Goal: Task Accomplishment & Management: Use online tool/utility

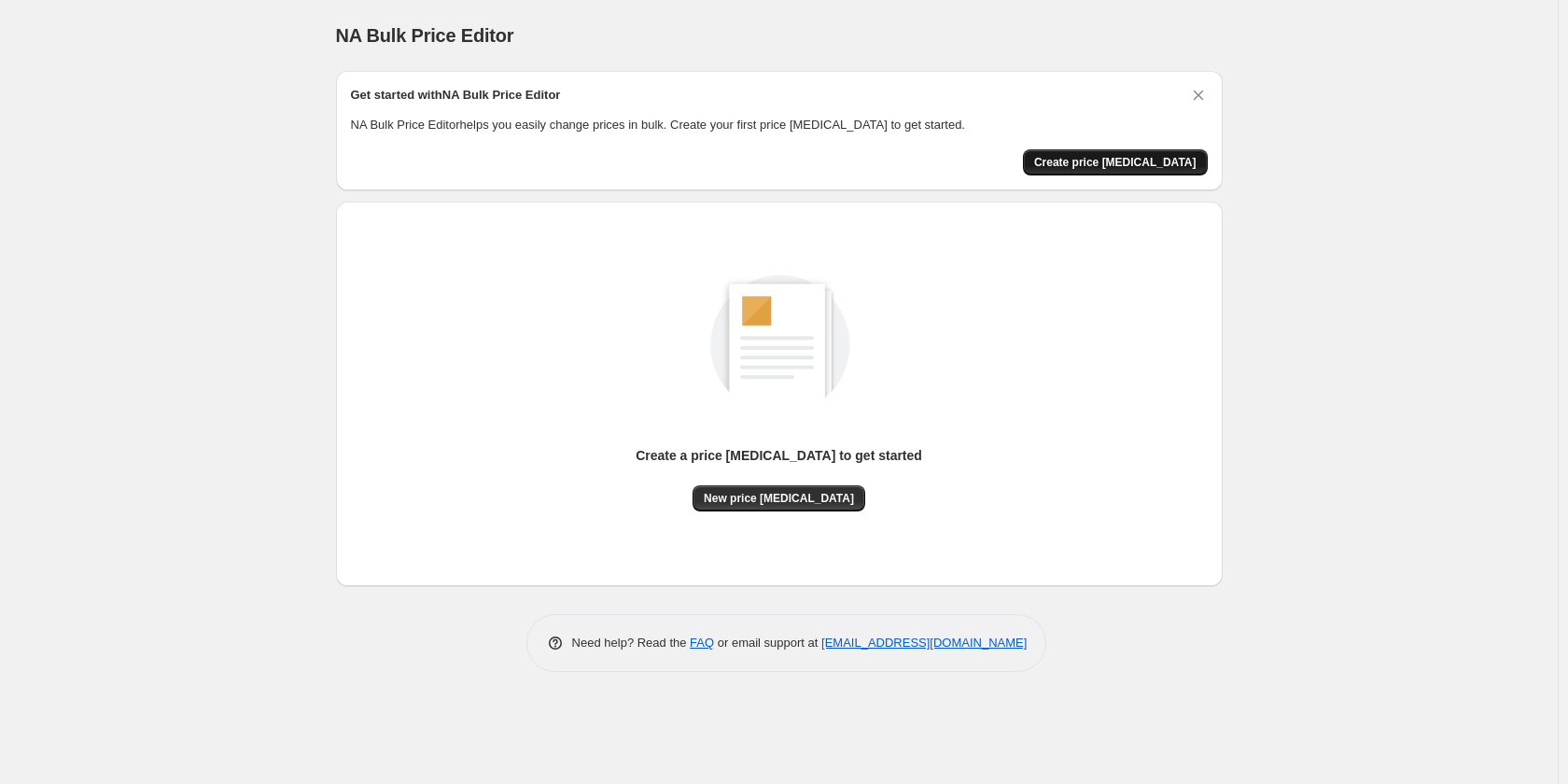
click at [1127, 167] on span "Create price [MEDICAL_DATA]" at bounding box center [1115, 163] width 163 height 15
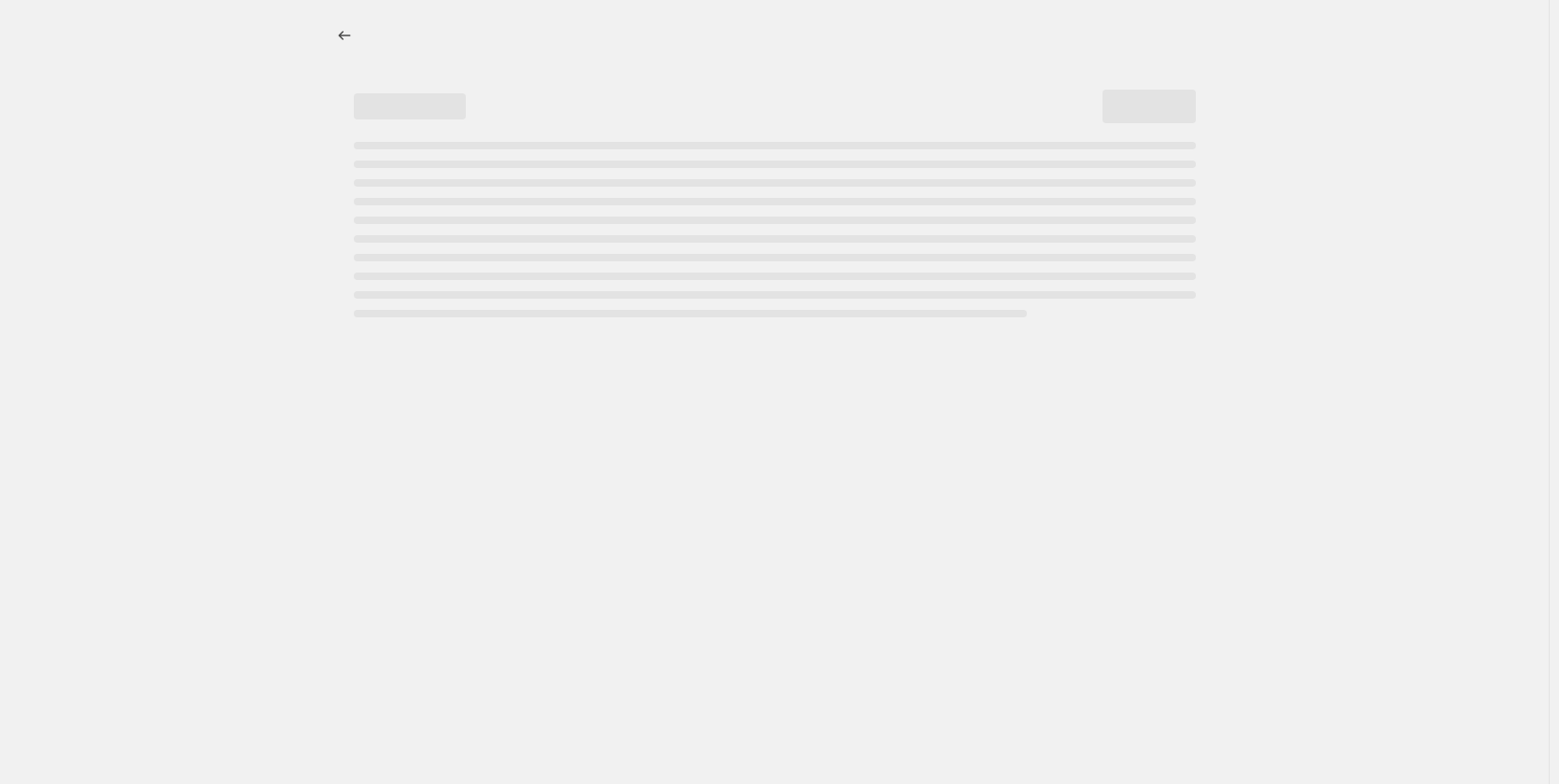
select select "percentage"
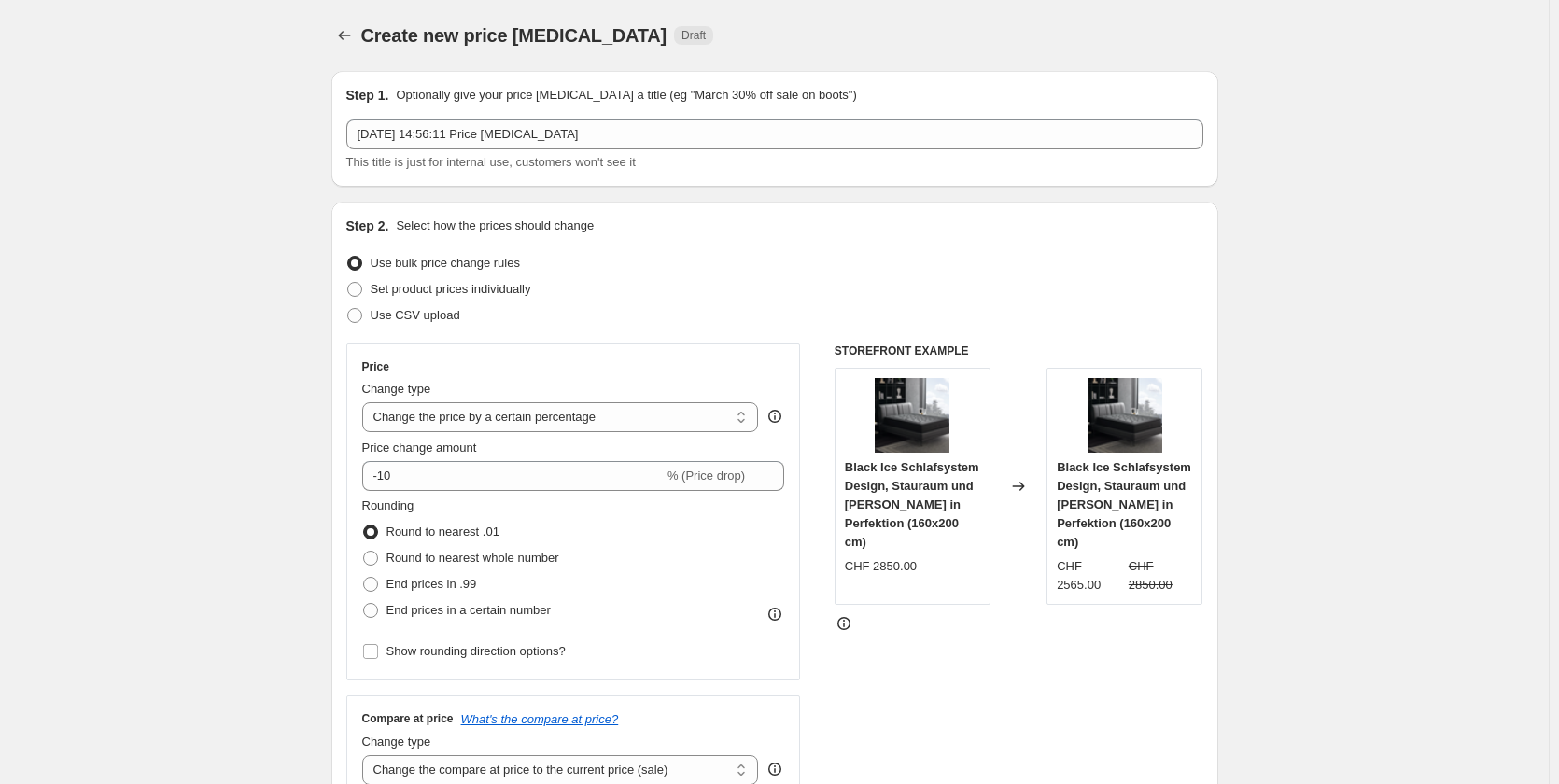
drag, startPoint x: 544, startPoint y: 291, endPoint x: 375, endPoint y: 288, distance: 169.0
click at [375, 288] on div "Set product prices individually" at bounding box center [775, 289] width 857 height 26
copy span "Set product prices individually"
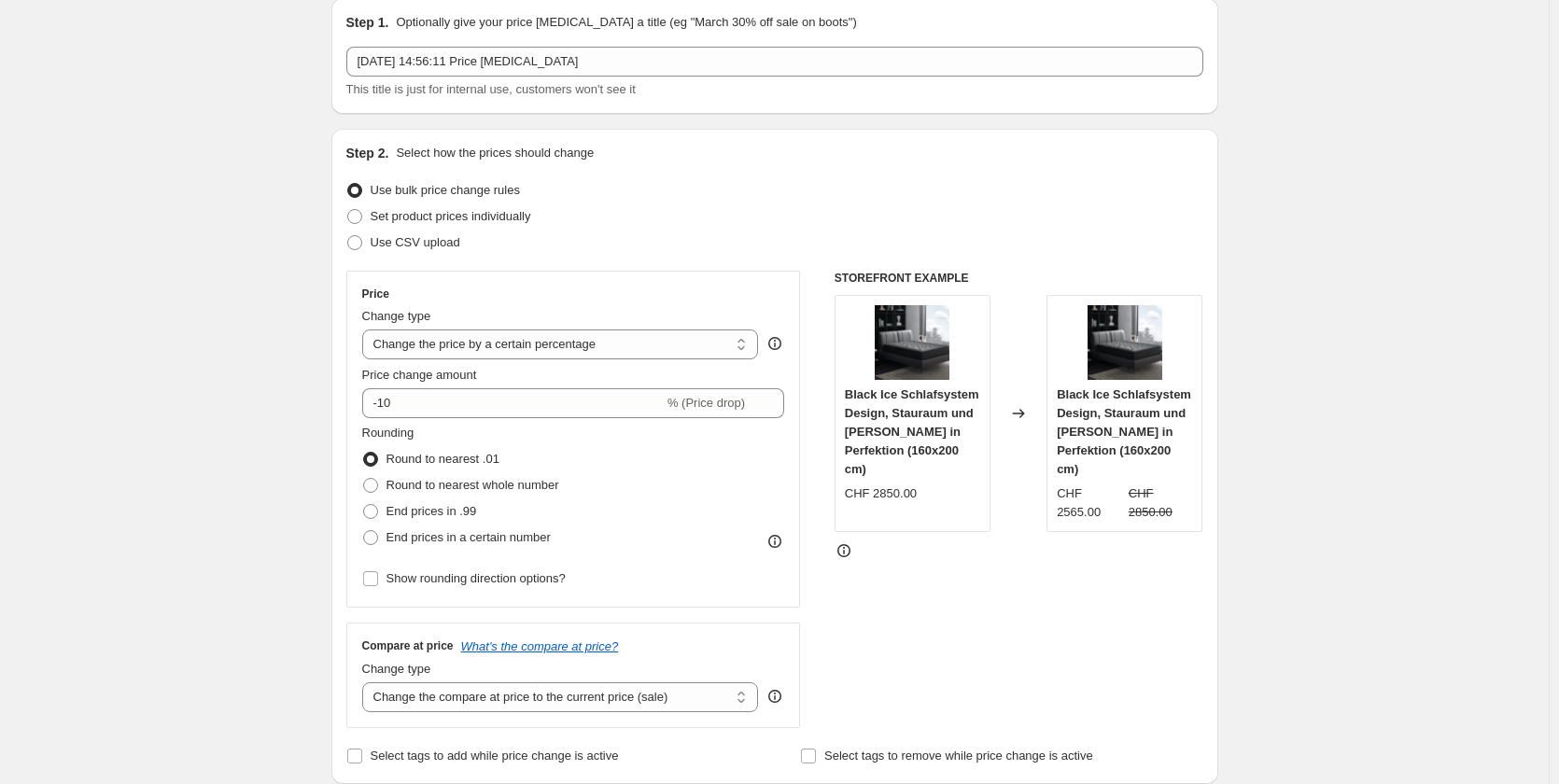
scroll to position [187, 0]
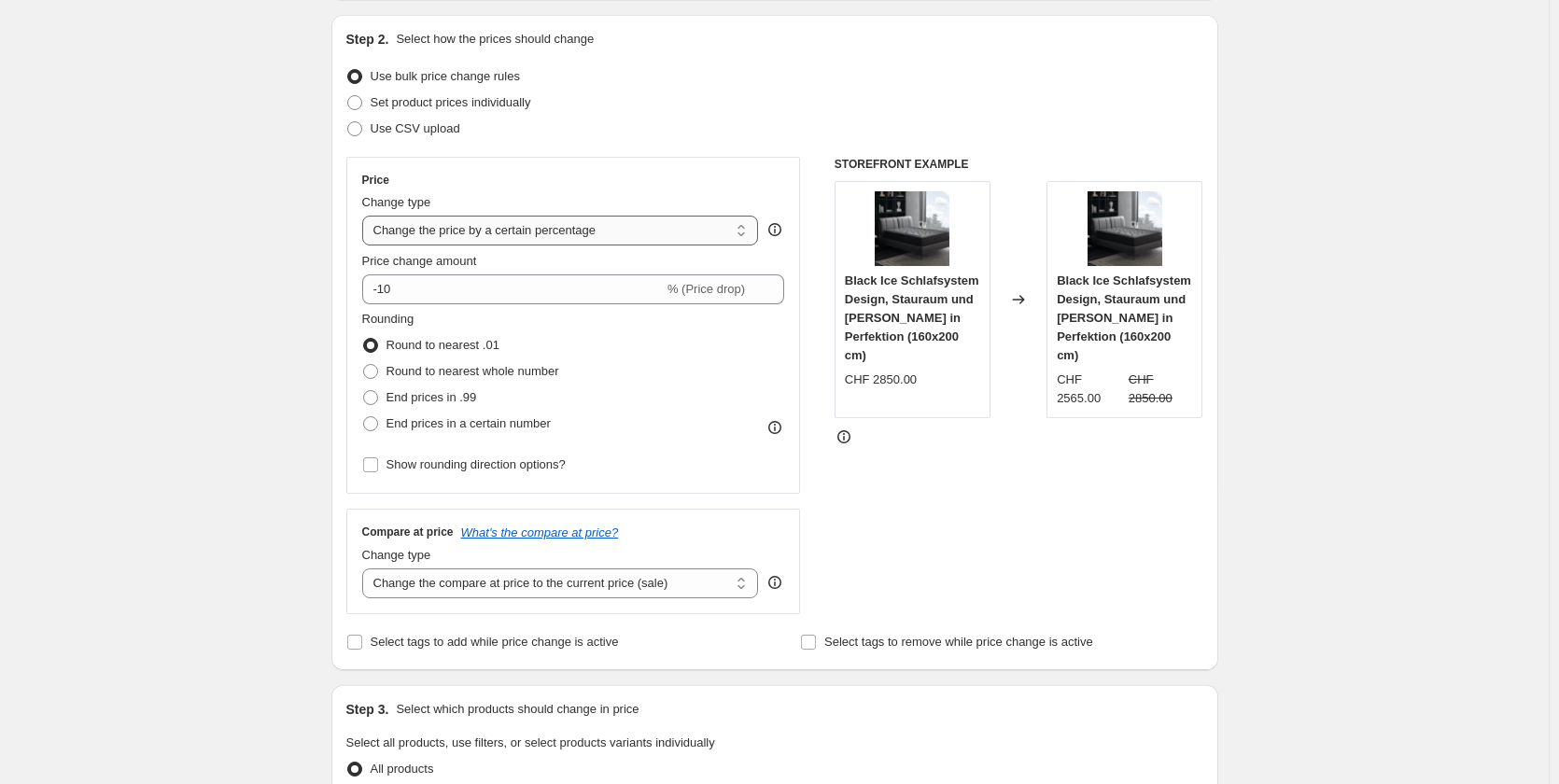
click at [541, 231] on select "Change the price to a certain amount Change the price by a certain amount Chang…" at bounding box center [560, 230] width 396 height 30
click at [635, 137] on div "Use CSV upload" at bounding box center [775, 128] width 857 height 26
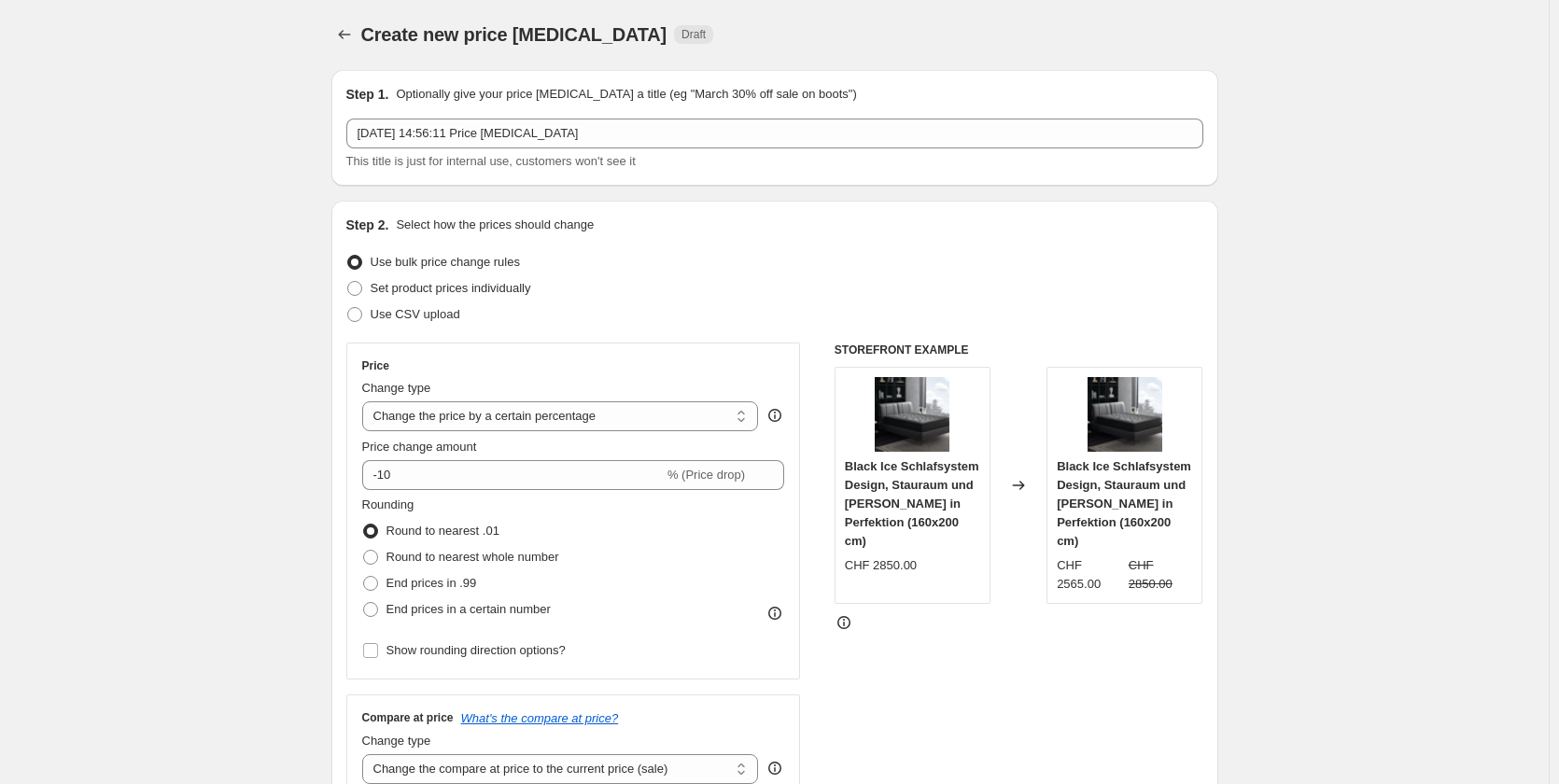
scroll to position [0, 0]
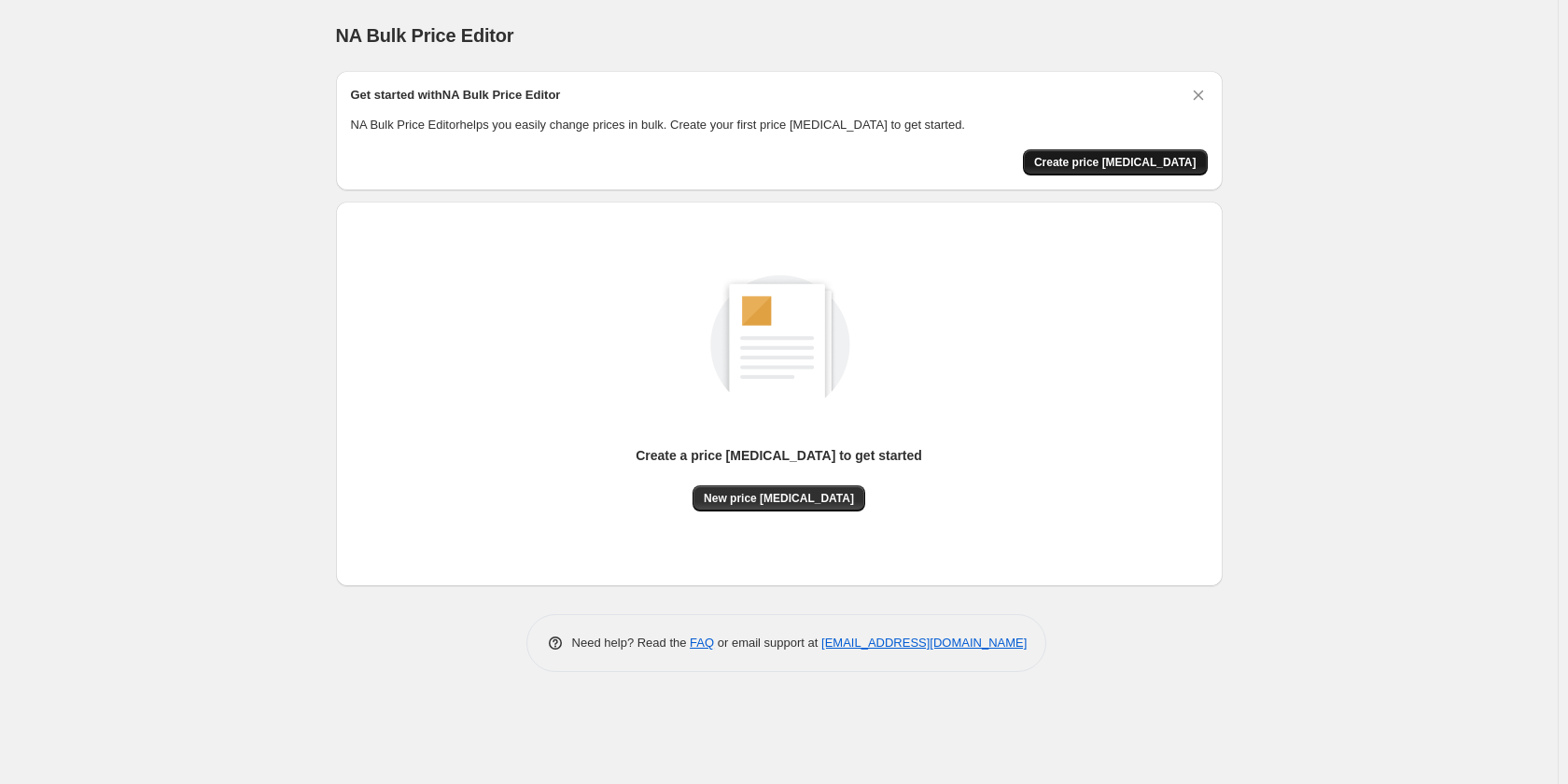
click at [1125, 170] on button "Create price [MEDICAL_DATA]" at bounding box center [1115, 162] width 185 height 26
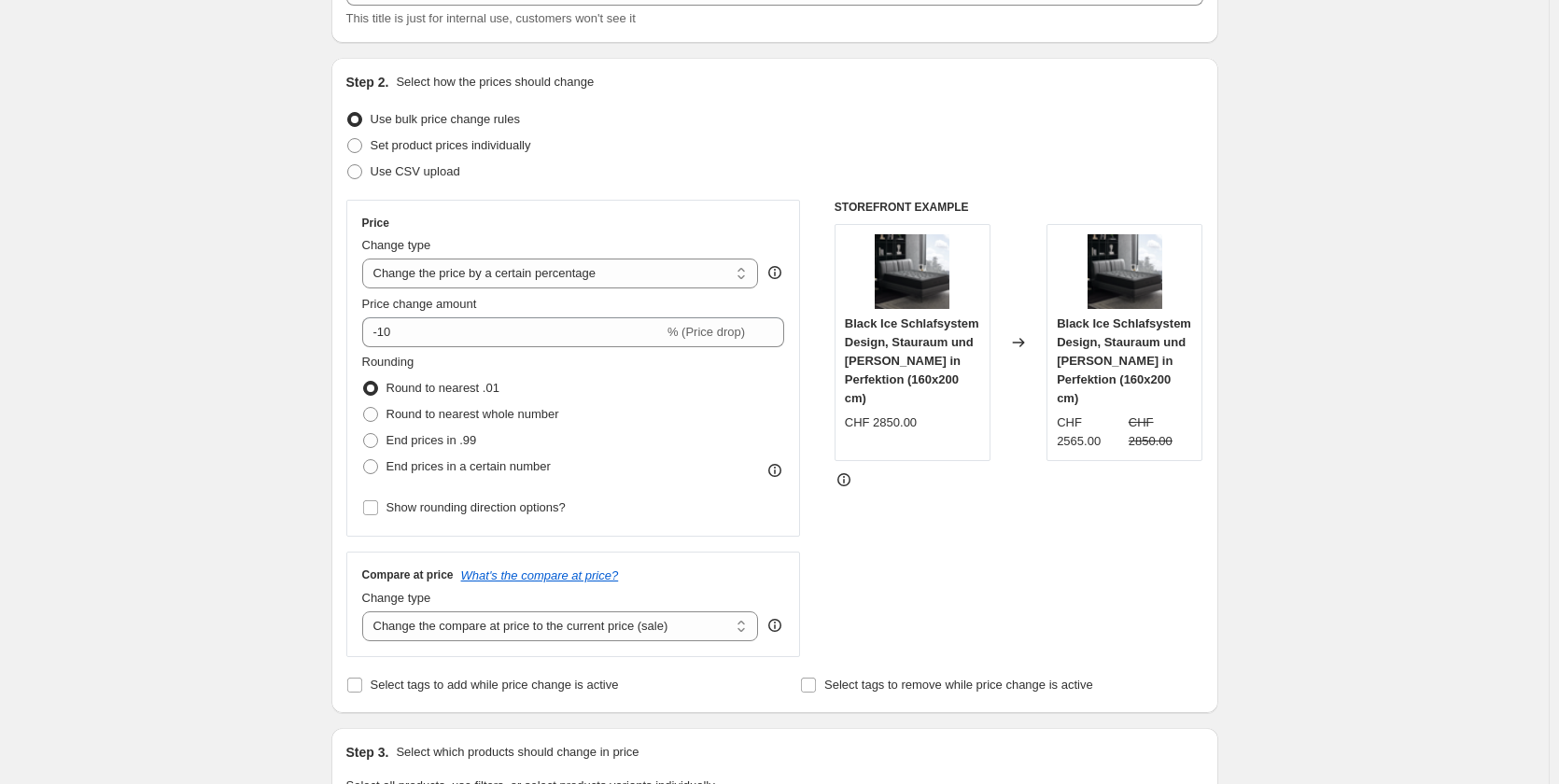
scroll to position [187, 0]
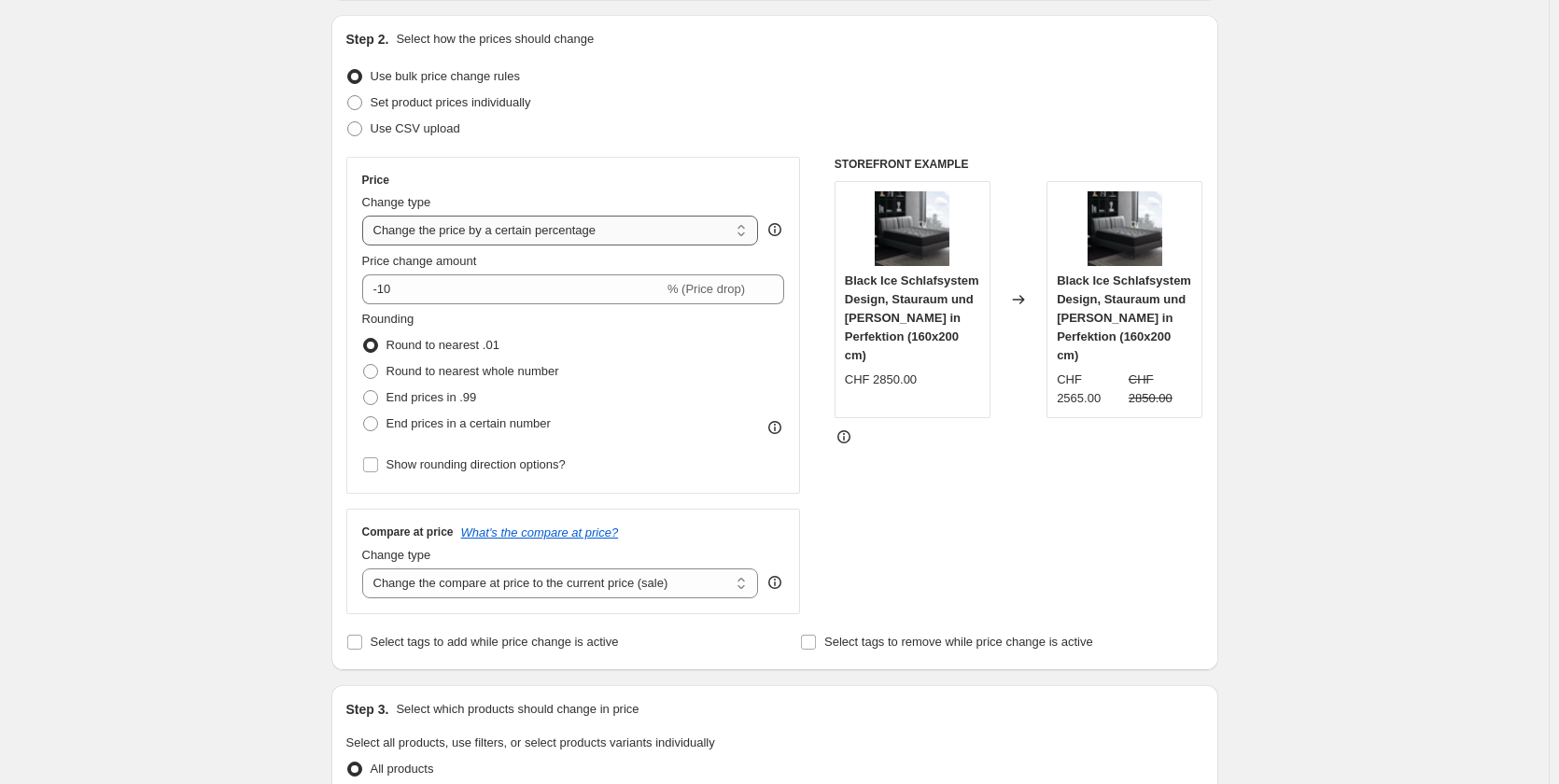
click at [486, 234] on select "Change the price to a certain amount Change the price by a certain amount Chang…" at bounding box center [560, 230] width 396 height 30
select select "by"
click at [366, 215] on select "Change the price to a certain amount Change the price by a certain amount Chang…" at bounding box center [560, 230] width 396 height 30
type input "-10.00"
click at [515, 237] on select "Change the price to a certain amount Change the price by a certain amount Chang…" at bounding box center [560, 230] width 396 height 30
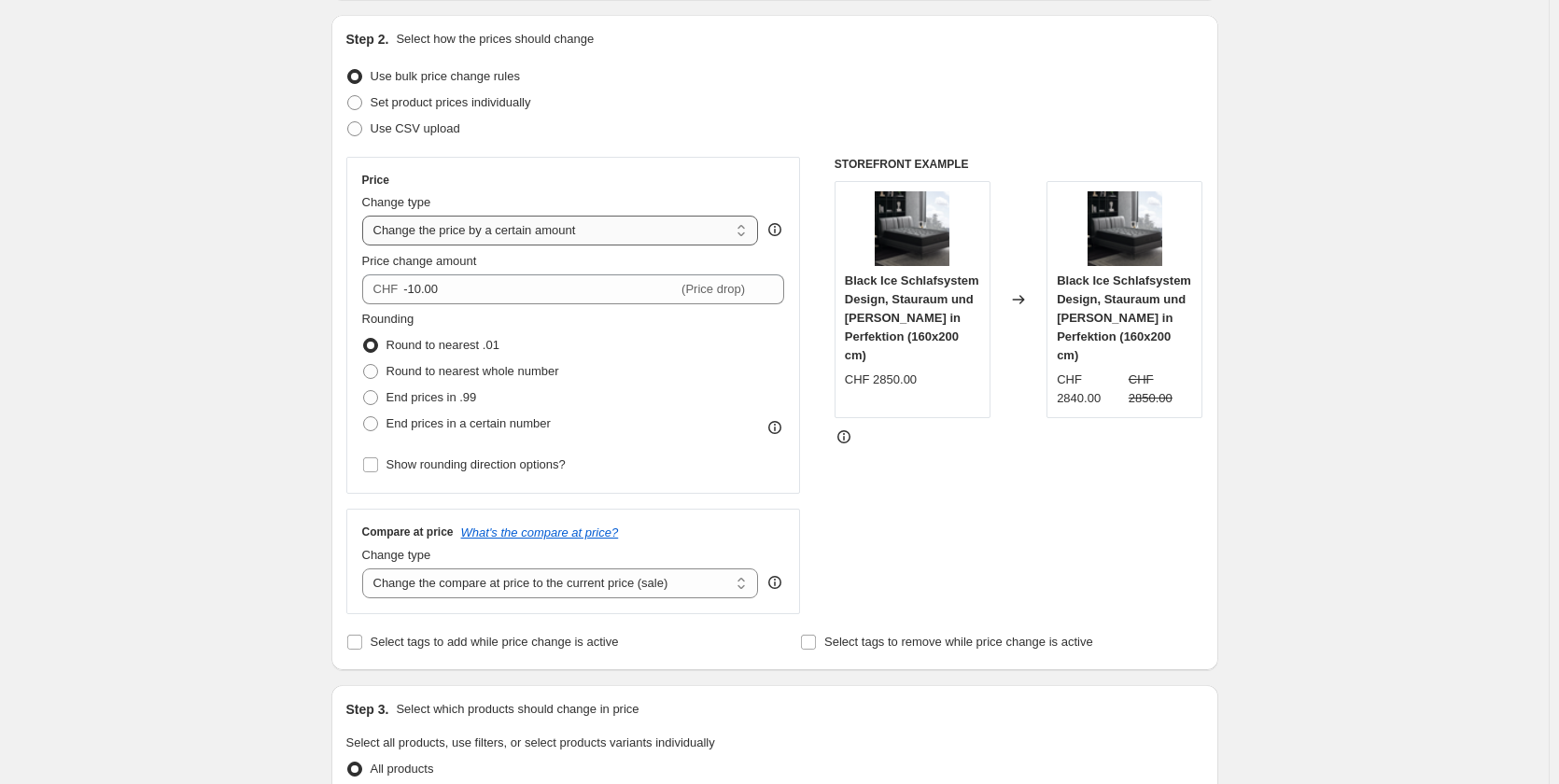
select select "to"
click at [366, 215] on select "Change the price to a certain amount Change the price by a certain amount Chang…" at bounding box center [560, 230] width 396 height 30
type input "80.00"
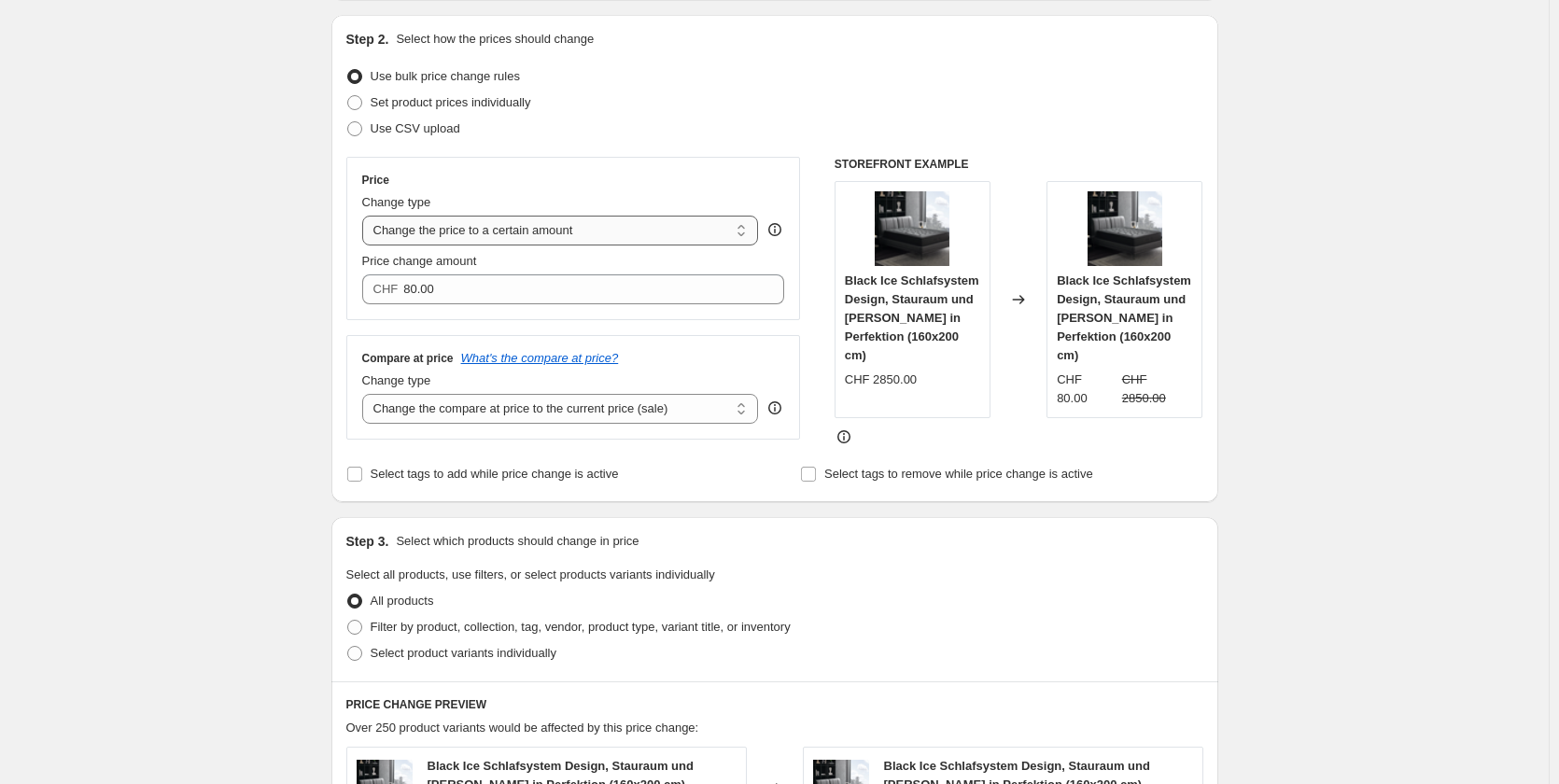
click at [522, 234] on select "Change the price to a certain amount Change the price by a certain amount Chang…" at bounding box center [560, 230] width 396 height 30
click at [269, 278] on div "Create new price change job. This page is ready Create new price change job Dra…" at bounding box center [774, 677] width 1548 height 1729
click at [475, 230] on select "Change the price to a certain amount Change the price by a certain amount Chang…" at bounding box center [560, 230] width 396 height 30
click at [274, 296] on div "Create new price change job. This page is ready Create new price change job Dra…" at bounding box center [774, 677] width 1548 height 1729
click at [360, 99] on span at bounding box center [355, 103] width 15 height 15
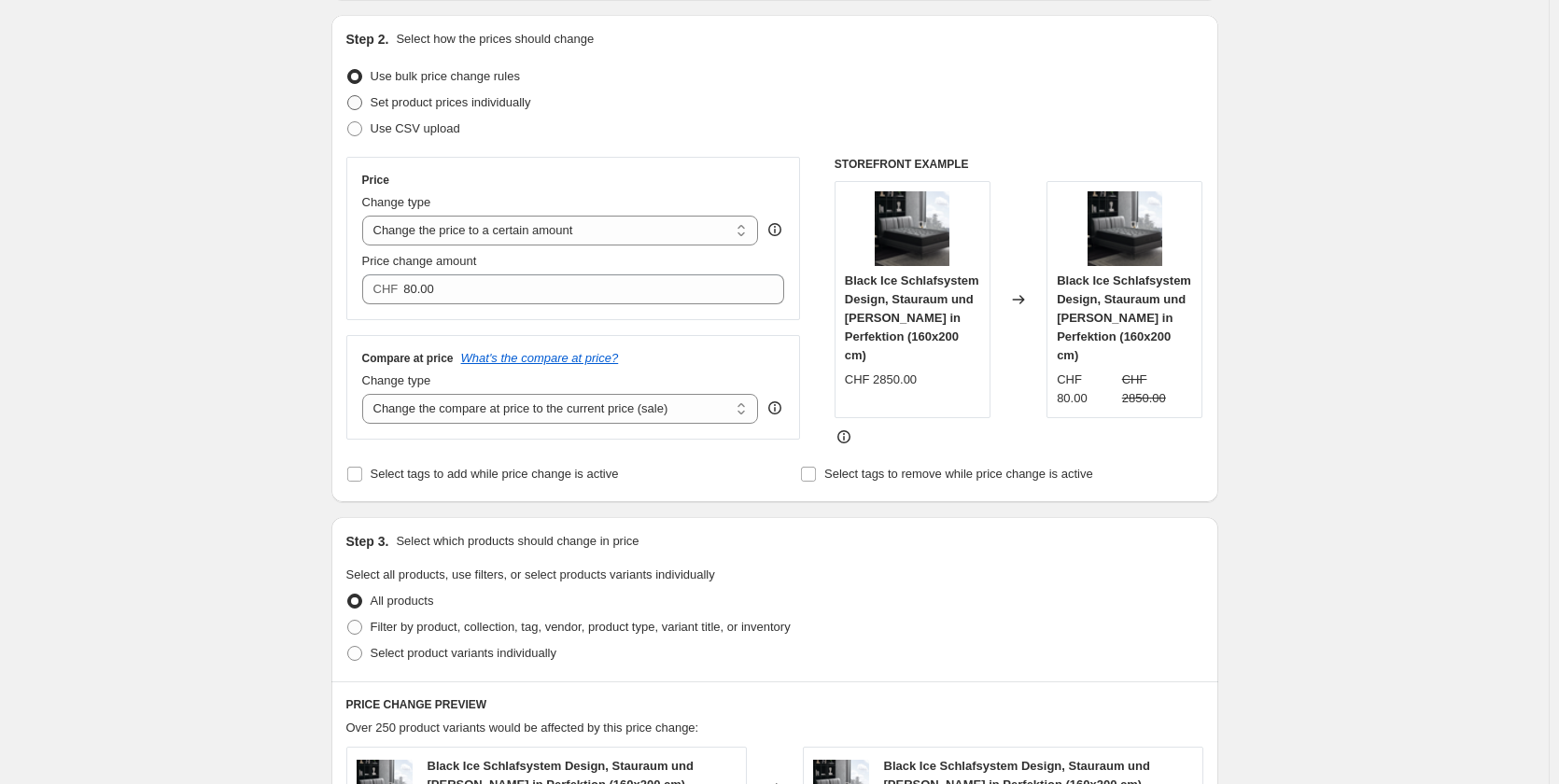
click at [348, 96] on input "Set product prices individually" at bounding box center [347, 95] width 1 height 1
radio input "true"
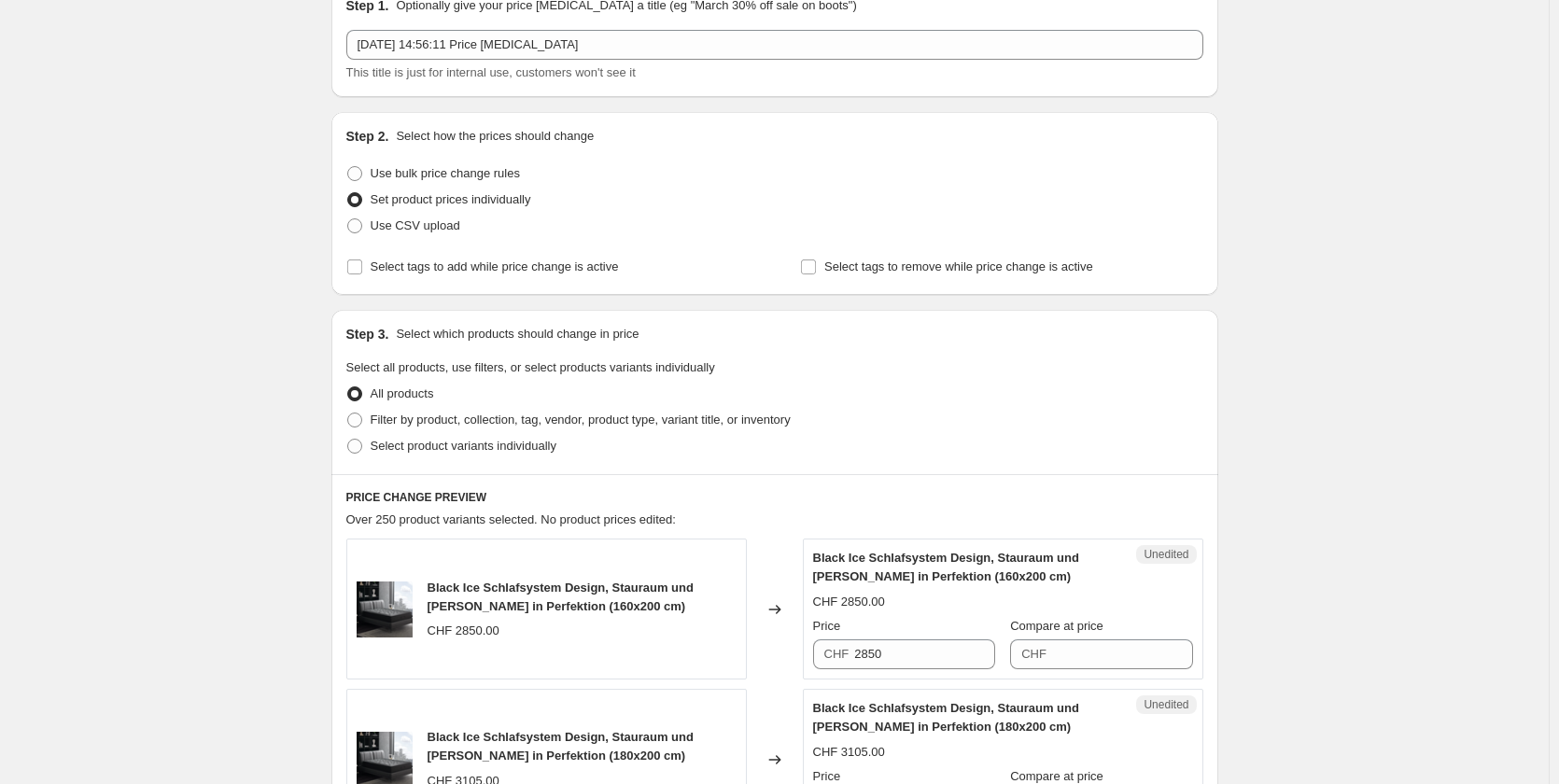
scroll to position [0, 0]
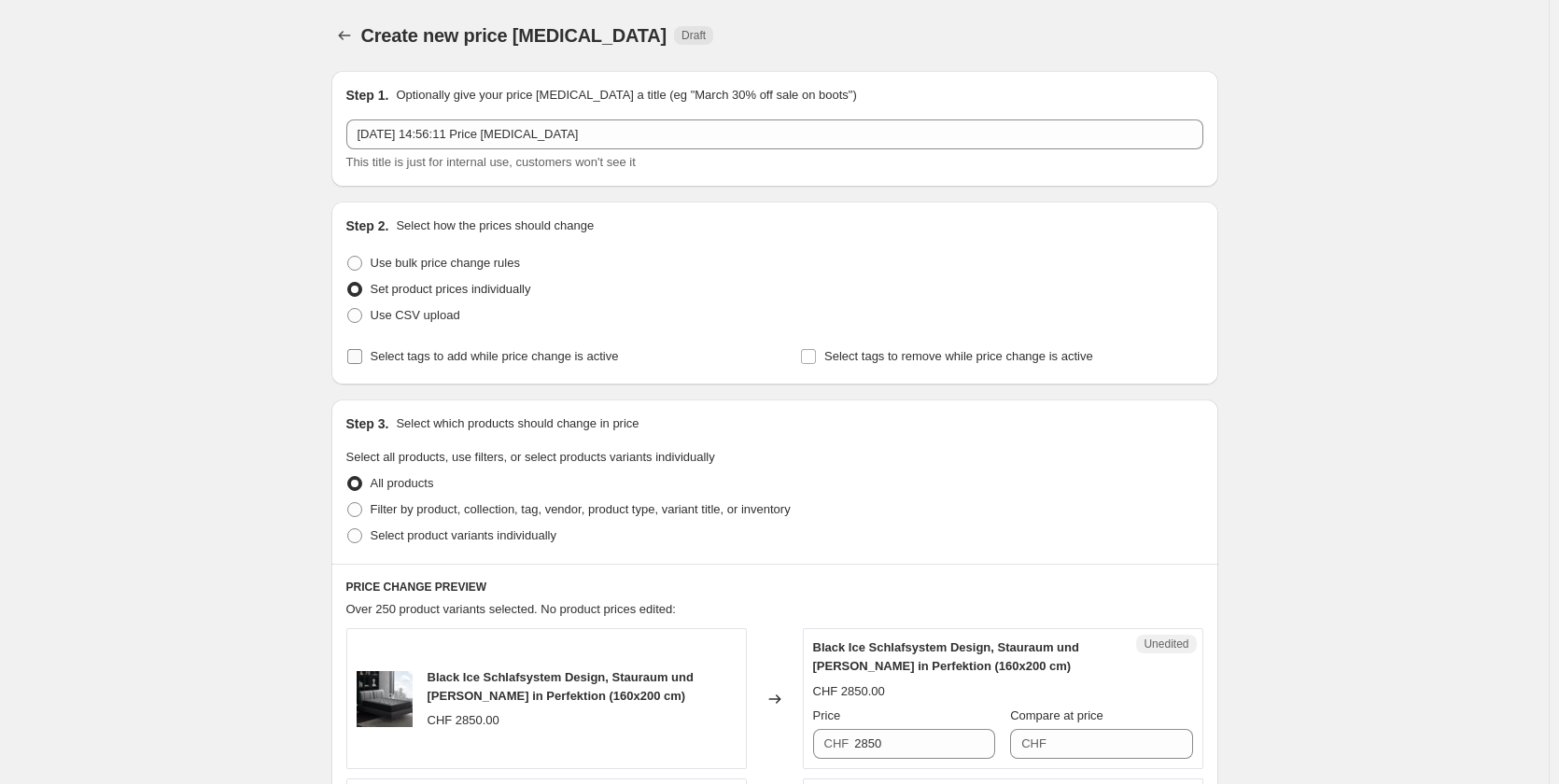
click at [359, 355] on input "Select tags to add while price change is active" at bounding box center [355, 357] width 15 height 15
checkbox input "true"
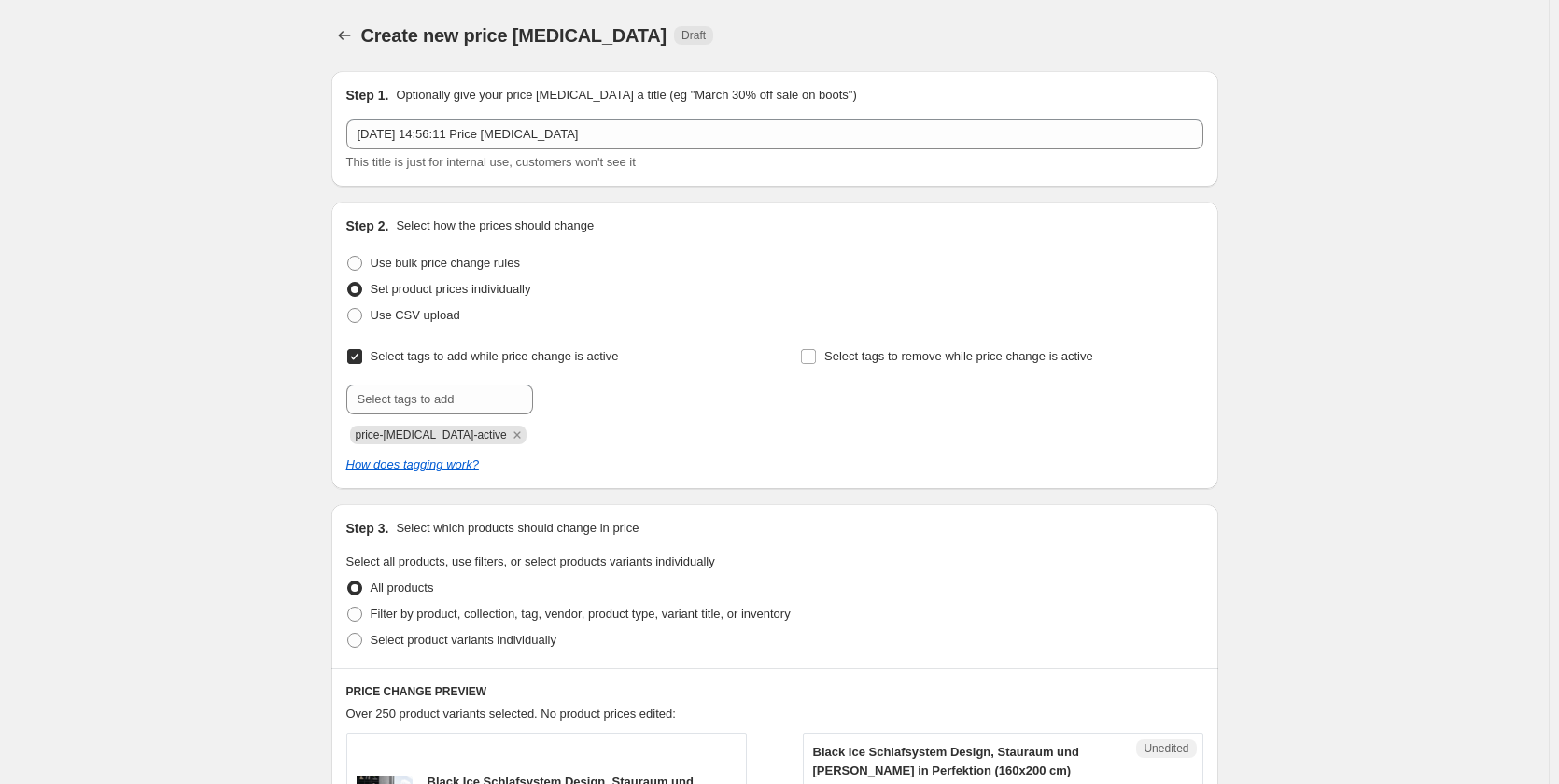
scroll to position [93, 0]
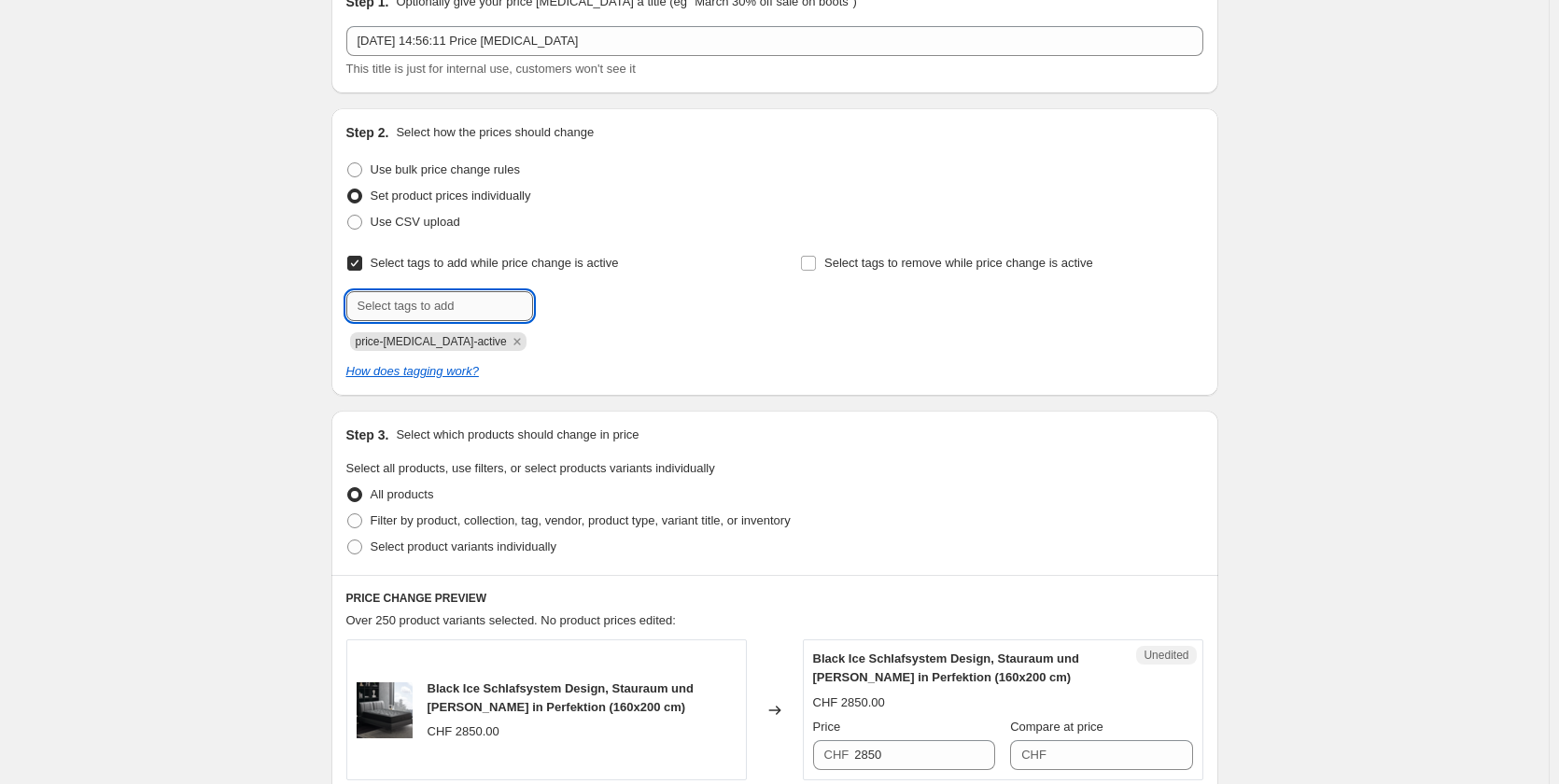
click at [462, 310] on input "text" at bounding box center [440, 306] width 187 height 30
click at [816, 266] on input "Select tags to remove while price change is active" at bounding box center [808, 264] width 15 height 15
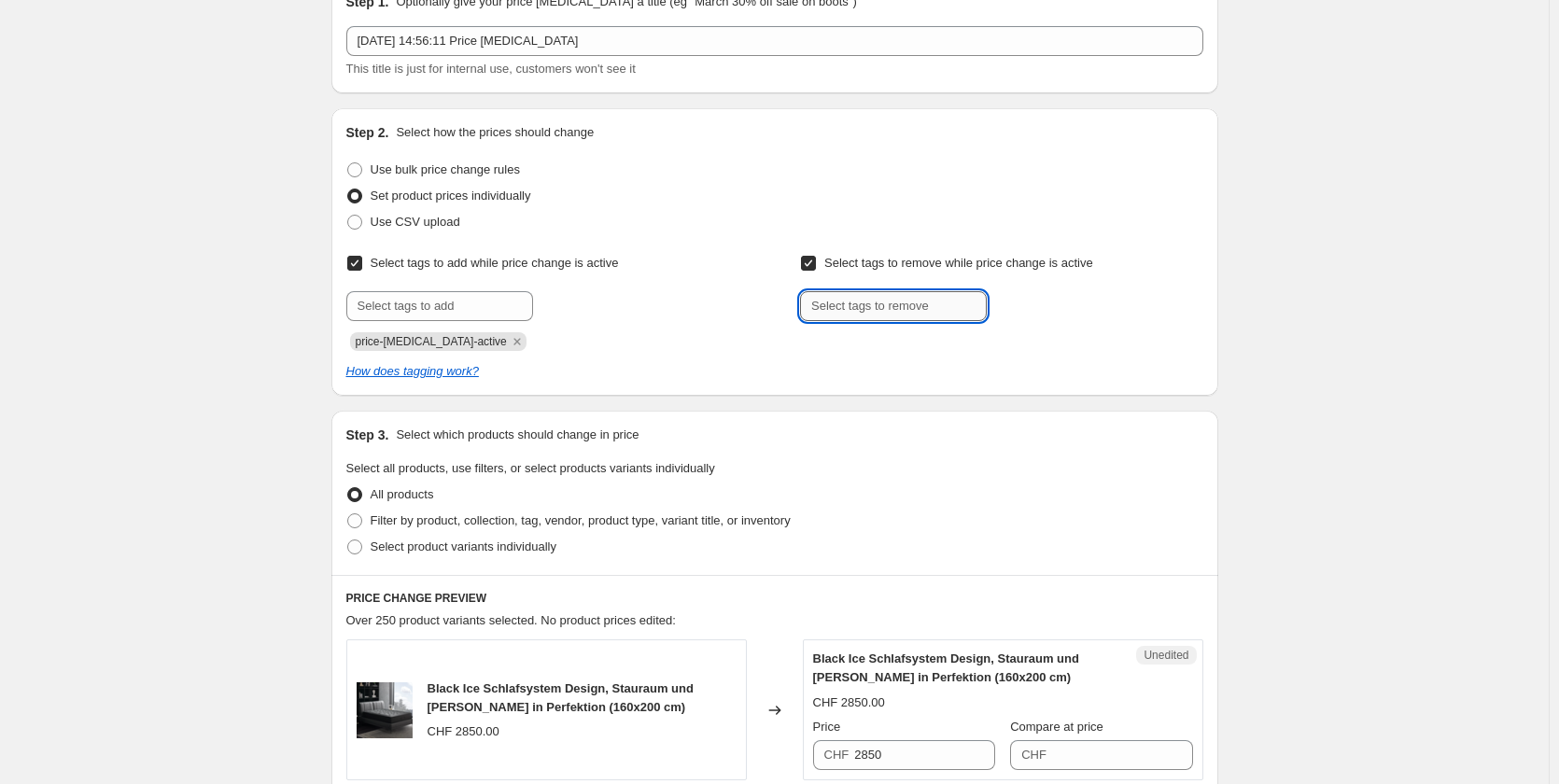
click at [818, 292] on input "text" at bounding box center [893, 306] width 187 height 30
click at [811, 264] on input "Select tags to remove while price change is active" at bounding box center [808, 264] width 15 height 15
checkbox input "false"
click at [361, 268] on input "Select tags to add while price change is active" at bounding box center [355, 264] width 15 height 15
checkbox input "false"
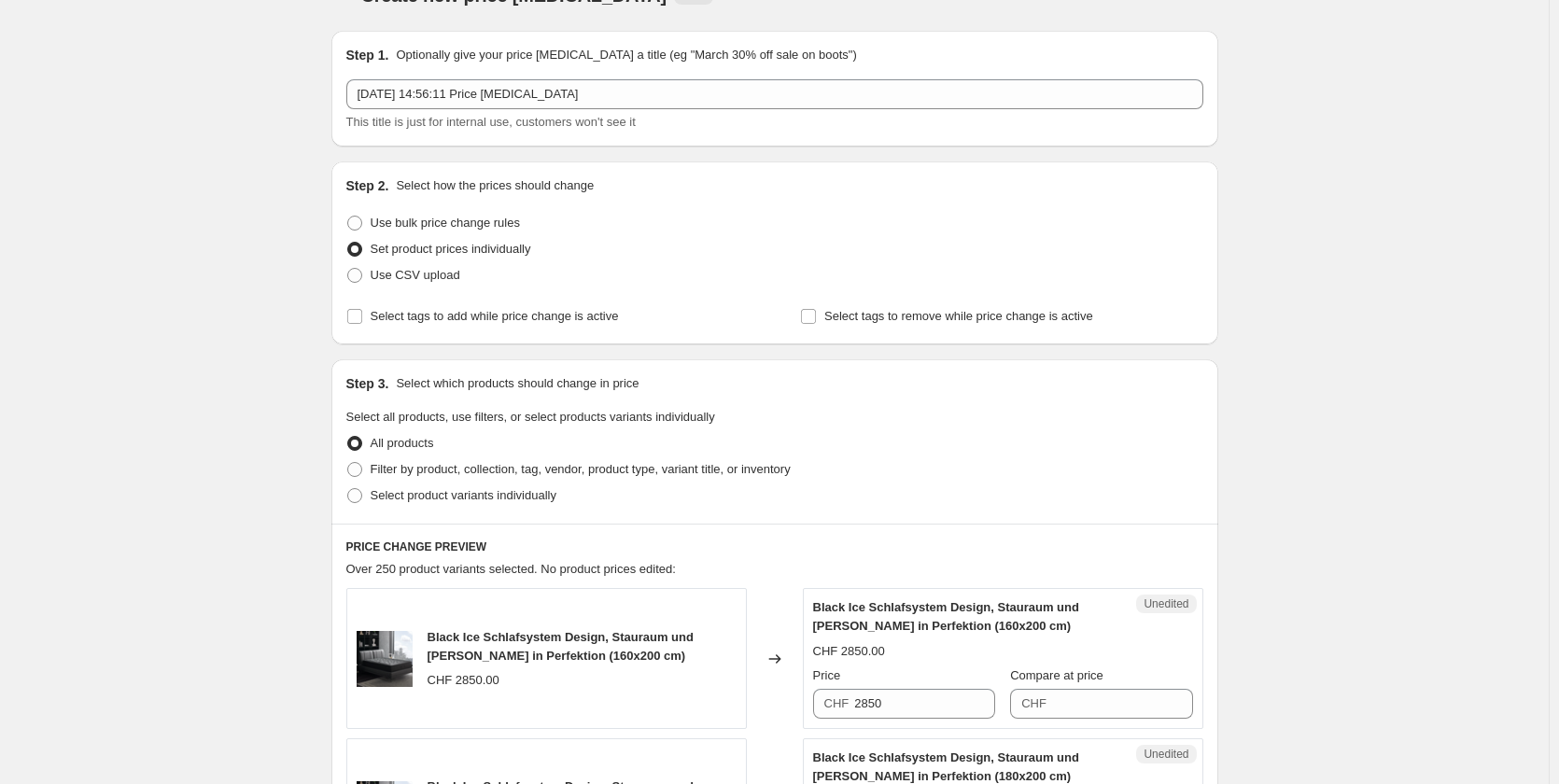
scroll to position [0, 0]
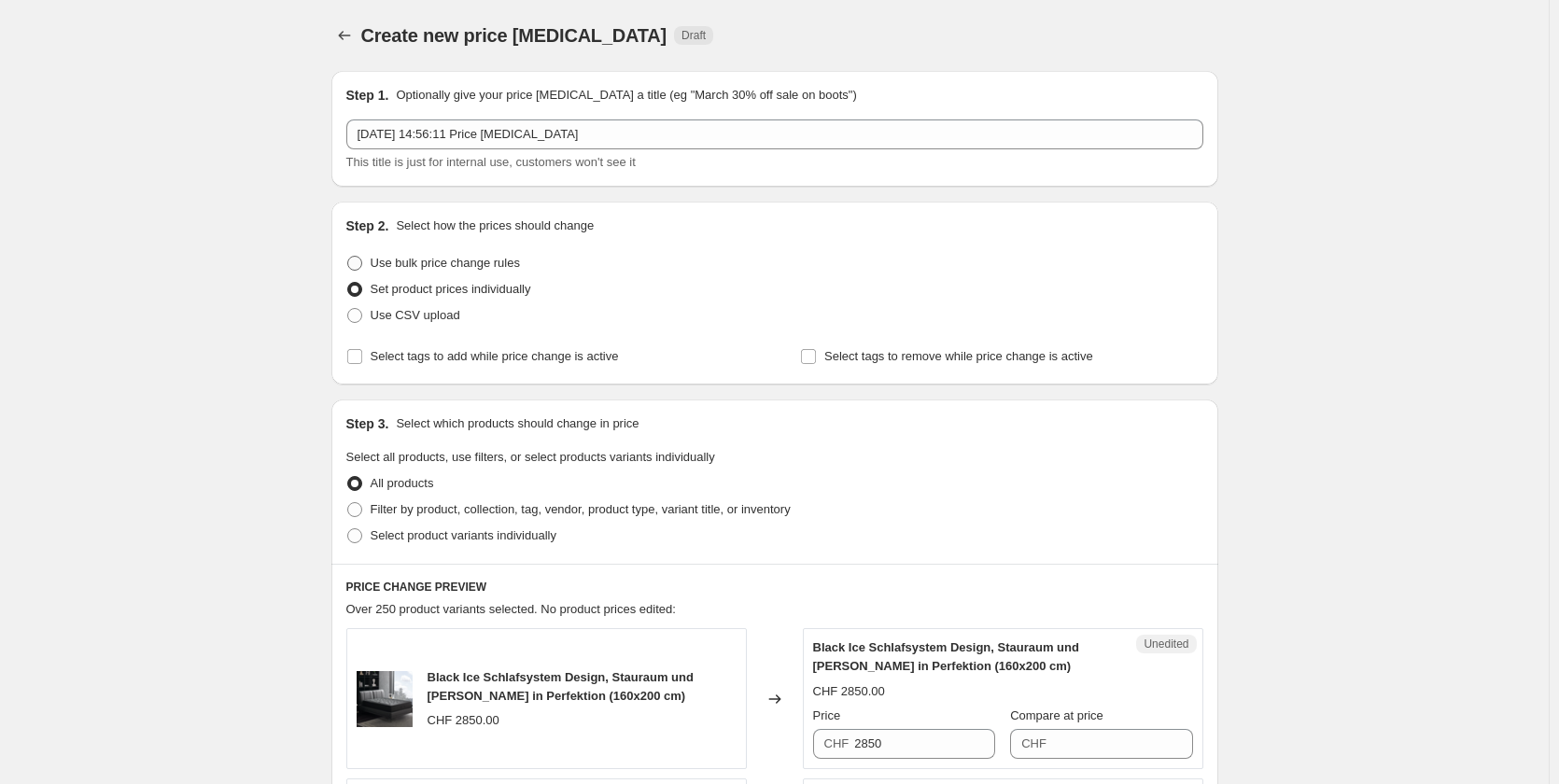
click at [362, 263] on span at bounding box center [355, 264] width 15 height 15
click at [348, 257] on input "Use bulk price change rules" at bounding box center [347, 256] width 1 height 1
radio input "true"
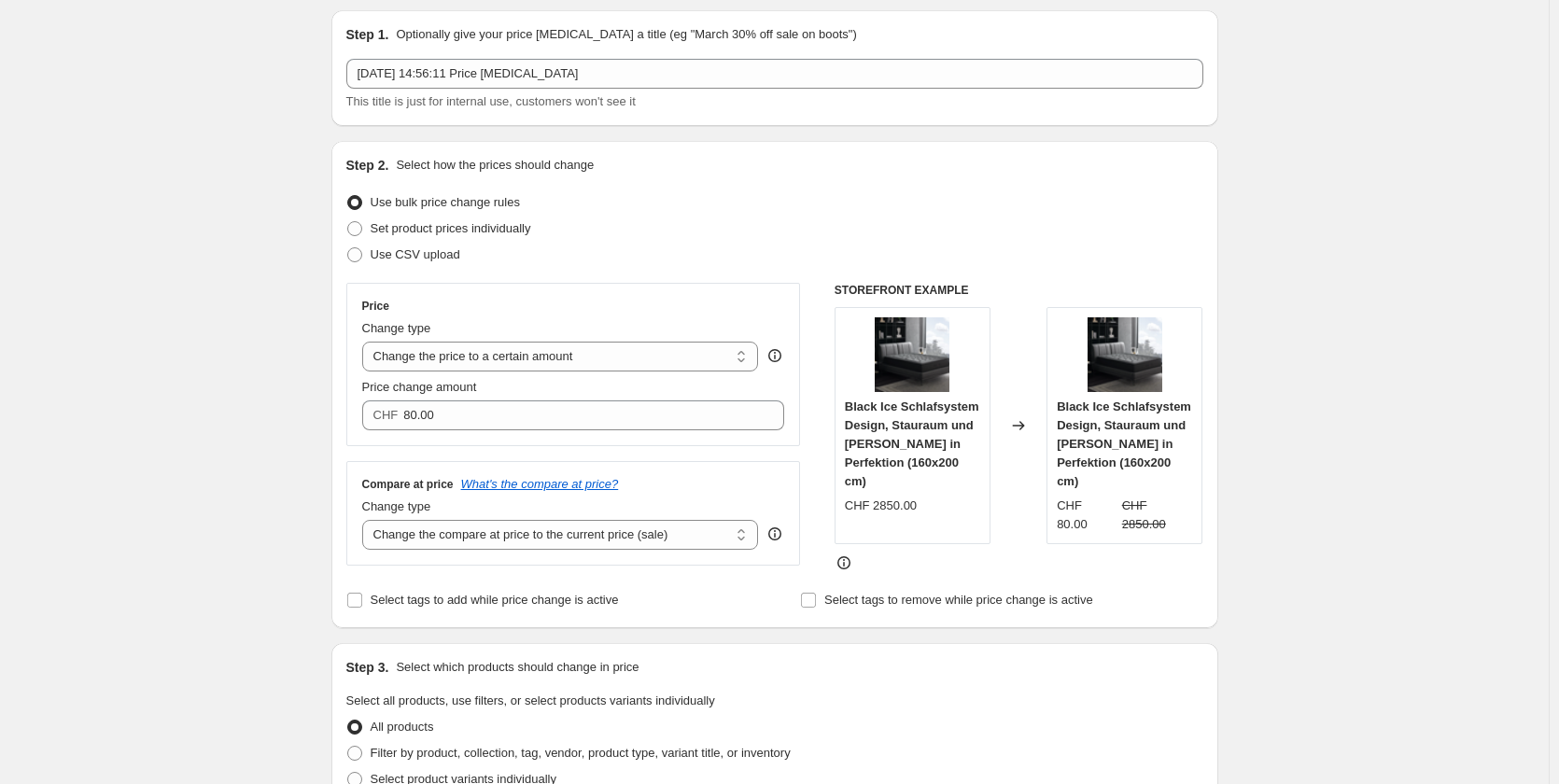
scroll to position [93, 0]
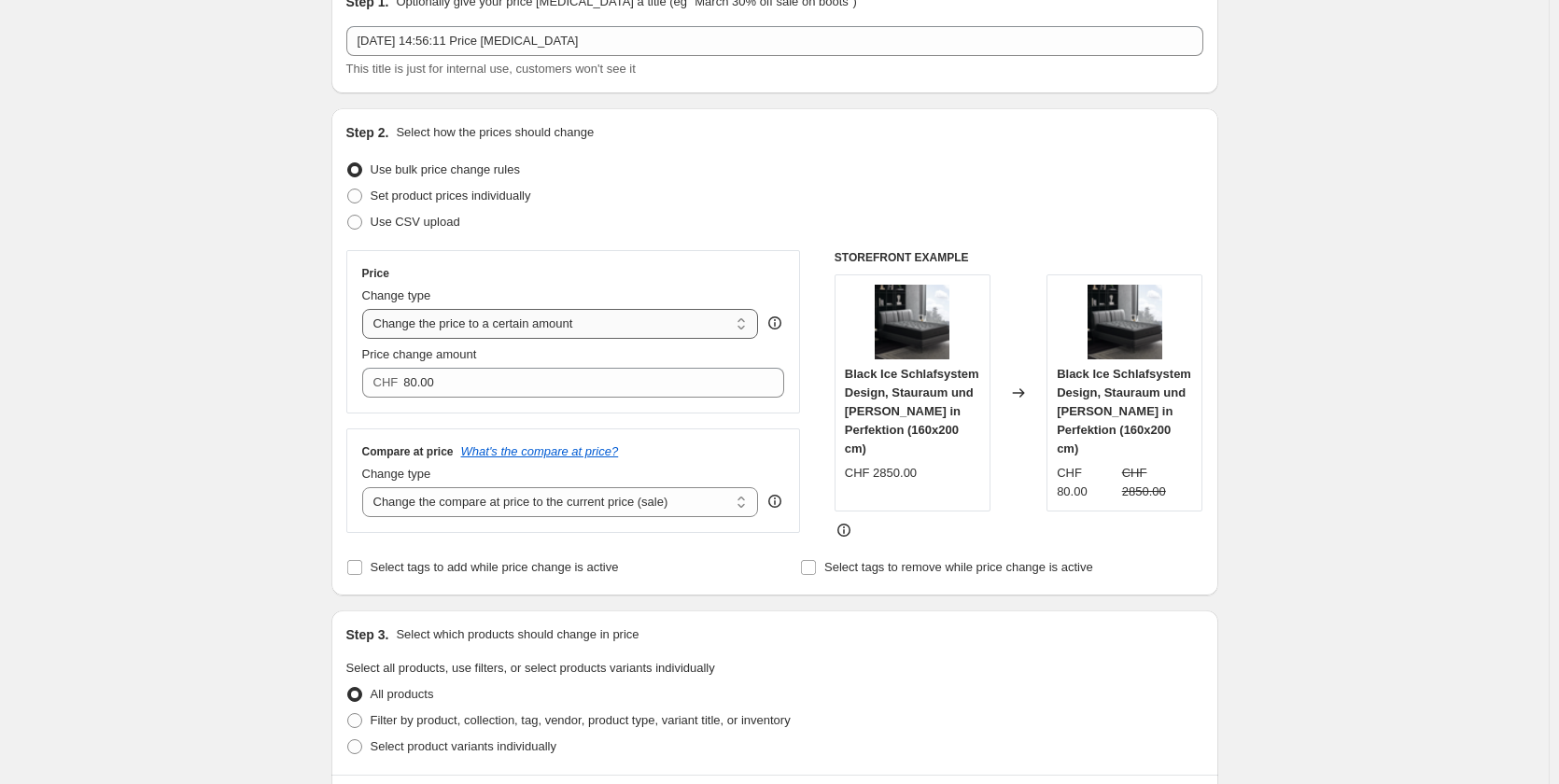
click at [549, 315] on select "Change the price to a certain amount Change the price by a certain amount Chang…" at bounding box center [560, 323] width 396 height 30
select select "margin"
type input "50"
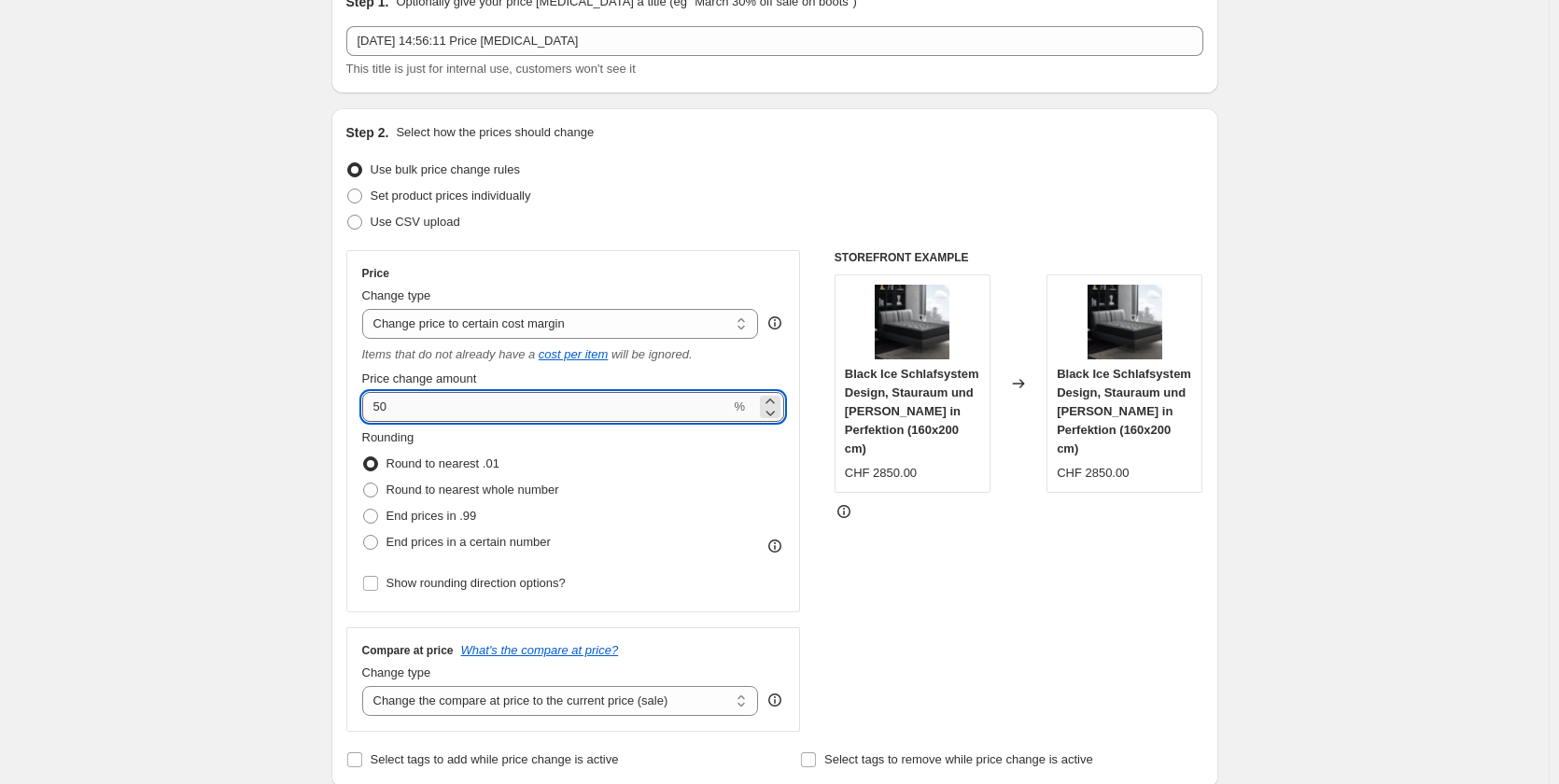
click at [458, 415] on input "50" at bounding box center [546, 406] width 369 height 30
click at [486, 336] on select "Change the price to a certain amount Change the price by a certain amount Chang…" at bounding box center [560, 323] width 396 height 30
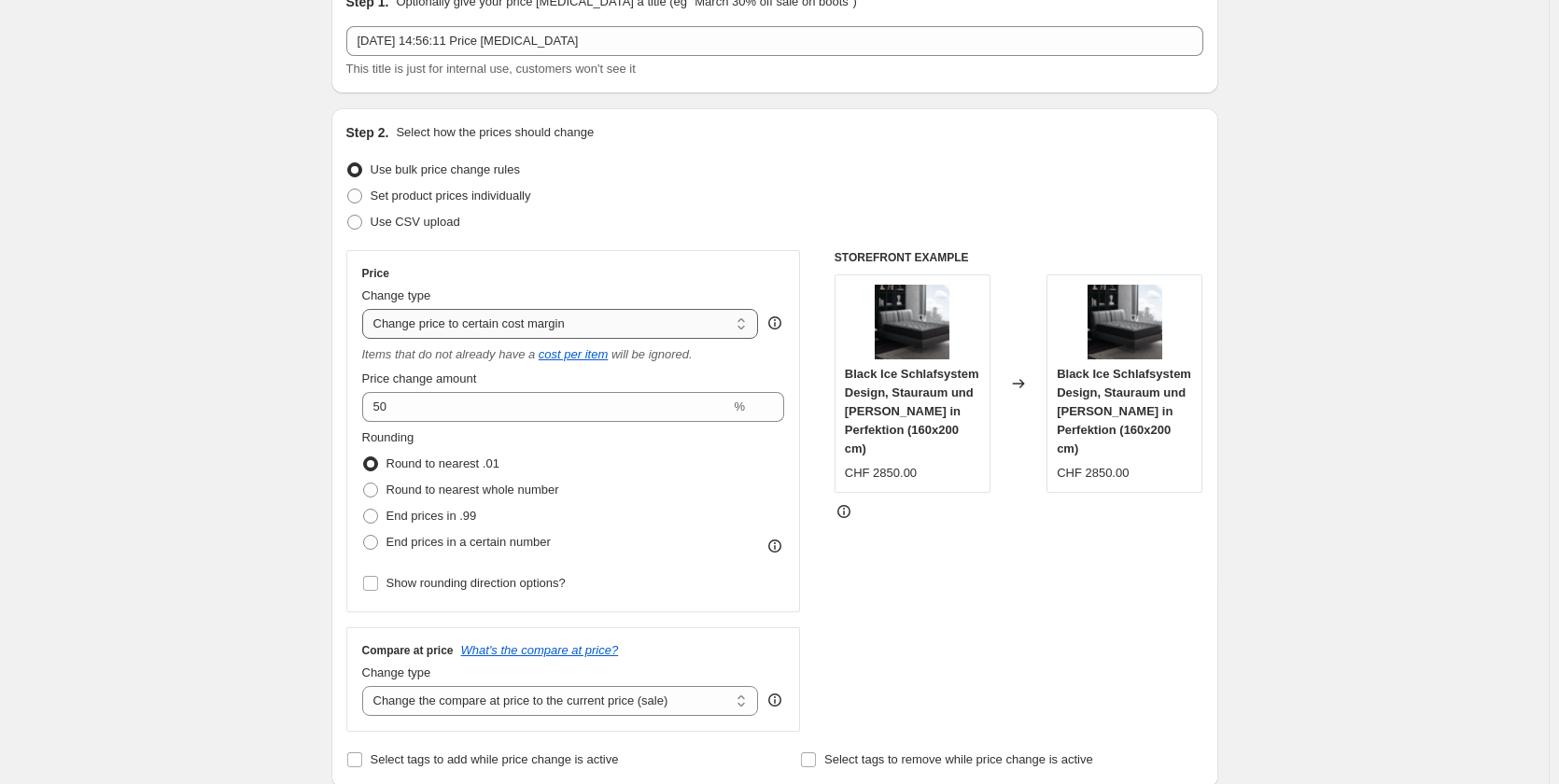
click at [366, 309] on select "Change the price to a certain amount Change the price by a certain amount Chang…" at bounding box center [560, 323] width 396 height 30
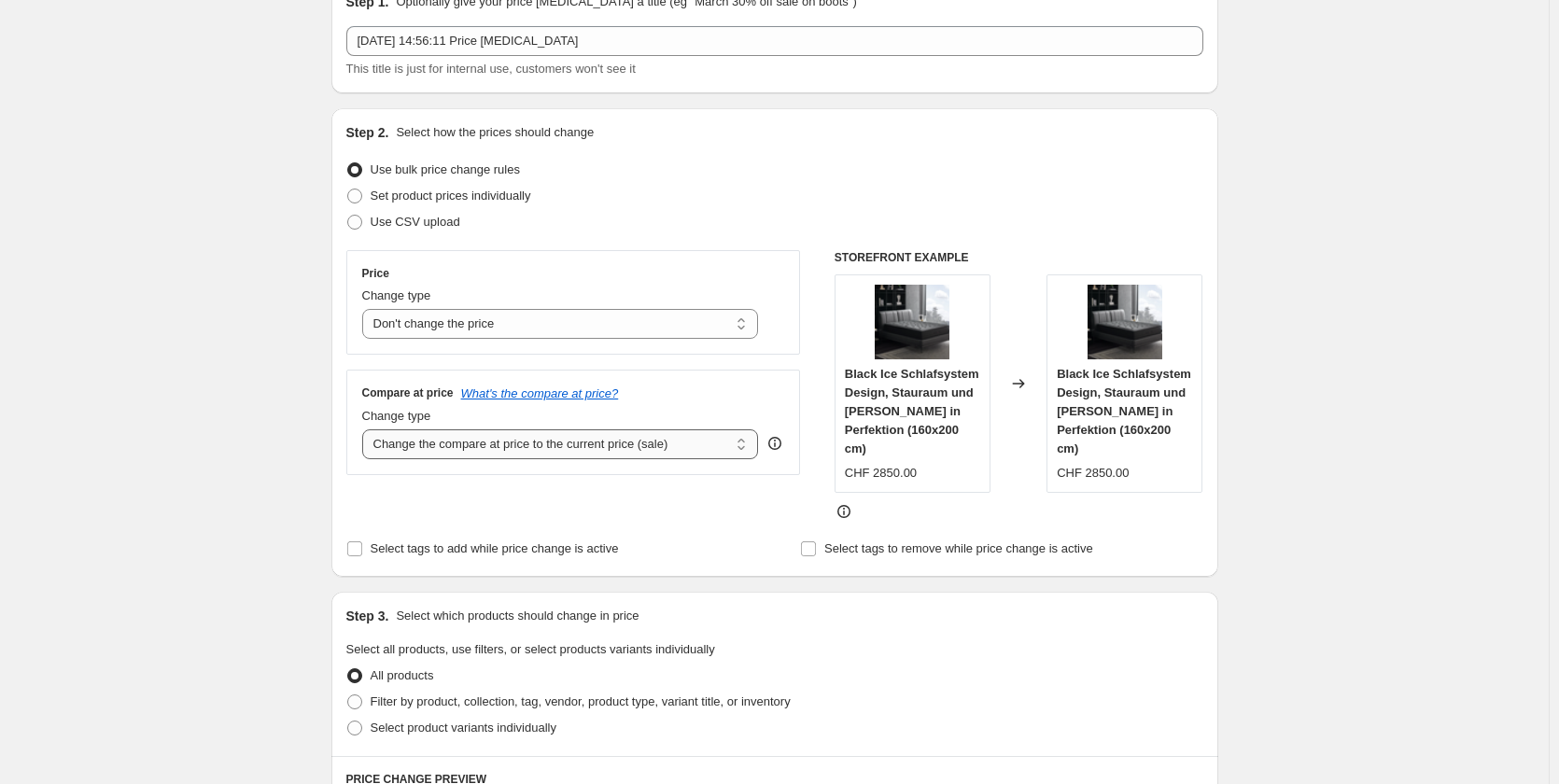
click at [529, 453] on select "Change the compare at price to the current price (sale) Change the compare at p…" at bounding box center [560, 443] width 396 height 30
click at [461, 453] on select "Change the compare at price to the current price (sale) Change the compare at p…" at bounding box center [560, 443] width 396 height 30
click at [461, 327] on select "Change the price to a certain amount Change the price by a certain amount Chang…" at bounding box center [560, 323] width 396 height 30
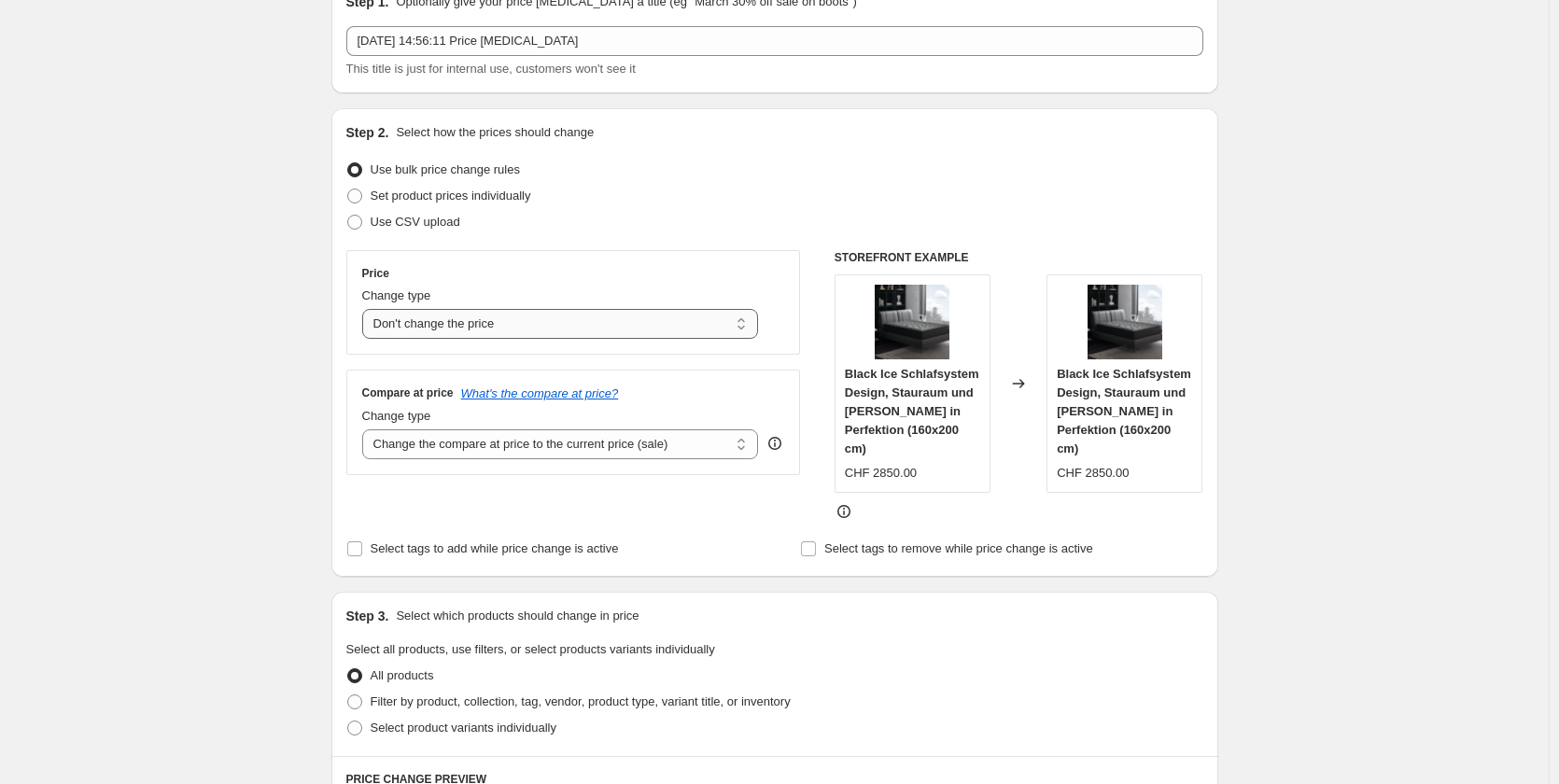
click at [366, 309] on select "Change the price to a certain amount Change the price by a certain amount Chang…" at bounding box center [560, 323] width 396 height 30
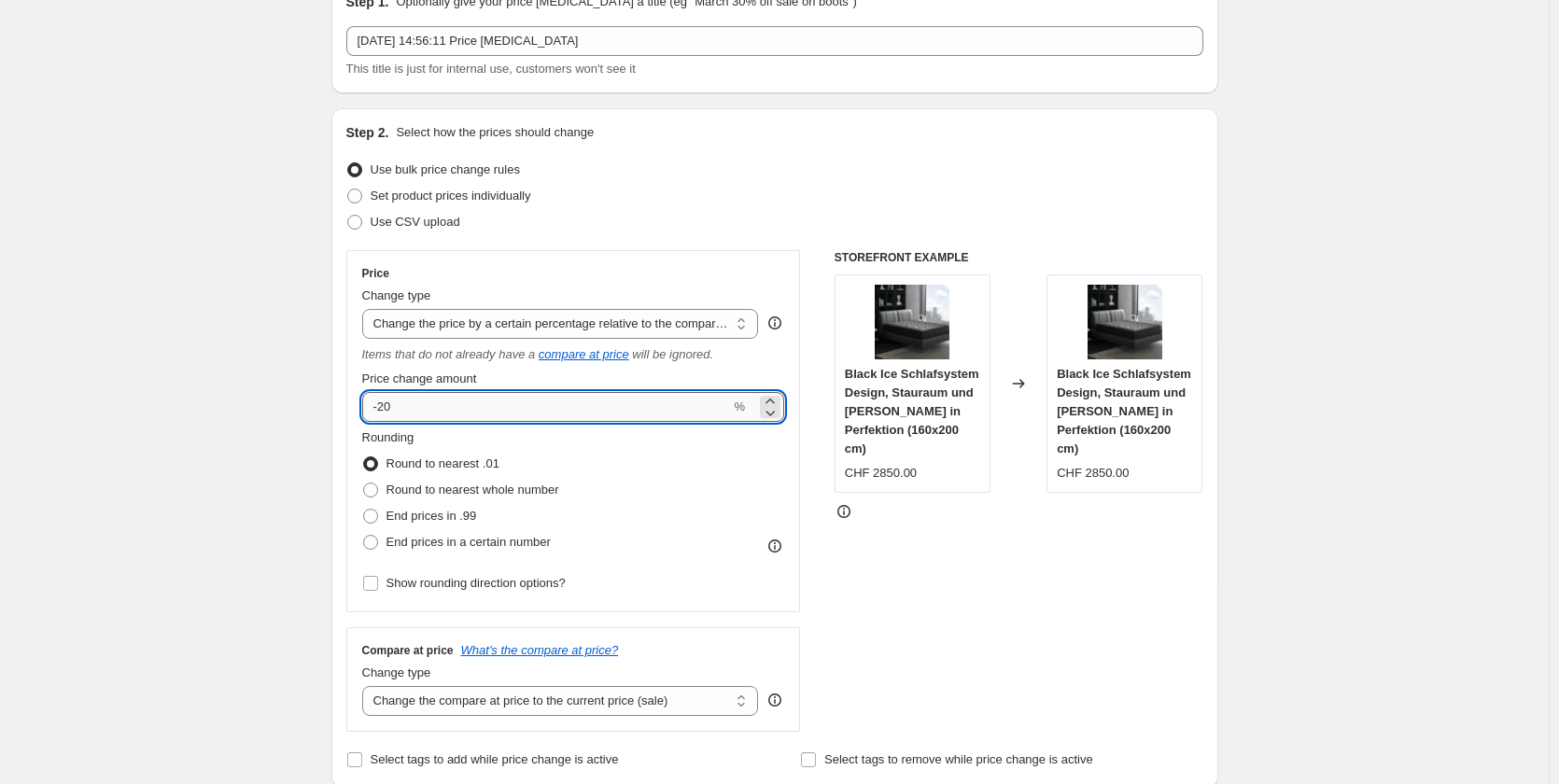
click at [460, 418] on input "-20" at bounding box center [546, 406] width 369 height 30
click at [745, 411] on span "%" at bounding box center [739, 406] width 12 height 14
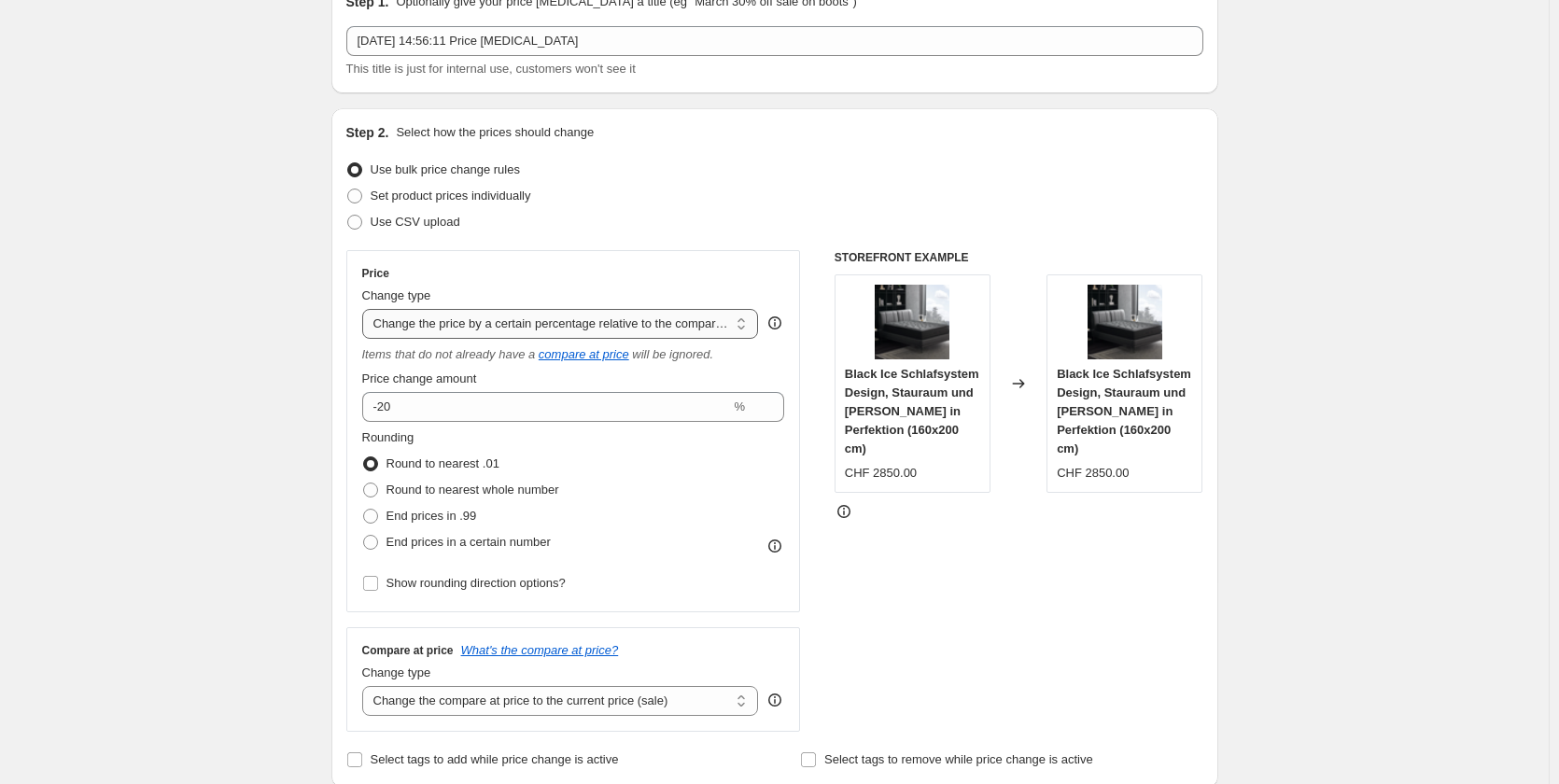
click at [473, 328] on select "Change the price to a certain amount Change the price by a certain amount Chang…" at bounding box center [560, 323] width 396 height 30
select select "to"
click at [366, 309] on select "Change the price to a certain amount Change the price by a certain amount Chang…" at bounding box center [560, 323] width 396 height 30
type input "80.00"
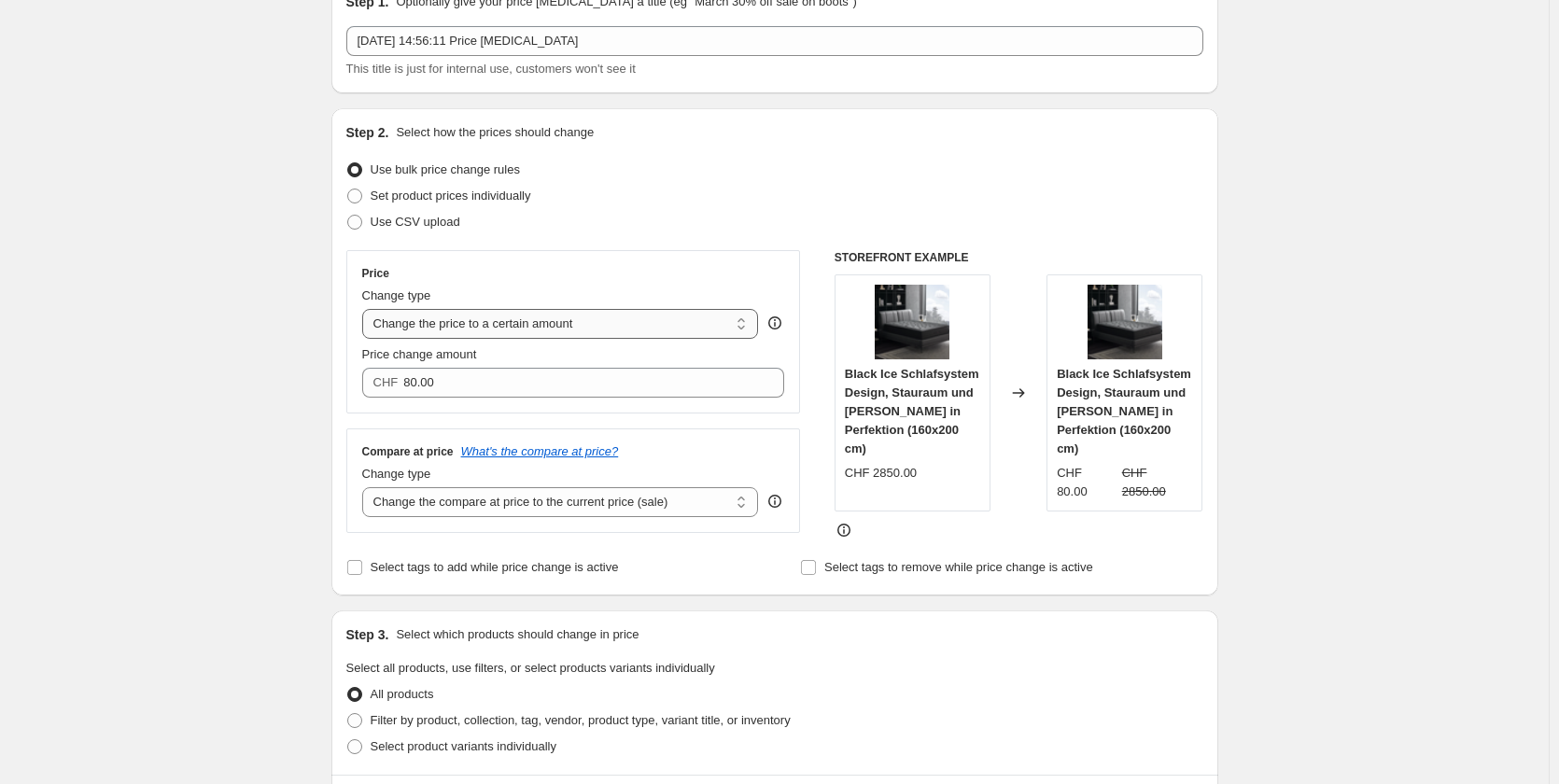
click at [464, 333] on select "Change the price to a certain amount Change the price by a certain amount Chang…" at bounding box center [560, 323] width 396 height 30
select select "by"
click at [366, 309] on select "Change the price to a certain amount Change the price by a certain amount Chang…" at bounding box center [560, 323] width 396 height 30
type input "-10.00"
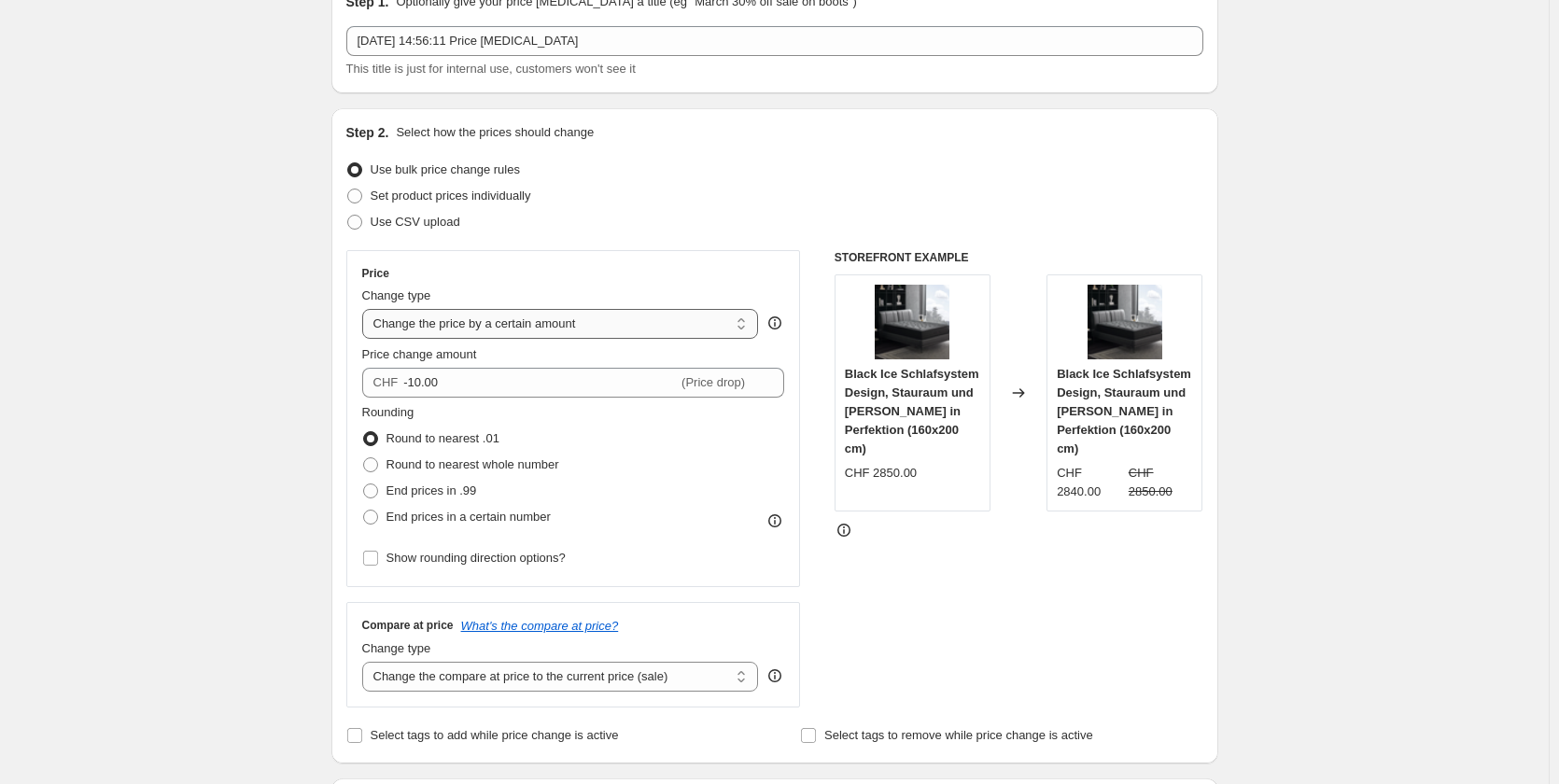
click at [473, 327] on select "Change the price to a certain amount Change the price by a certain amount Chang…" at bounding box center [560, 323] width 396 height 30
select select "percentage"
click at [366, 309] on select "Change the price to a certain amount Change the price by a certain amount Chang…" at bounding box center [560, 323] width 396 height 30
type input "-15"
click at [600, 327] on select "Change the price to a certain amount Change the price by a certain amount Chang…" at bounding box center [560, 323] width 396 height 30
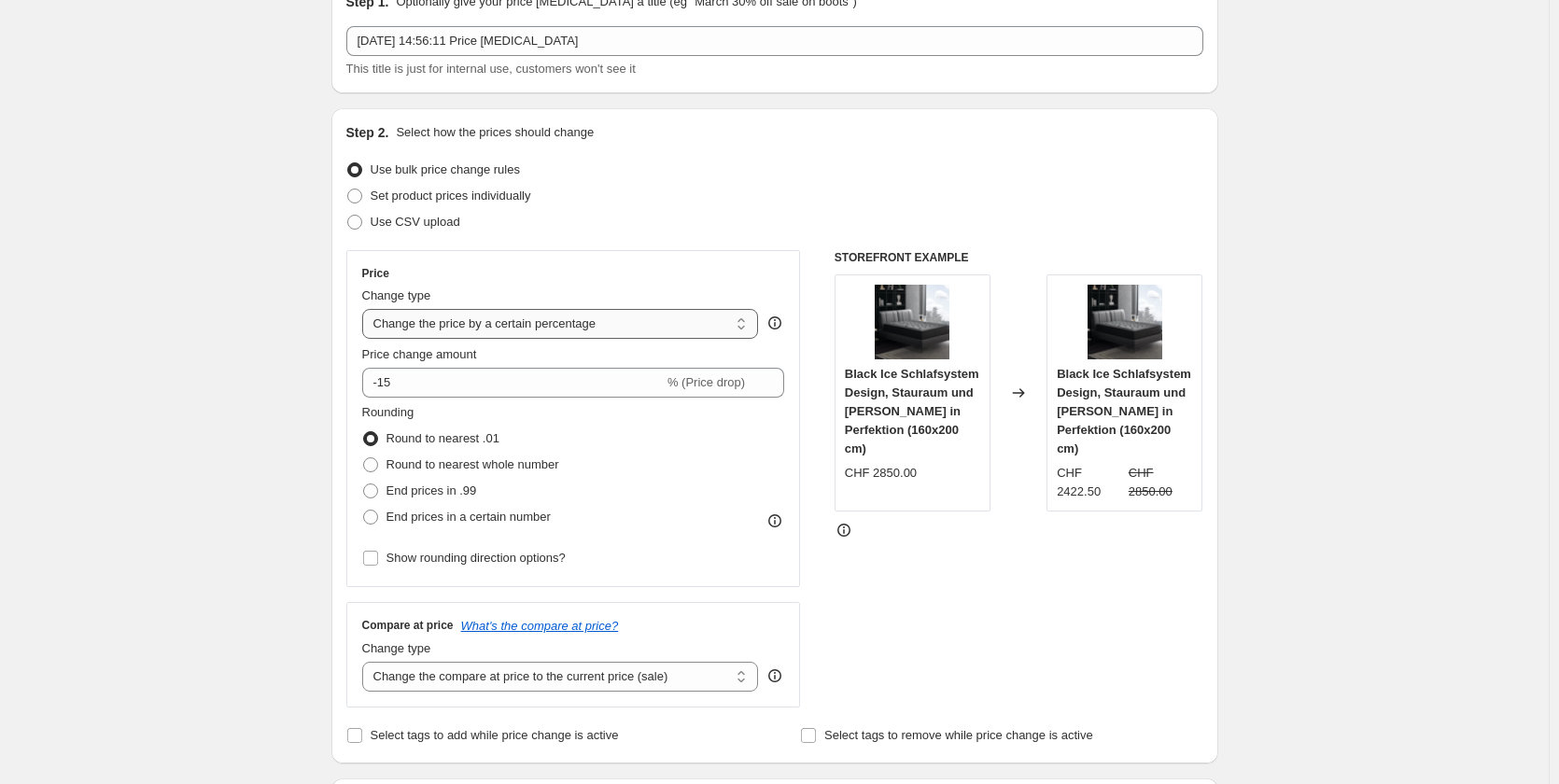
click at [366, 309] on select "Change the price to a certain amount Change the price by a certain amount Chang…" at bounding box center [560, 323] width 396 height 30
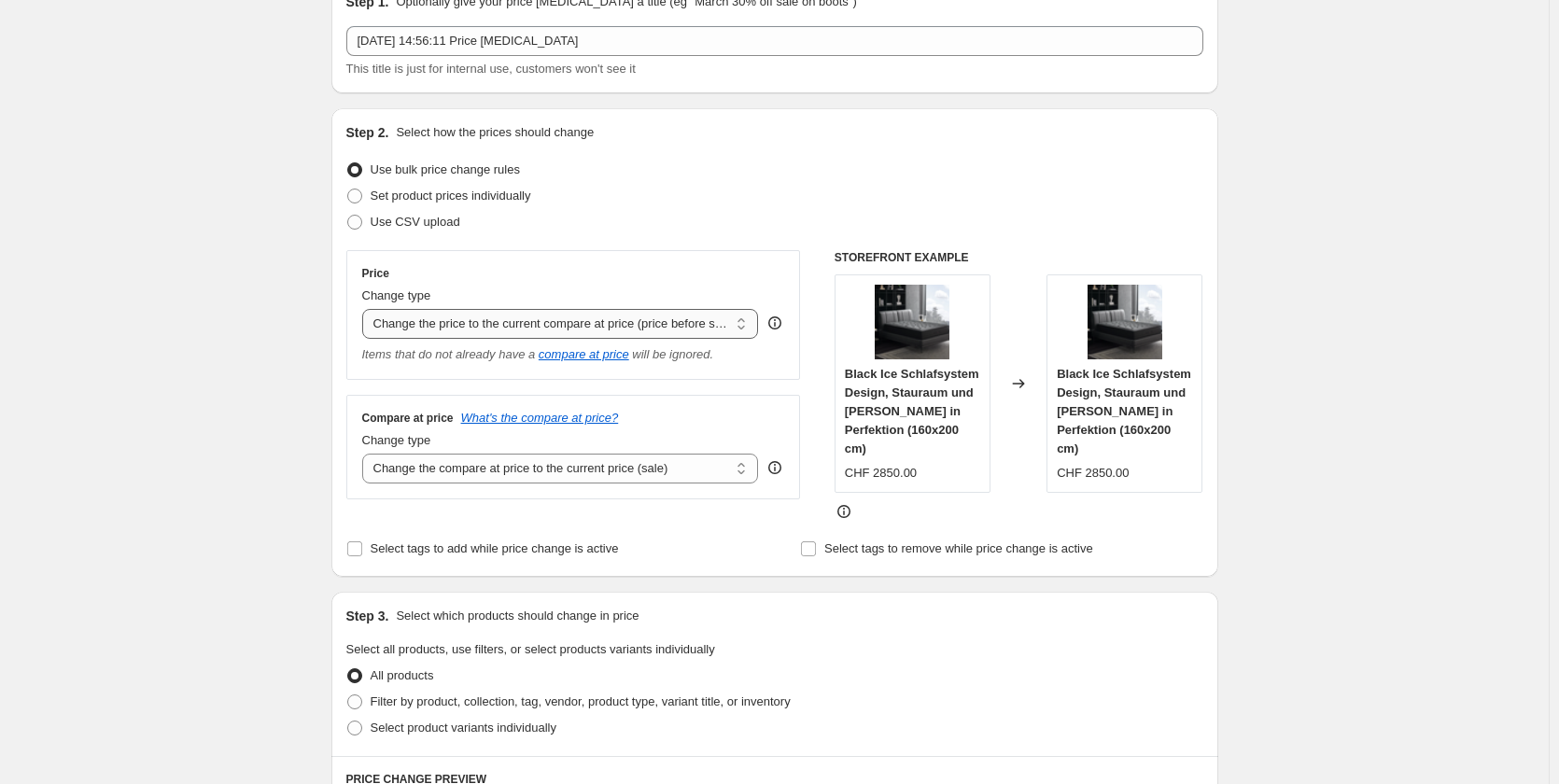
click at [624, 326] on select "Change the price to a certain amount Change the price by a certain amount Chang…" at bounding box center [560, 323] width 396 height 30
click at [366, 309] on select "Change the price to a certain amount Change the price by a certain amount Chang…" at bounding box center [560, 323] width 396 height 30
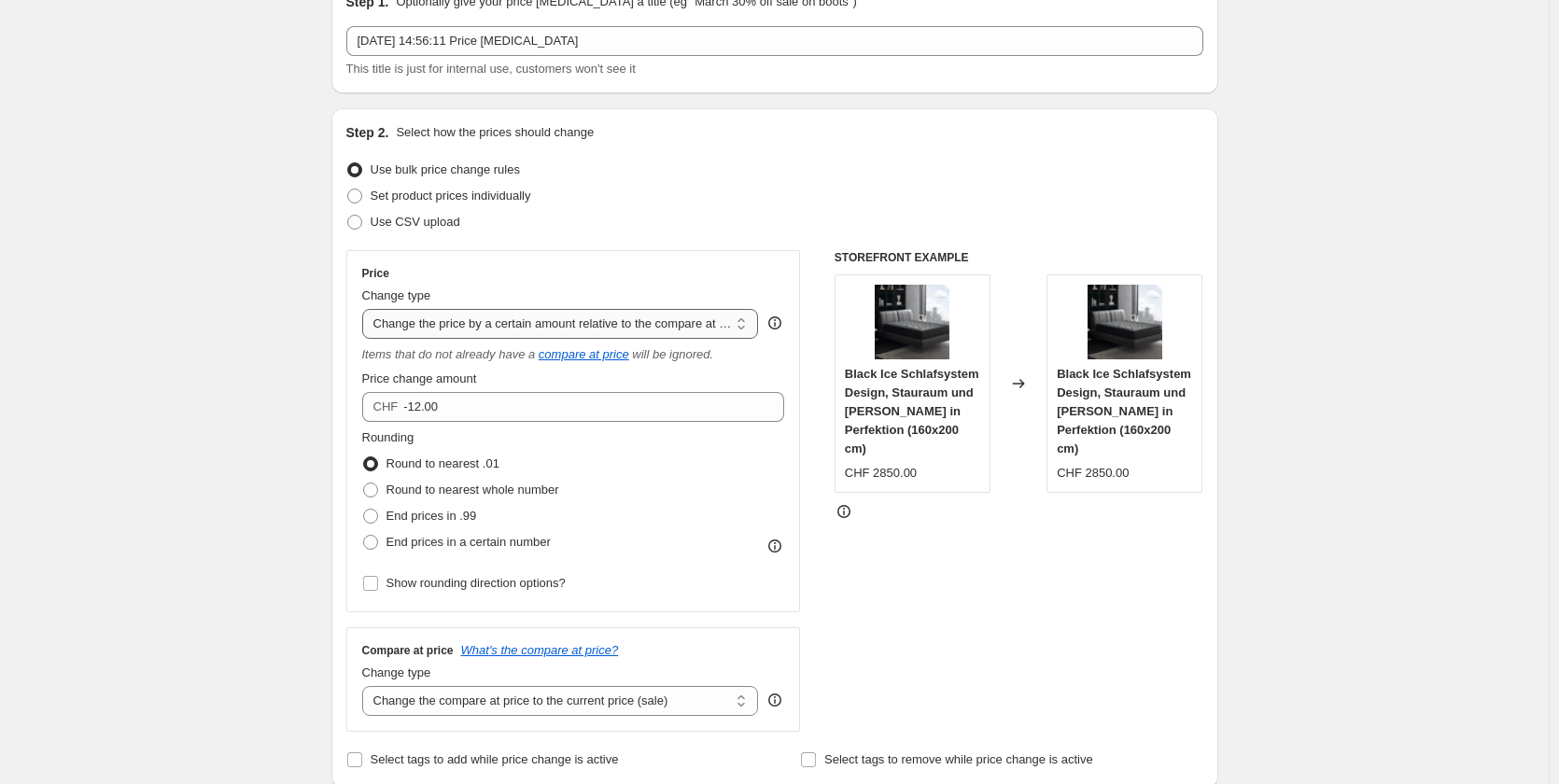
click at [486, 333] on select "Change the price to a certain amount Change the price by a certain amount Chang…" at bounding box center [560, 323] width 396 height 30
select select "pcap"
click at [366, 309] on select "Change the price to a certain amount Change the price by a certain amount Chang…" at bounding box center [560, 323] width 396 height 30
type input "-20"
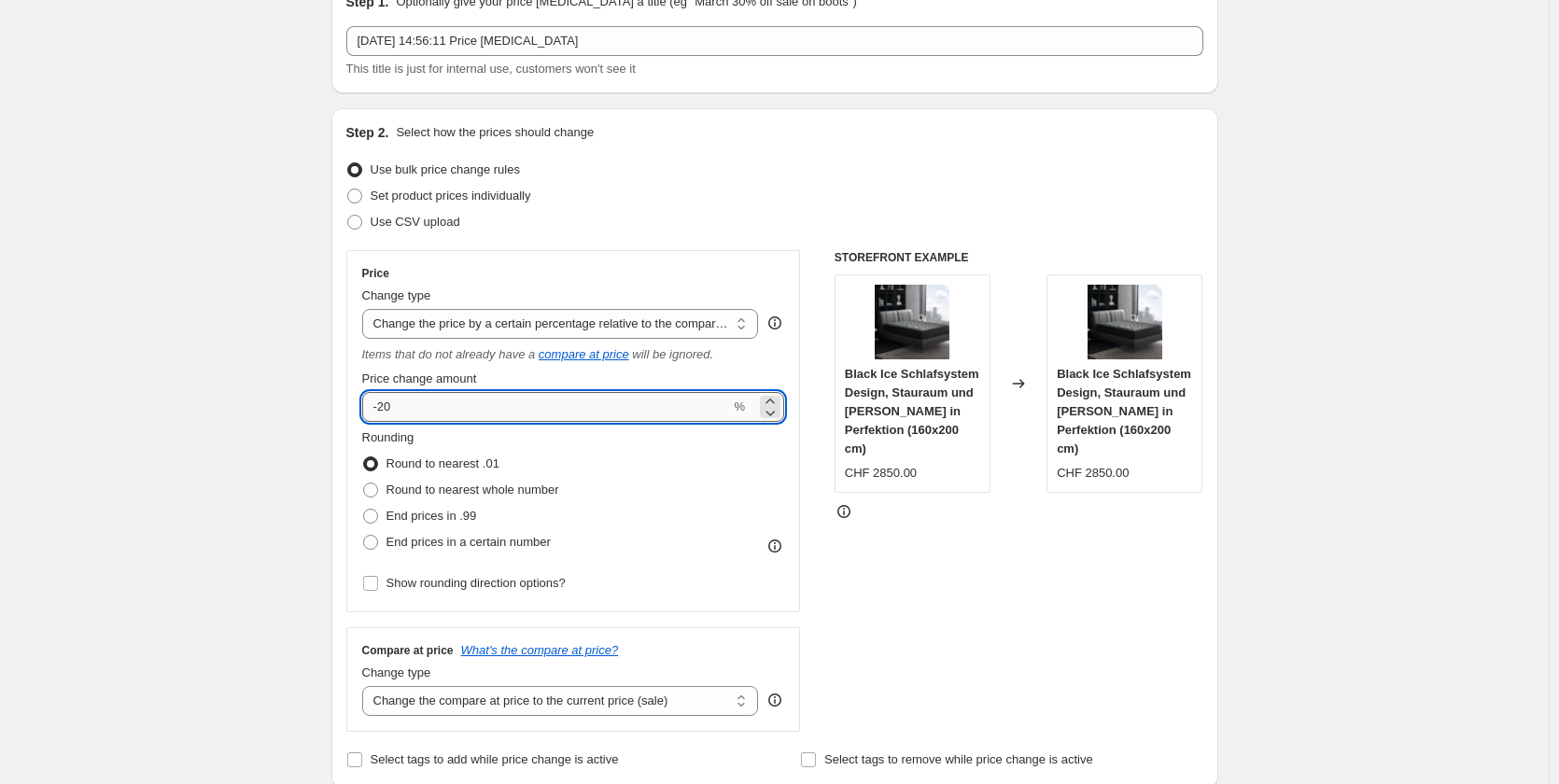
click at [440, 401] on input "-20" at bounding box center [546, 406] width 369 height 30
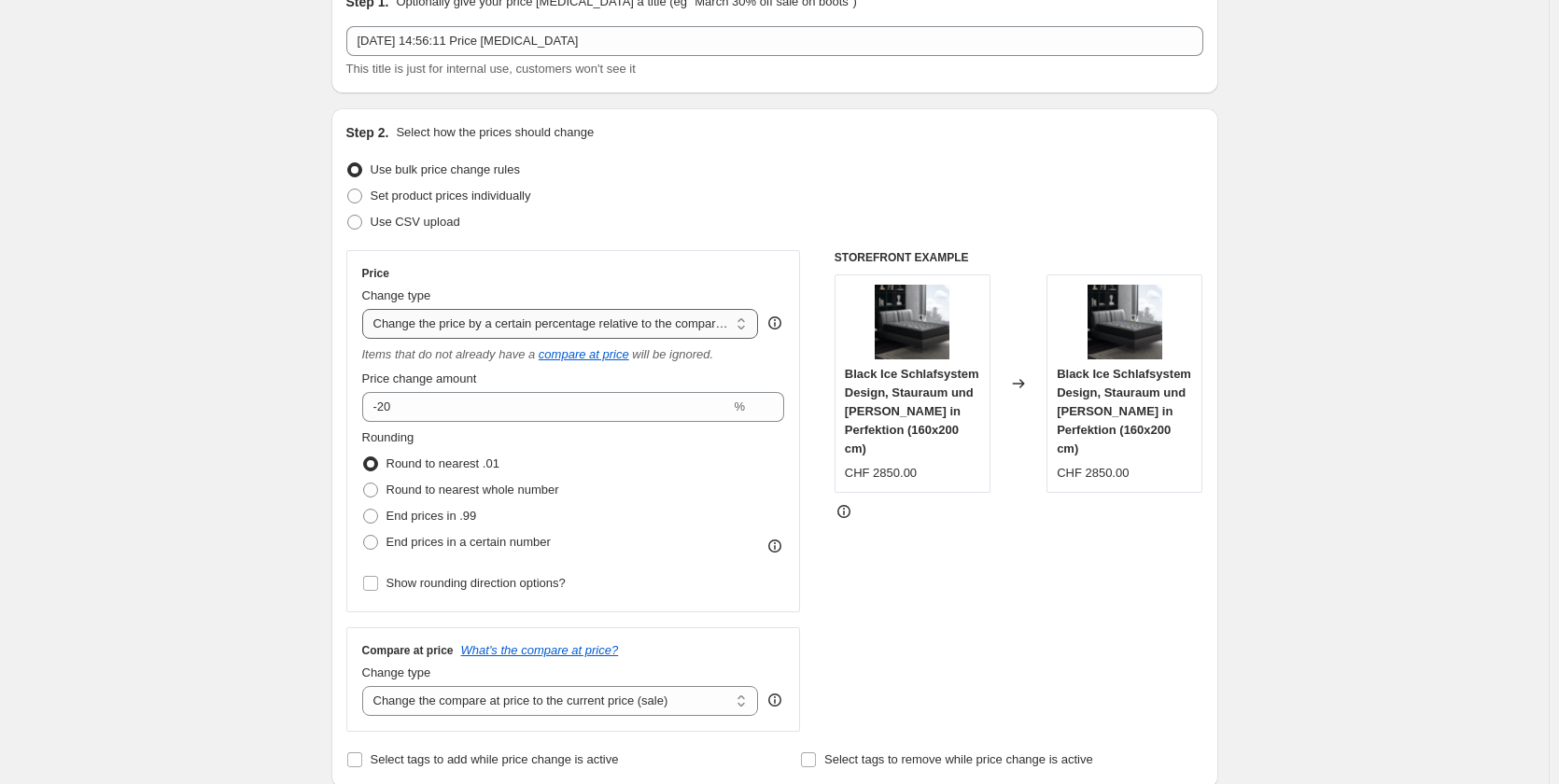
click at [481, 327] on select "Change the price to a certain amount Change the price by a certain amount Chang…" at bounding box center [560, 323] width 396 height 30
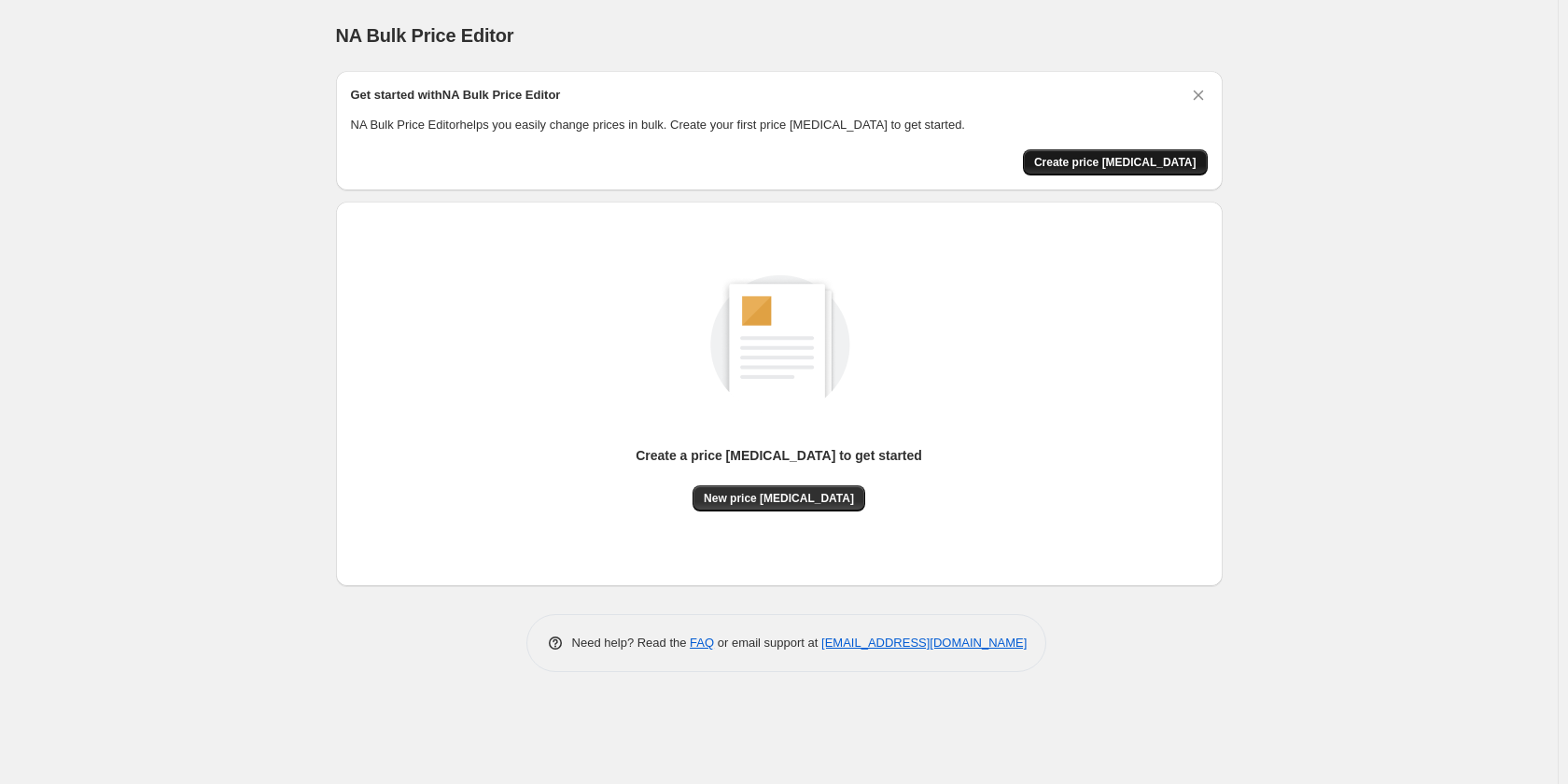
click at [1170, 165] on span "Create price [MEDICAL_DATA]" at bounding box center [1115, 163] width 163 height 15
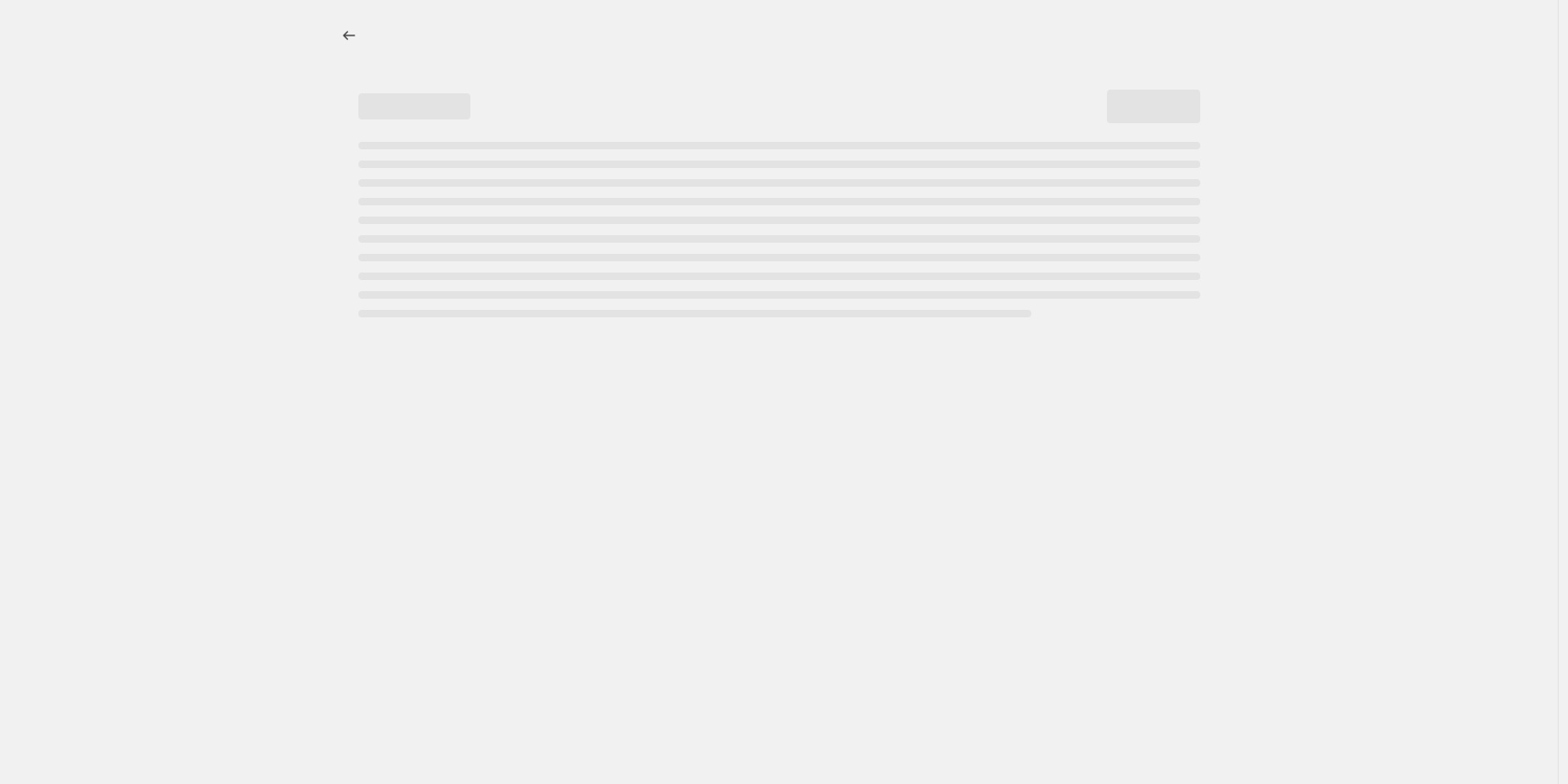
select select "percentage"
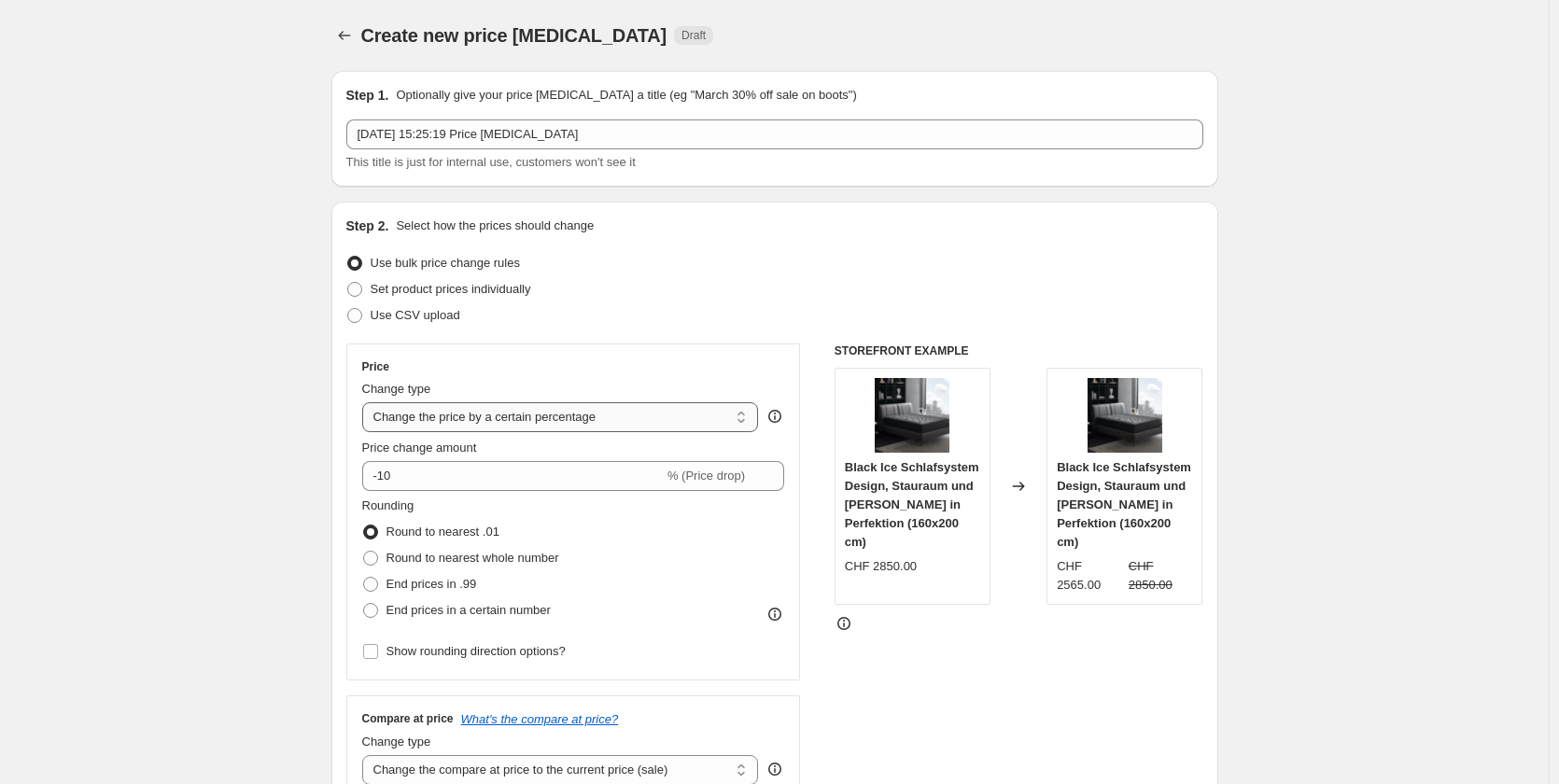
click at [496, 417] on select "Change the price to a certain amount Change the price by a certain amount Chang…" at bounding box center [560, 417] width 396 height 30
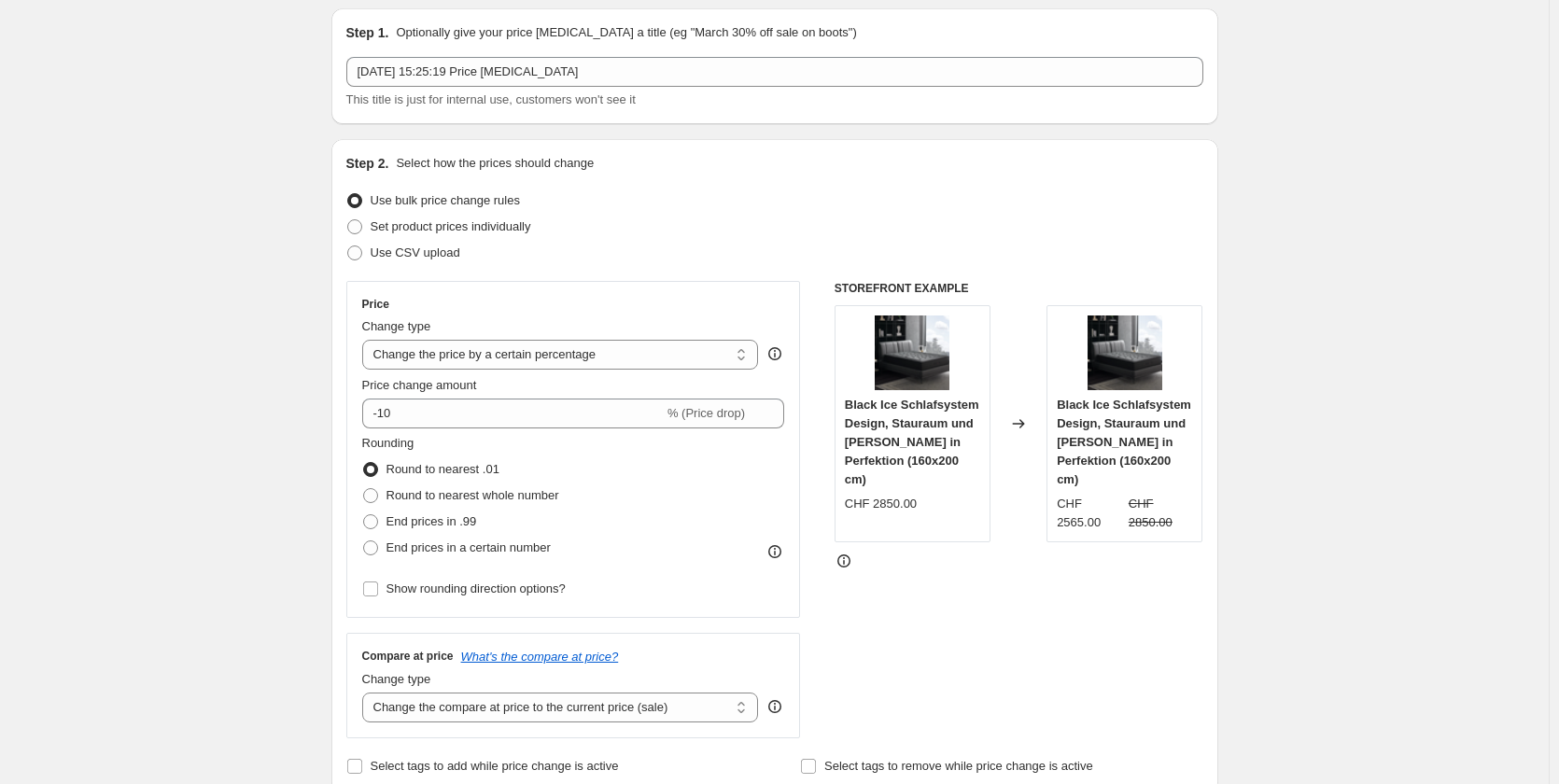
scroll to position [93, 0]
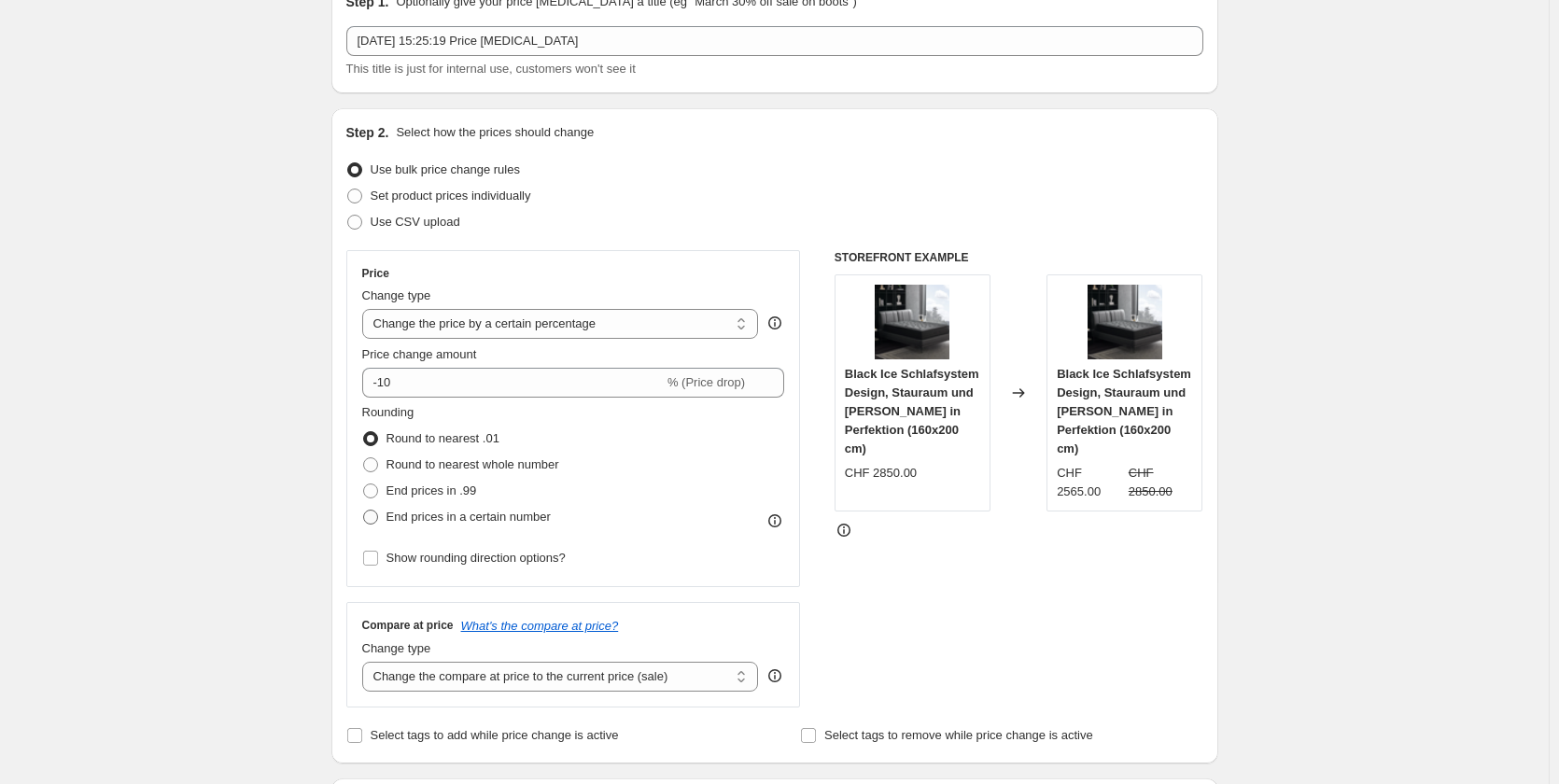
click at [378, 515] on span at bounding box center [371, 518] width 15 height 15
click at [364, 511] on input "End prices in a certain number" at bounding box center [363, 510] width 1 height 1
radio input "true"
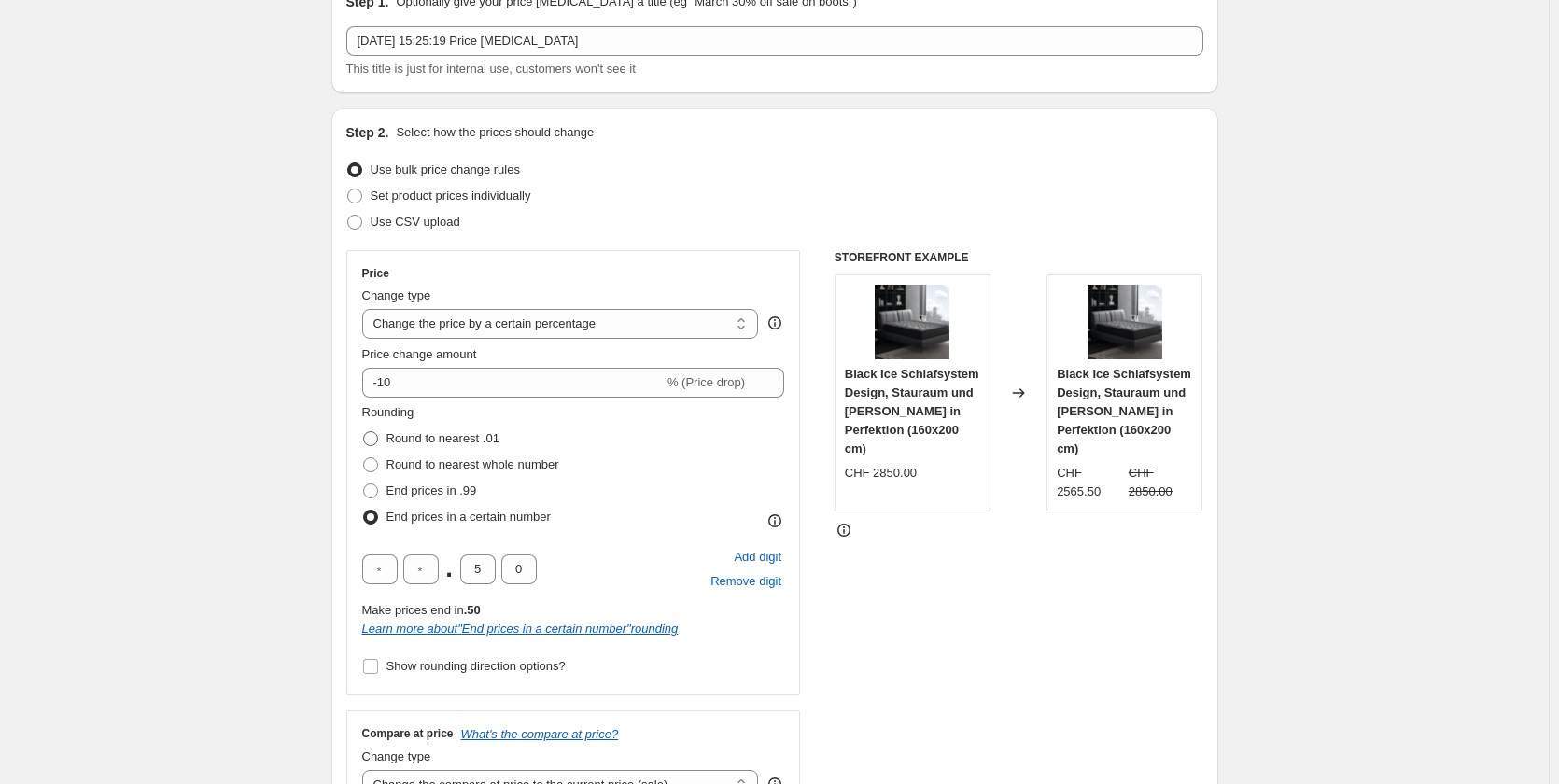
click at [376, 437] on span at bounding box center [371, 439] width 15 height 15
click at [364, 432] on input "Round to nearest .01" at bounding box center [363, 431] width 1 height 1
radio input "true"
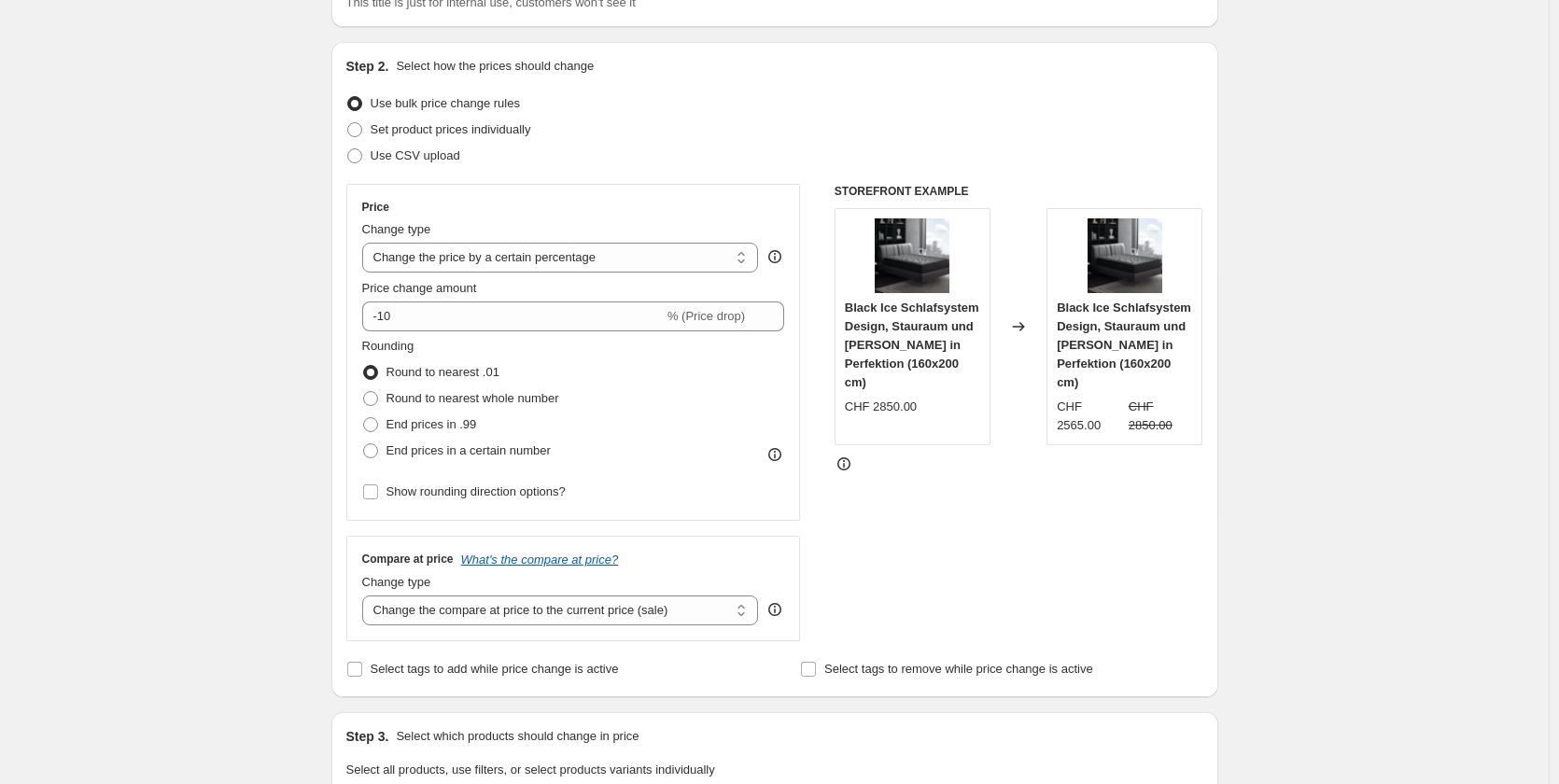
scroll to position [280, 0]
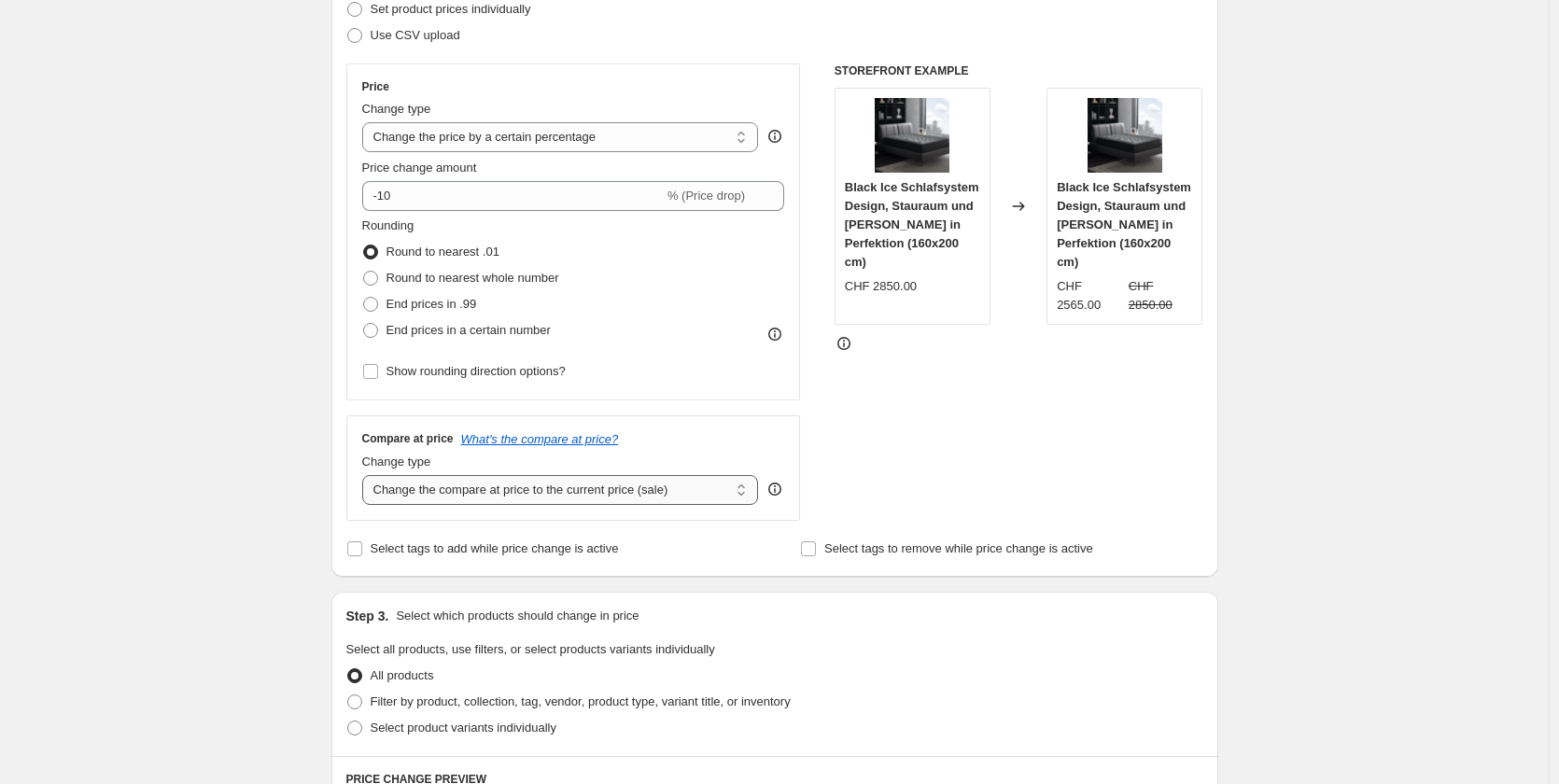
click at [512, 495] on select "Change the compare at price to the current price (sale) Change the compare at p…" at bounding box center [560, 490] width 396 height 30
select select "remove"
click at [366, 475] on select "Change the compare at price to the current price (sale) Change the compare at p…" at bounding box center [560, 490] width 396 height 30
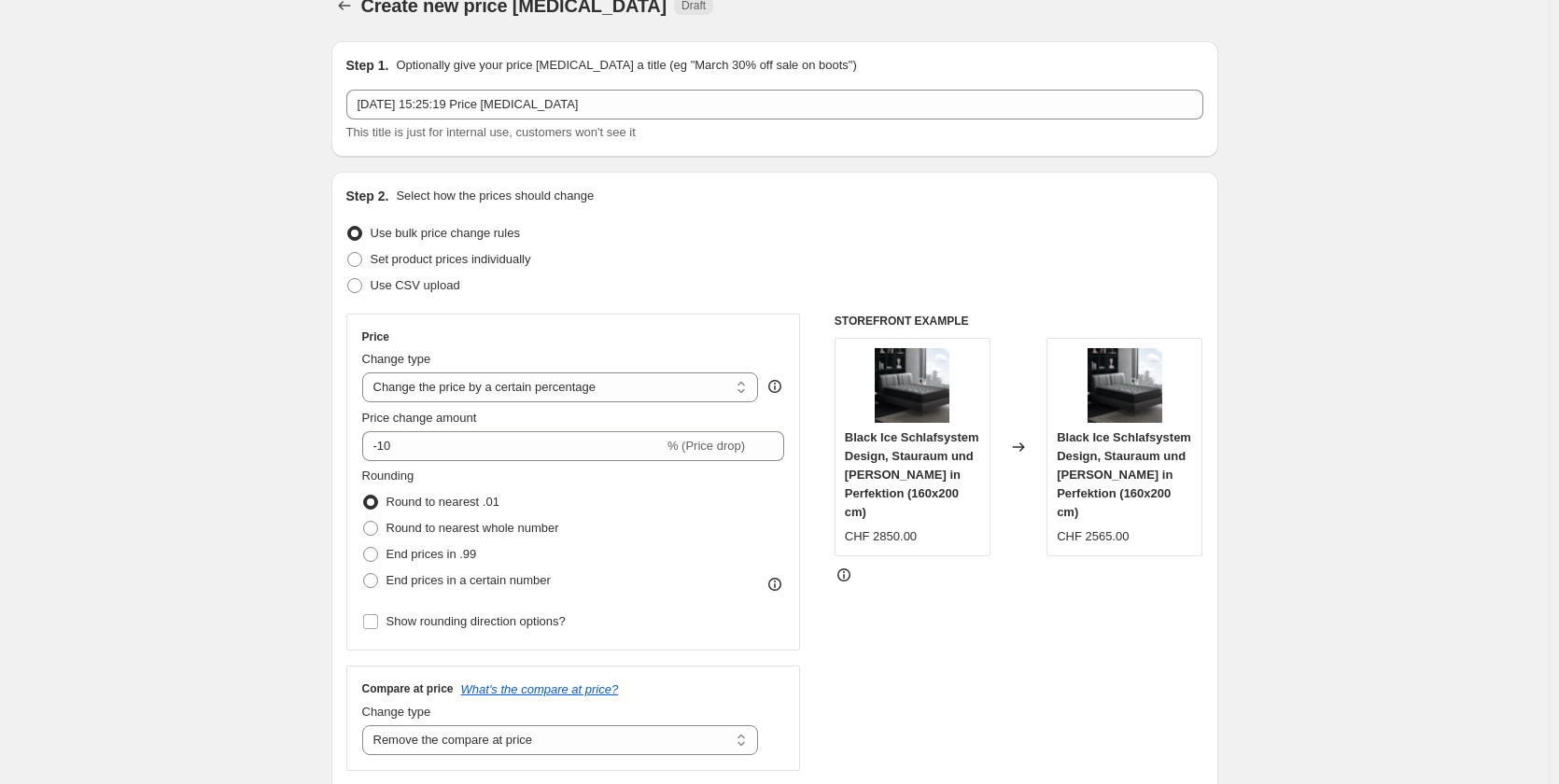
scroll to position [0, 0]
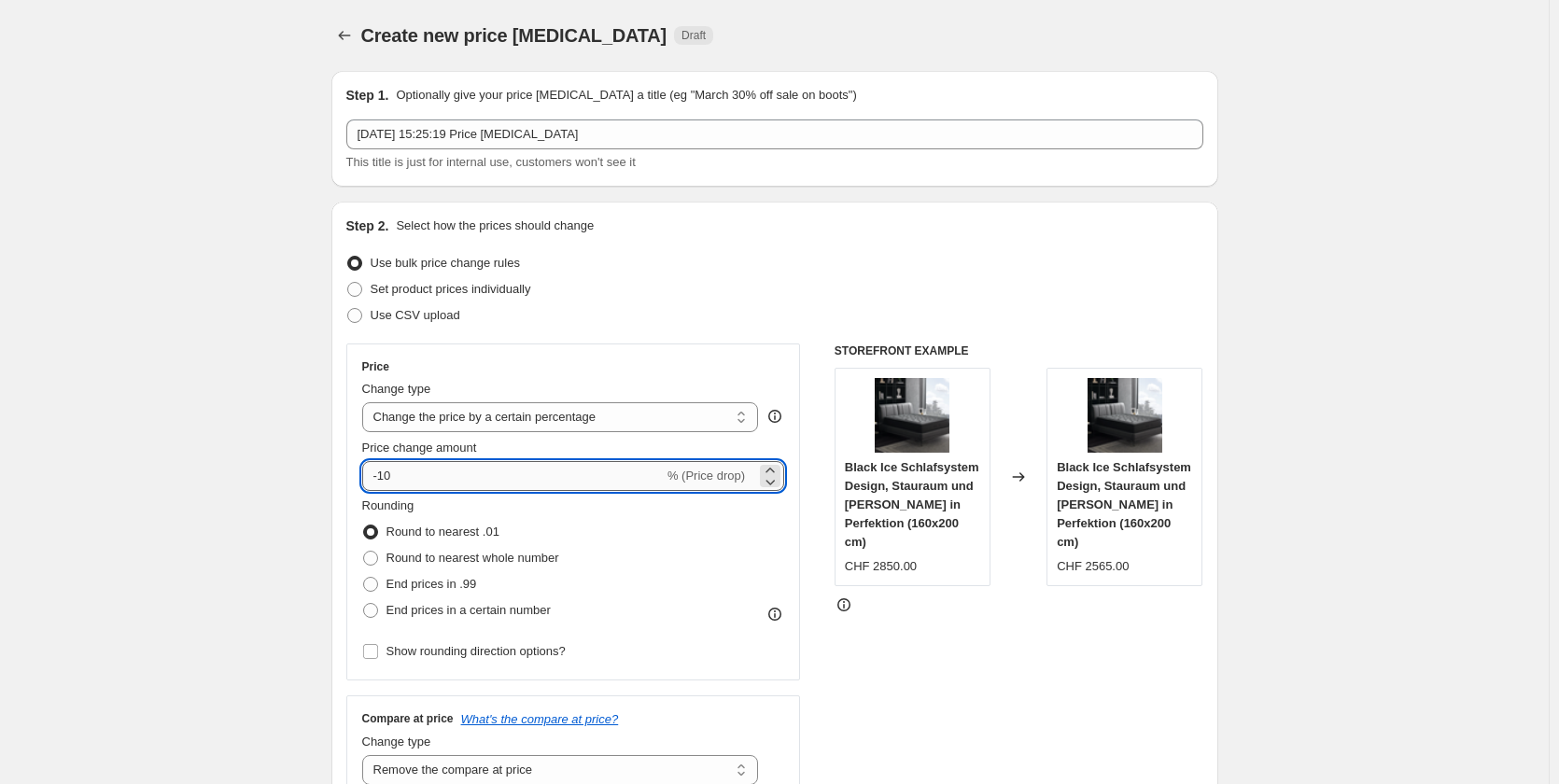
click at [443, 481] on input "-10" at bounding box center [512, 475] width 301 height 30
drag, startPoint x: 444, startPoint y: 477, endPoint x: 248, endPoint y: 477, distance: 196.0
type input "200"
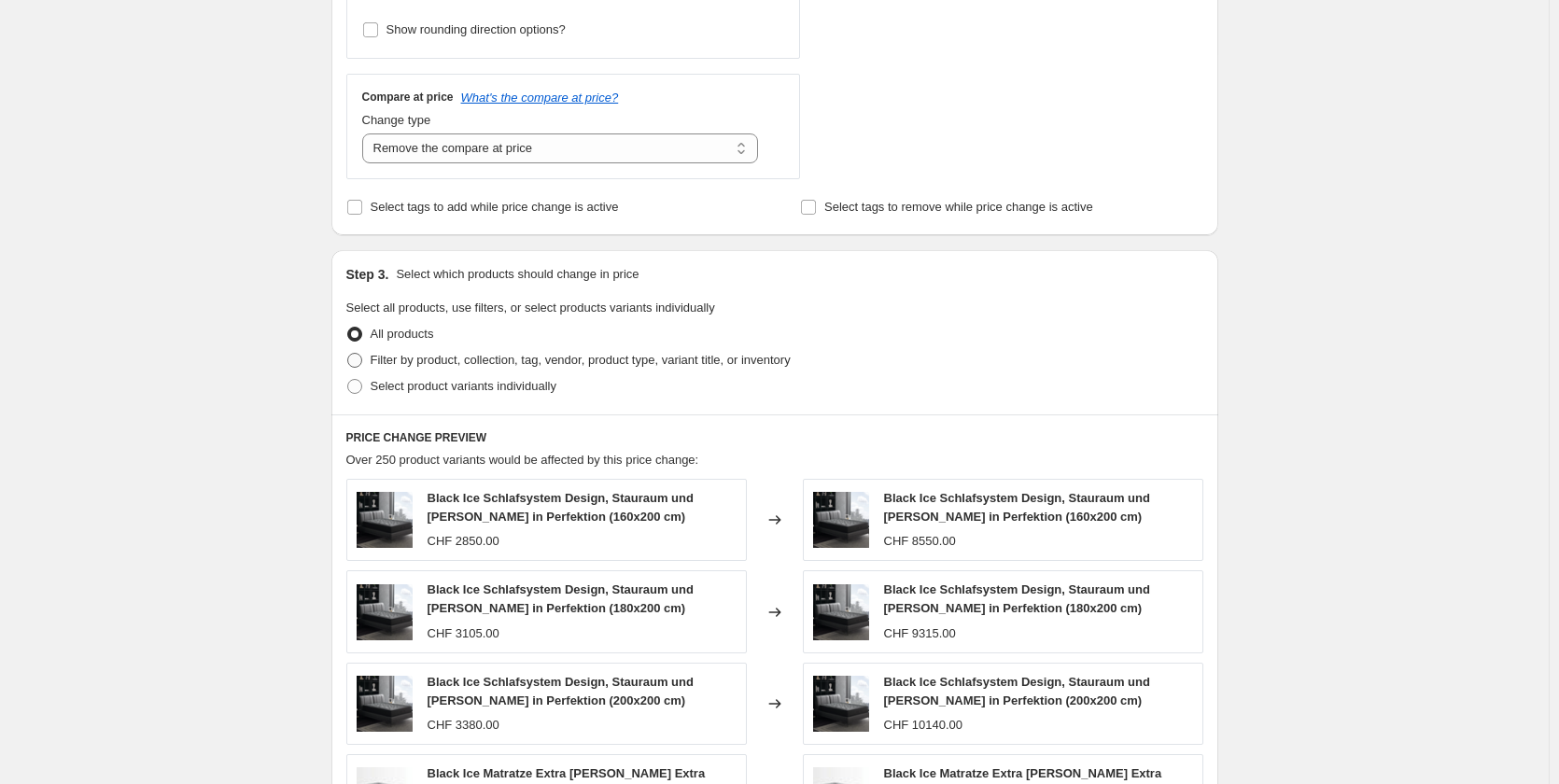
scroll to position [653, 0]
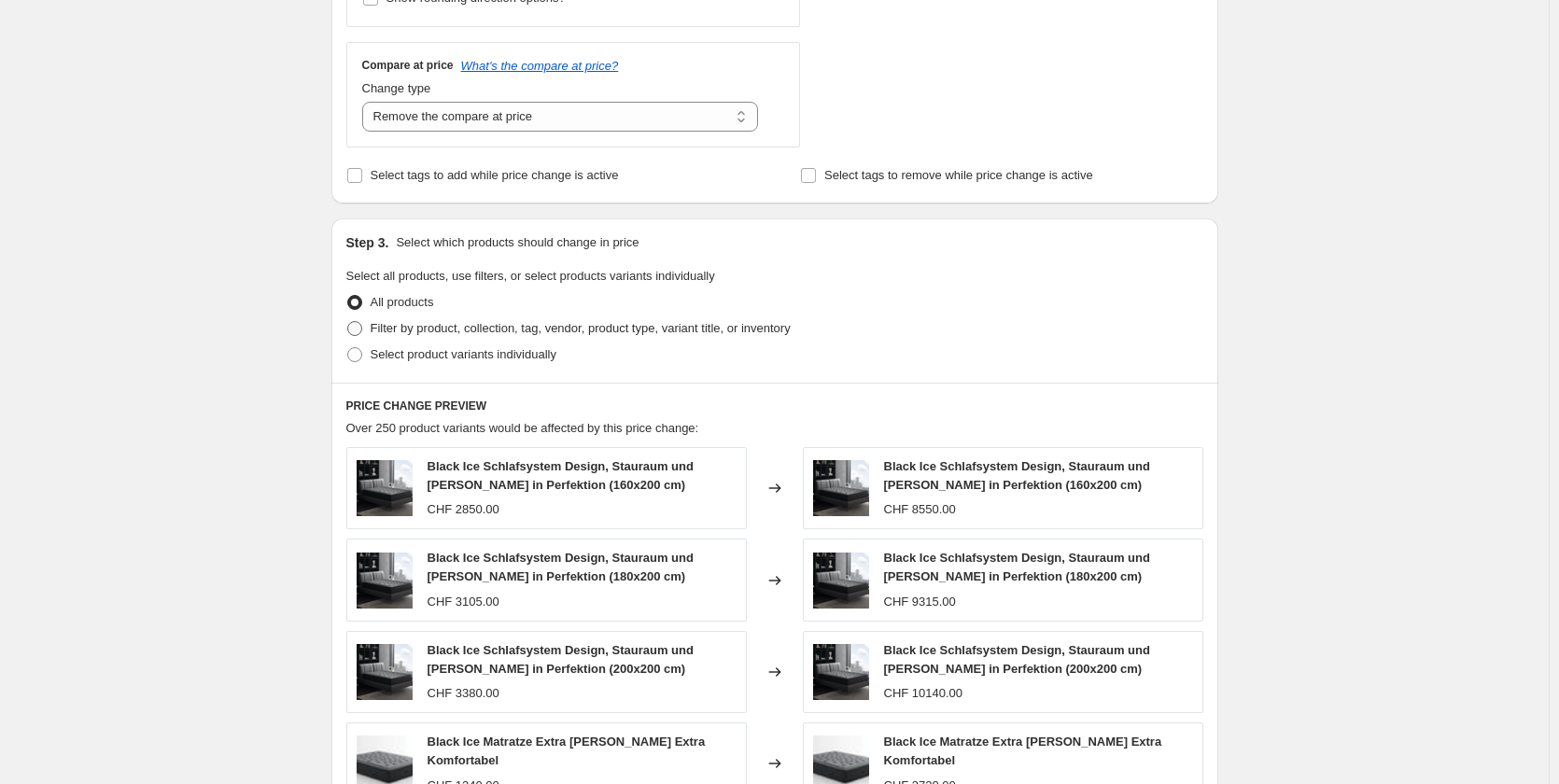
click at [362, 331] on span at bounding box center [355, 329] width 15 height 15
click at [348, 322] on input "Filter by product, collection, tag, vendor, product type, variant title, or inv…" at bounding box center [347, 321] width 1 height 1
radio input "true"
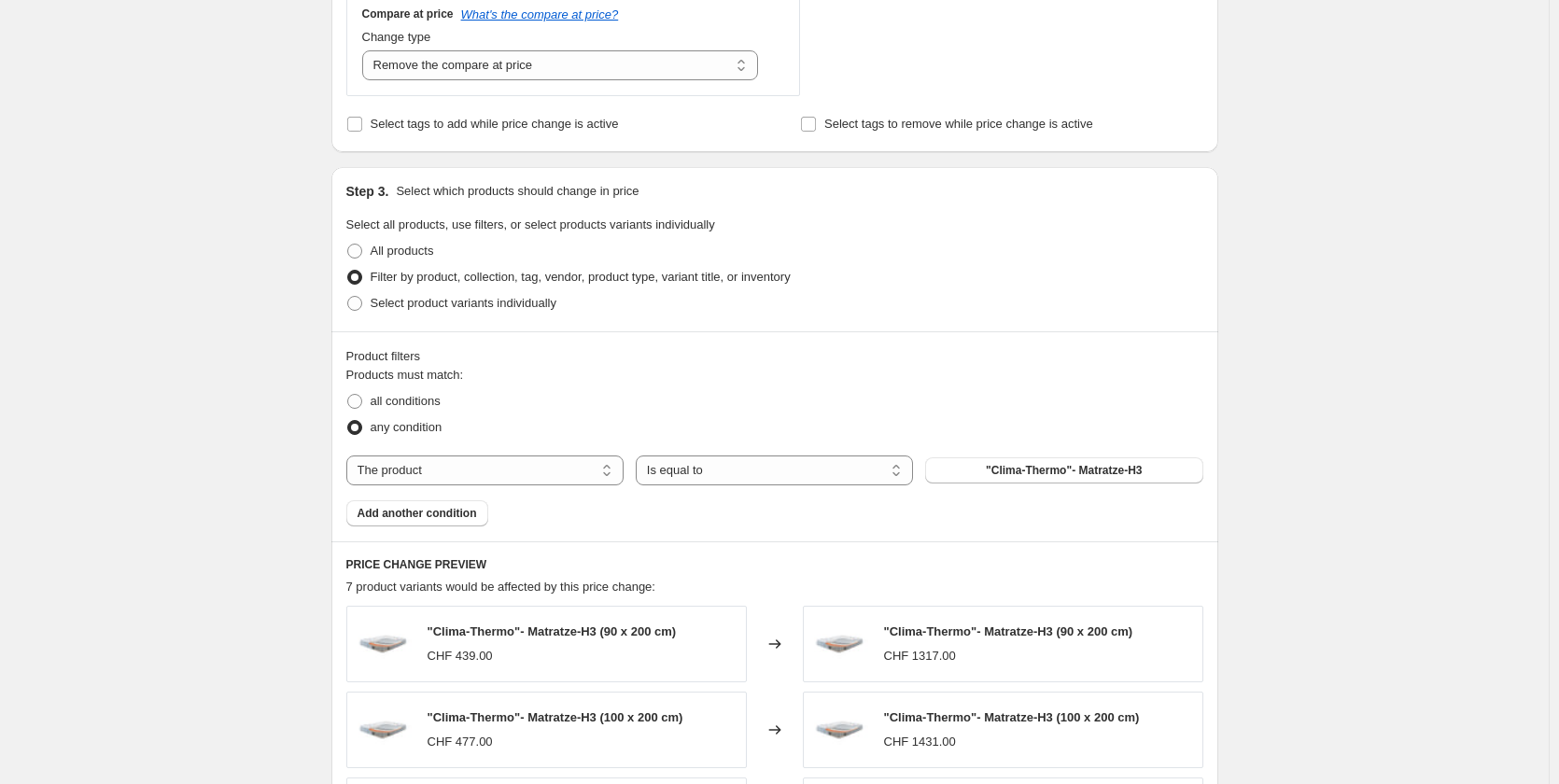
scroll to position [746, 0]
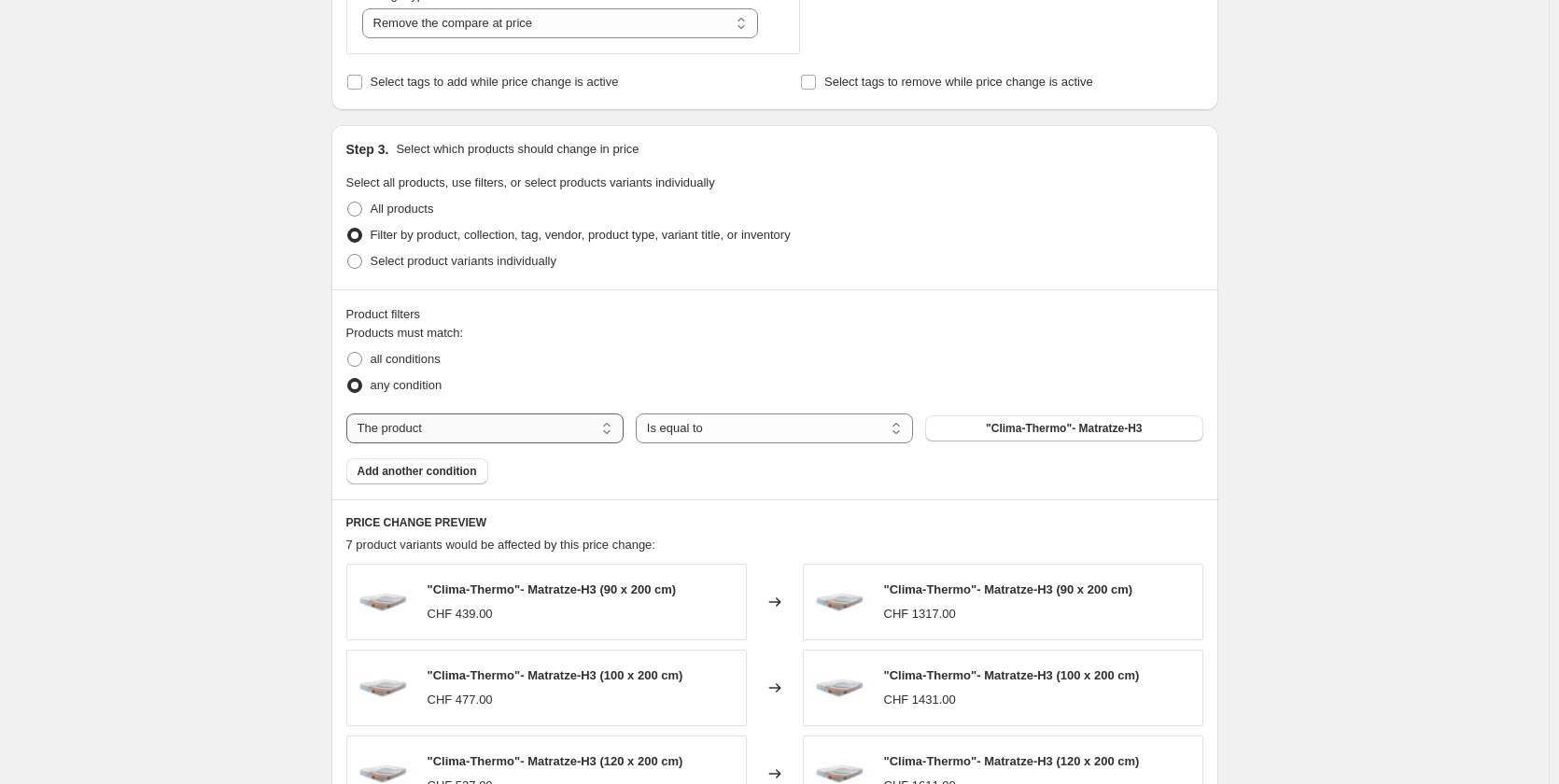
click at [507, 433] on select "The product The product's collection The product's vendor The product's status …" at bounding box center [485, 428] width 277 height 30
click at [708, 430] on select "Is equal to Is not equal to" at bounding box center [775, 428] width 277 height 30
drag, startPoint x: 708, startPoint y: 430, endPoint x: 731, endPoint y: 431, distance: 23.0
click at [708, 430] on select "Is equal to Is not equal to" at bounding box center [775, 428] width 277 height 30
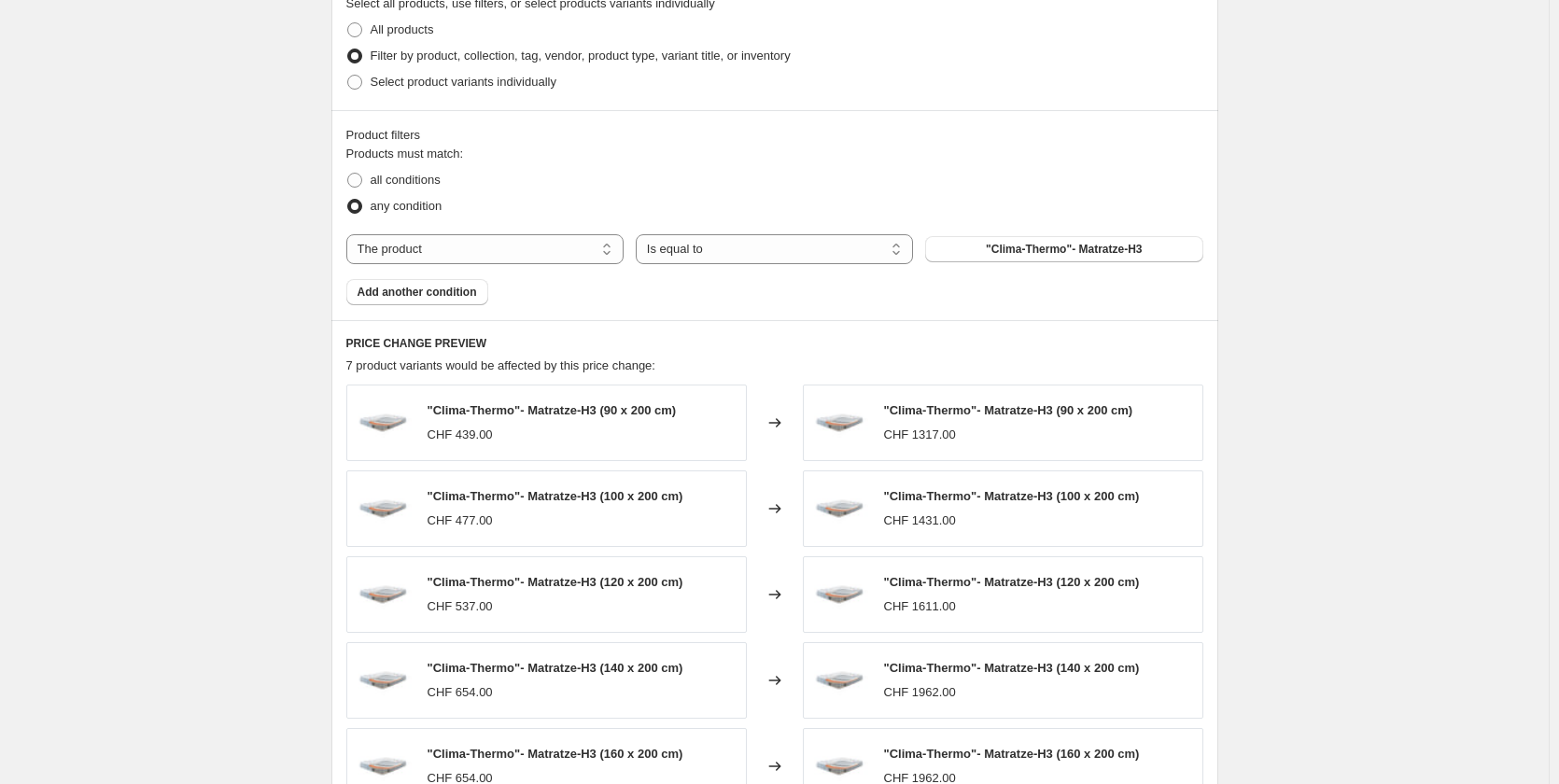
scroll to position [933, 0]
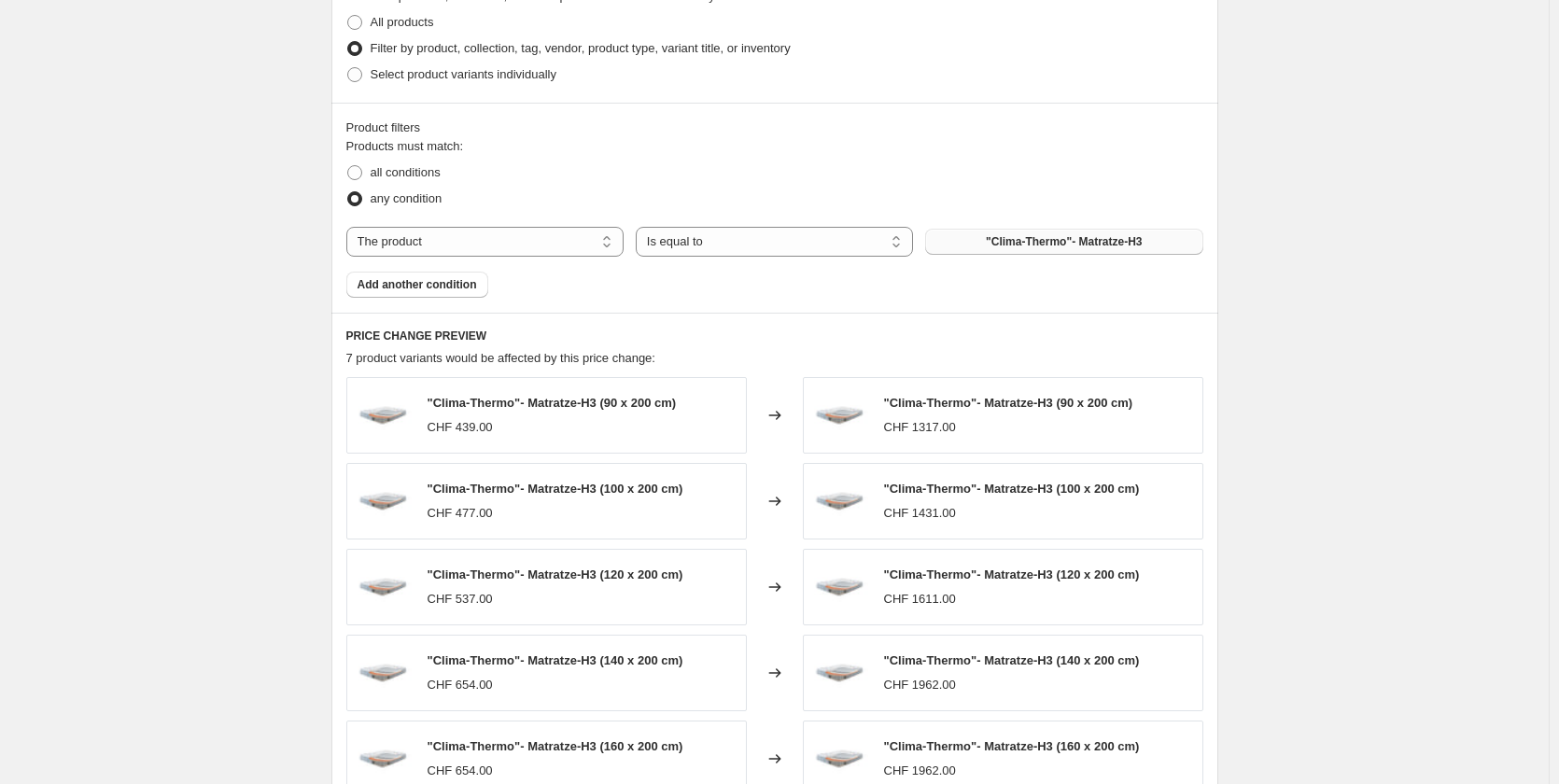
click at [1034, 240] on span ""Clima-Thermo"- Matratze-H3" at bounding box center [1063, 241] width 156 height 15
click at [526, 233] on select "The product The product's collection The product's vendor The product's status …" at bounding box center [485, 241] width 277 height 30
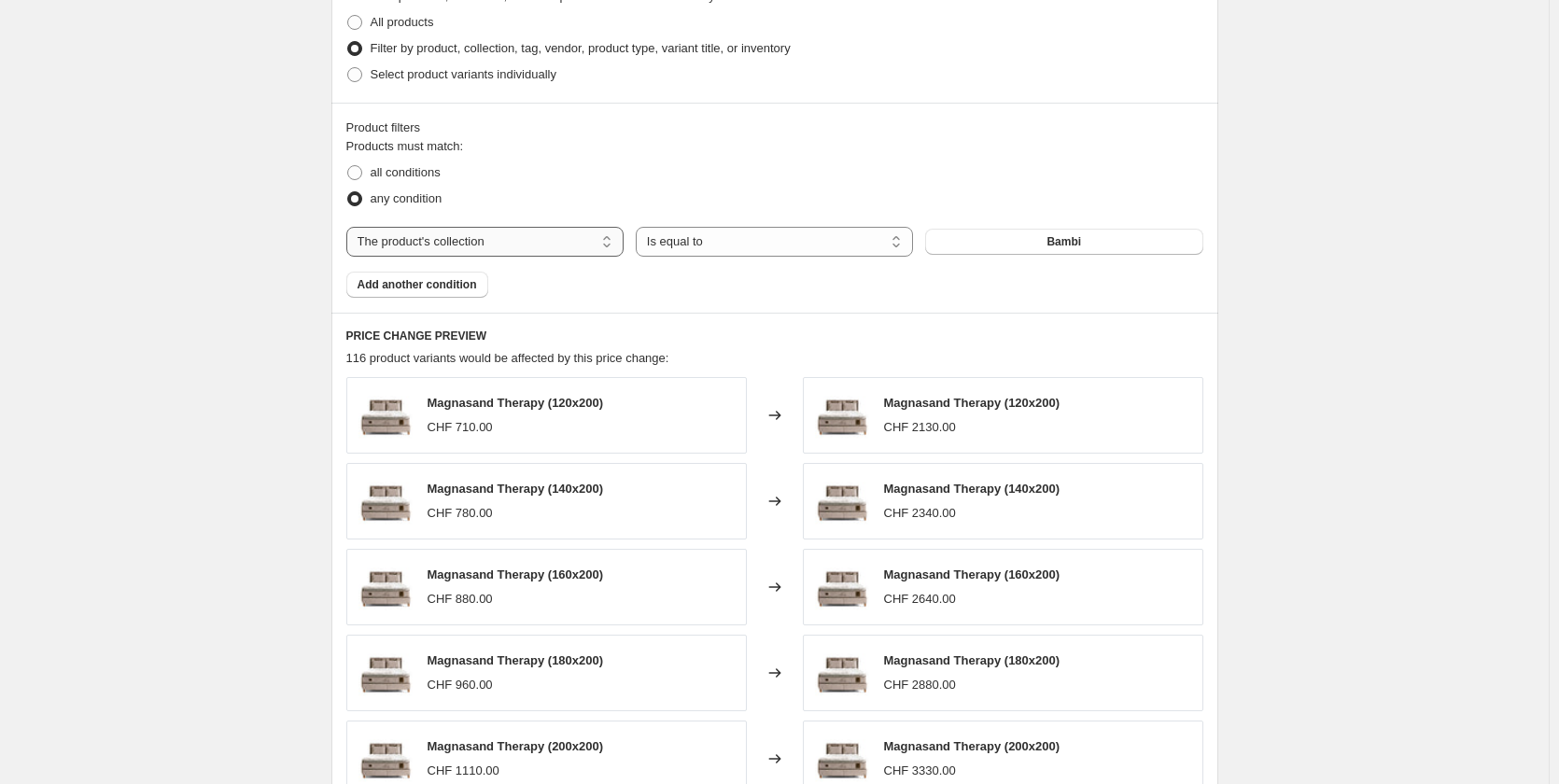
click at [572, 241] on select "The product The product's collection The product's vendor The product's status …" at bounding box center [485, 241] width 277 height 30
drag, startPoint x: 572, startPoint y: 241, endPoint x: 588, endPoint y: 242, distance: 16.0
click at [572, 241] on select "The product The product's collection The product's vendor The product's status …" at bounding box center [485, 241] width 277 height 30
click at [1020, 248] on button "Bambi" at bounding box center [1063, 241] width 277 height 26
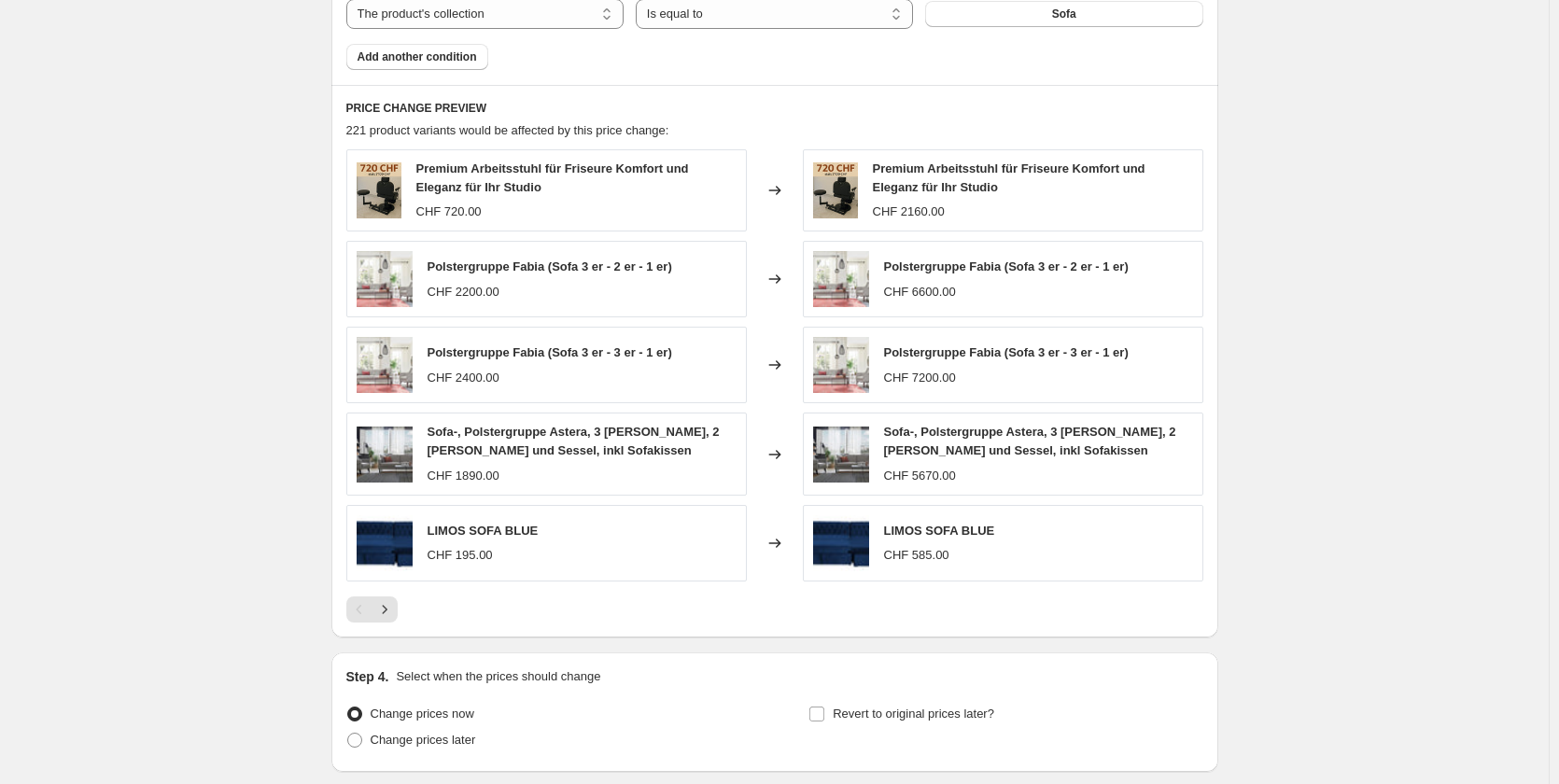
scroll to position [1120, 0]
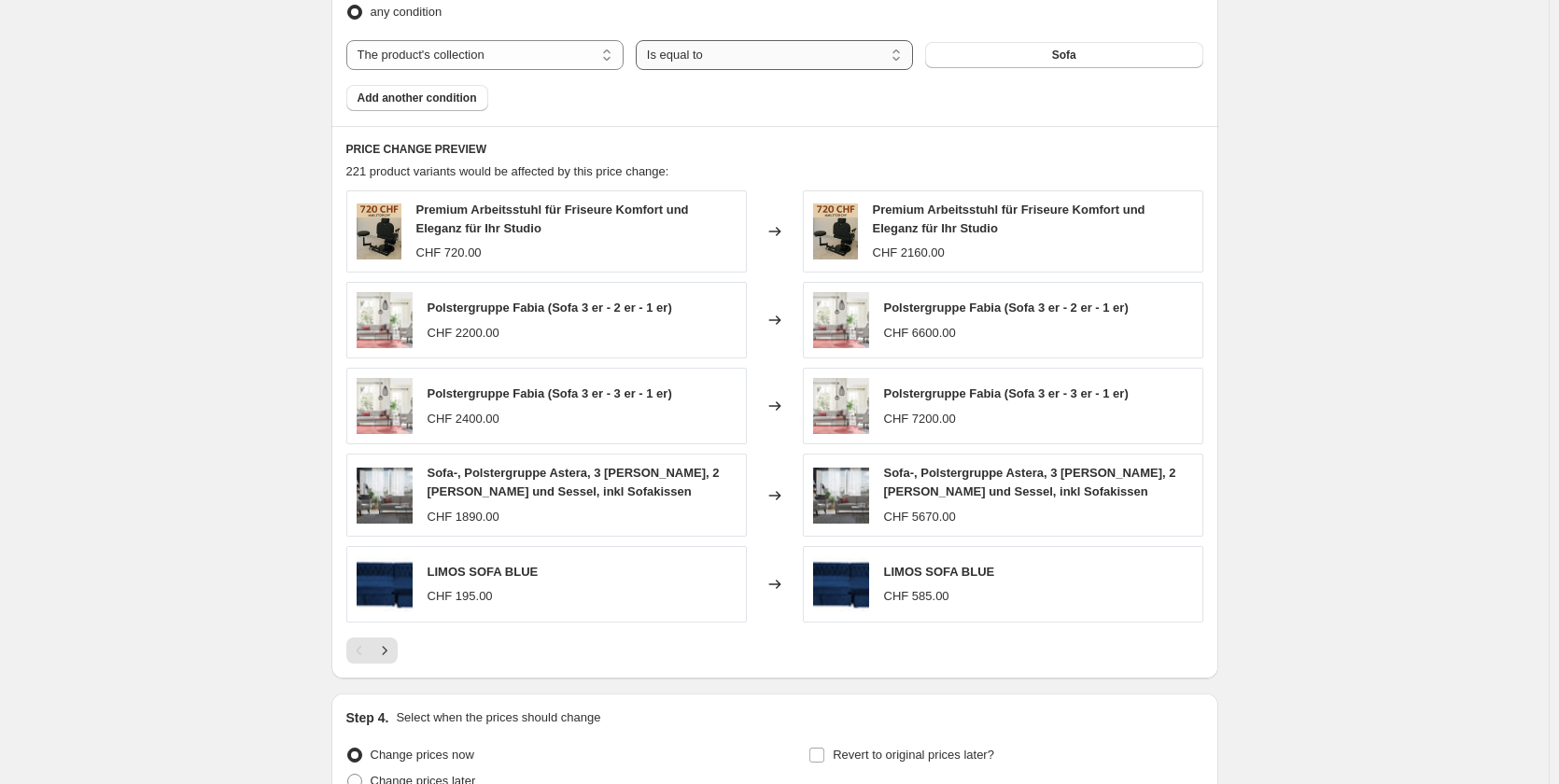
click at [754, 55] on select "Is equal to Is not equal to" at bounding box center [775, 55] width 277 height 30
click at [1017, 115] on div "Product filters Products must match: all conditions any condition The product T…" at bounding box center [775, 21] width 887 height 210
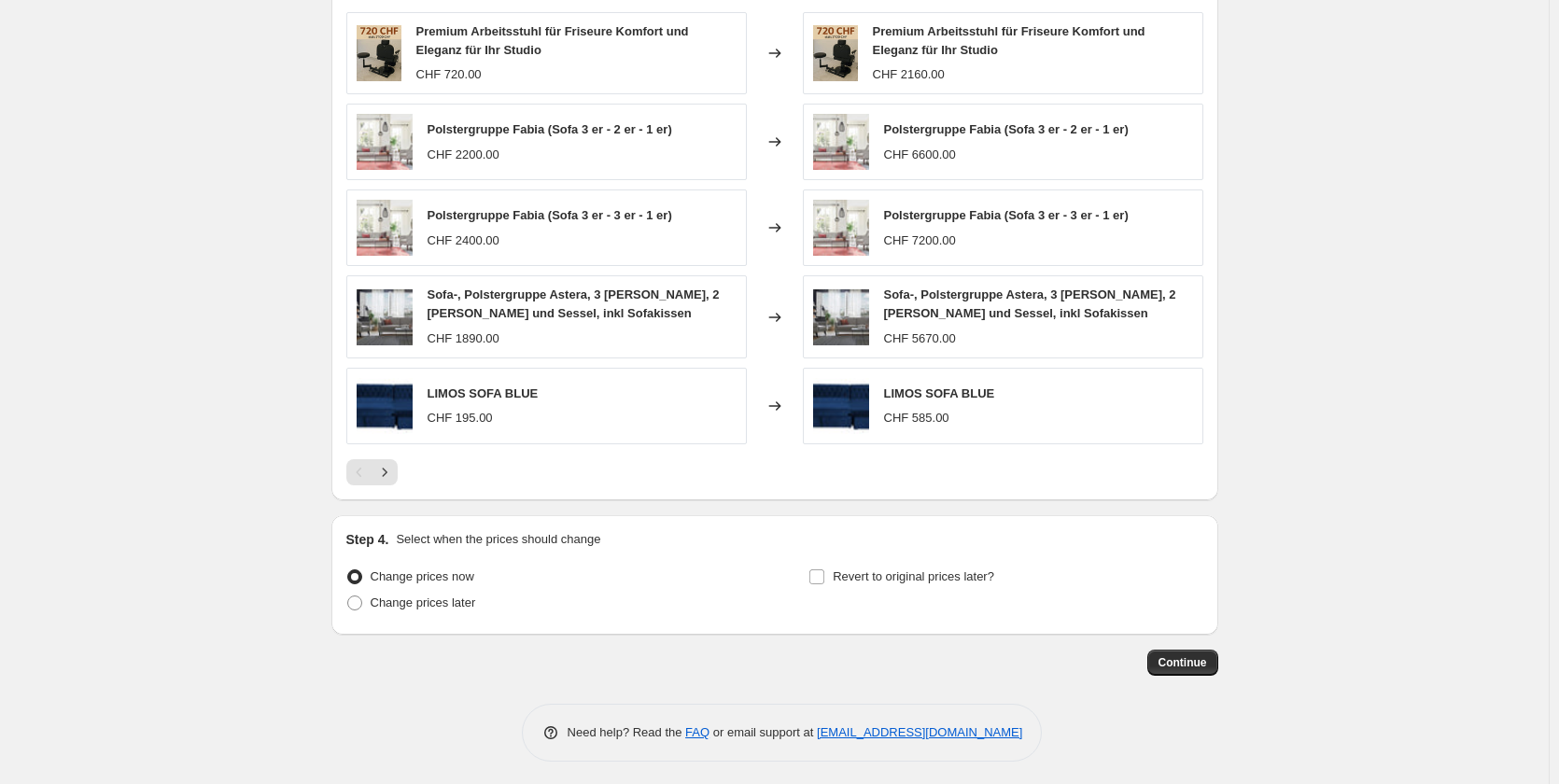
scroll to position [1304, 0]
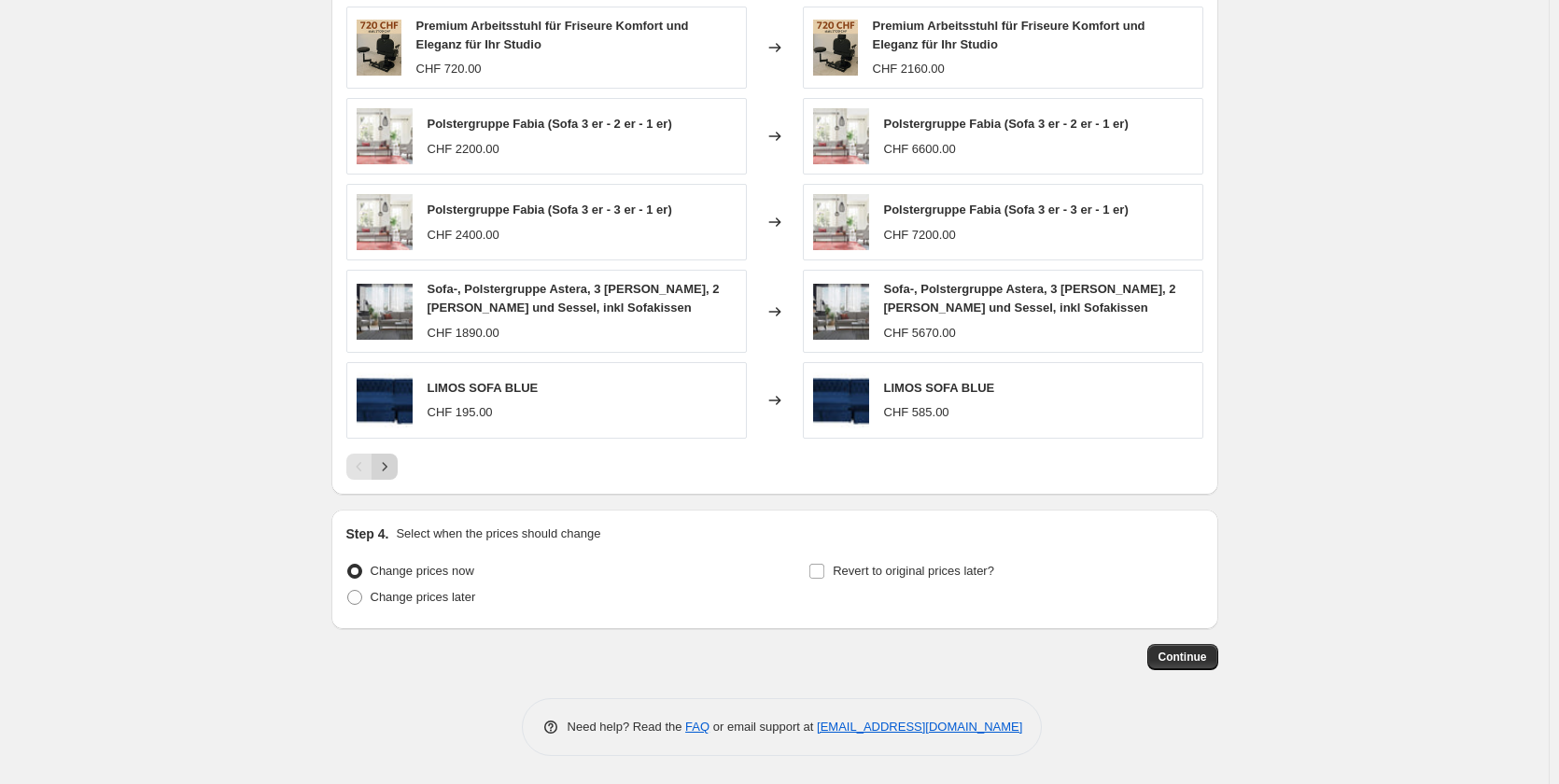
click at [388, 469] on icon "Next" at bounding box center [384, 466] width 18 height 18
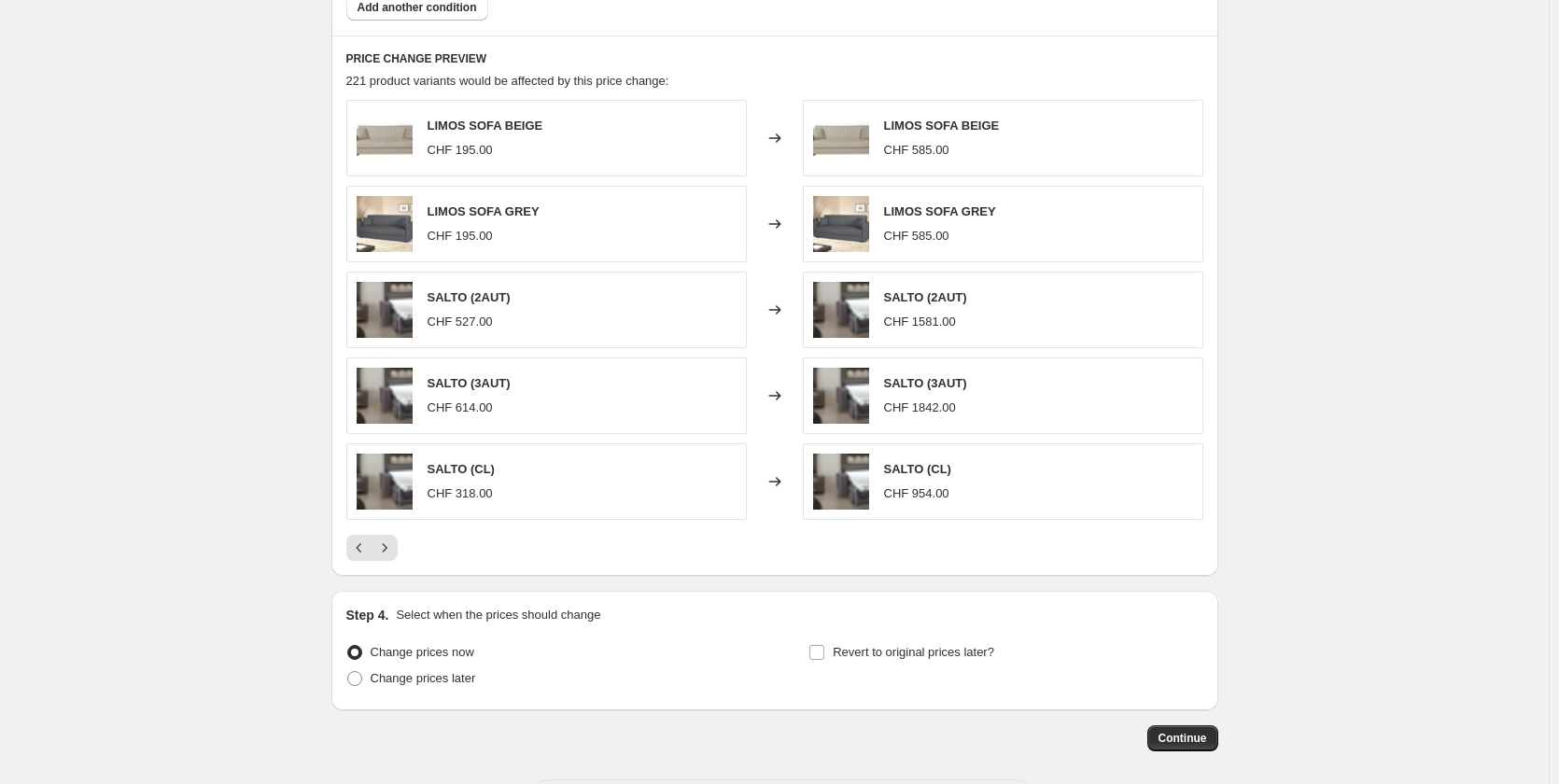
scroll to position [1200, 0]
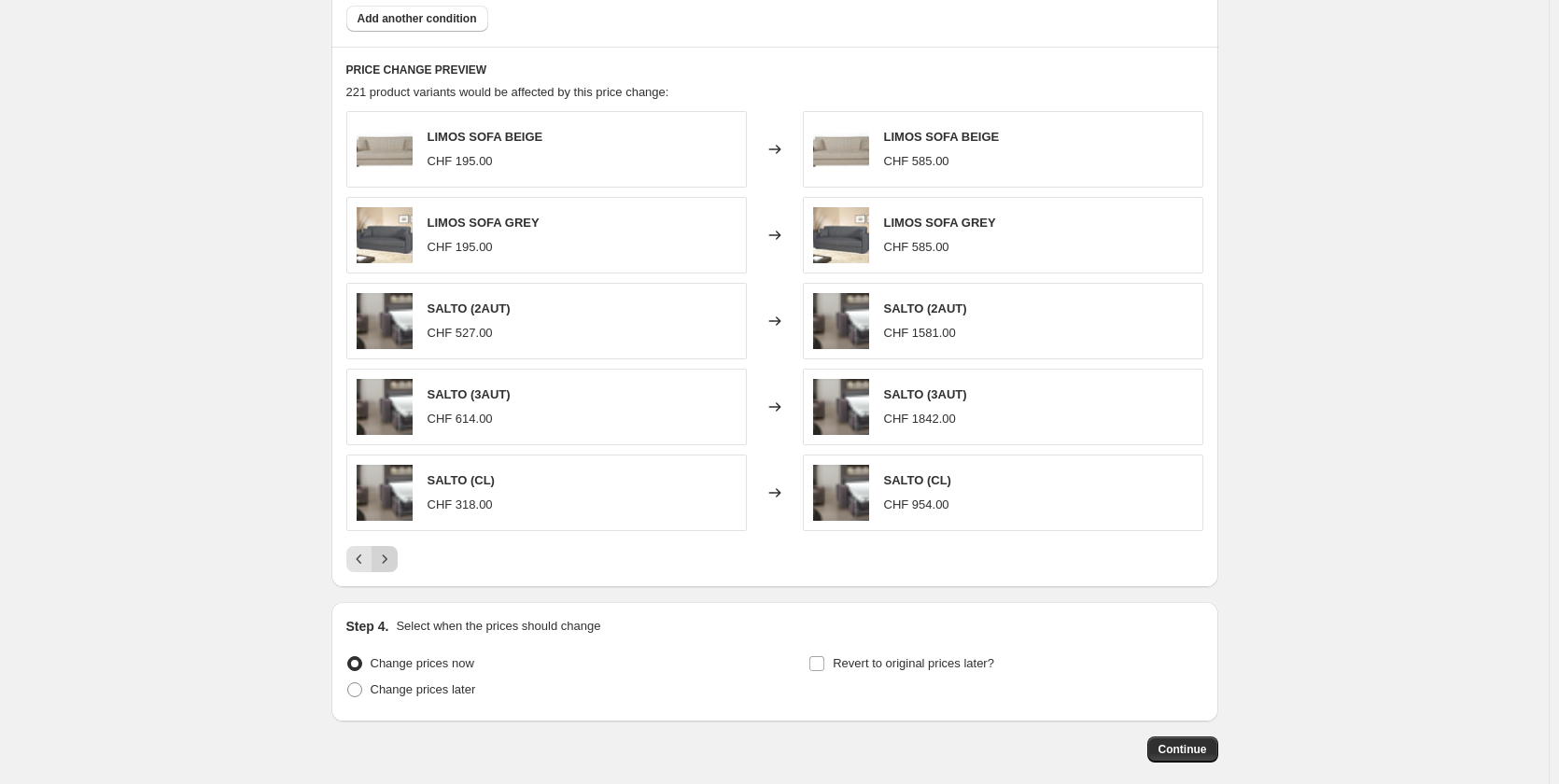
click at [389, 560] on icon "Next" at bounding box center [384, 558] width 18 height 18
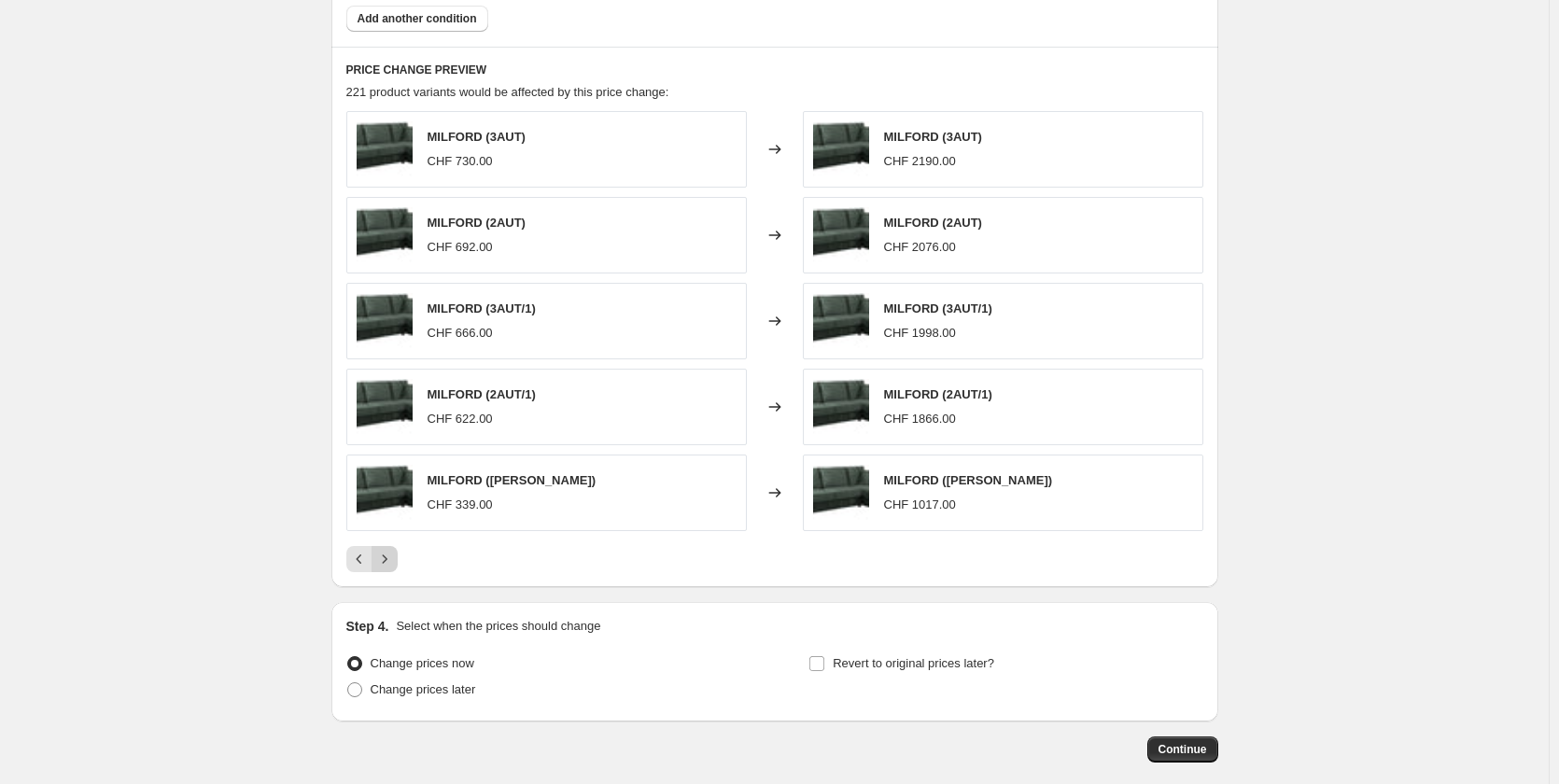
click at [394, 559] on icon "Next" at bounding box center [384, 558] width 18 height 18
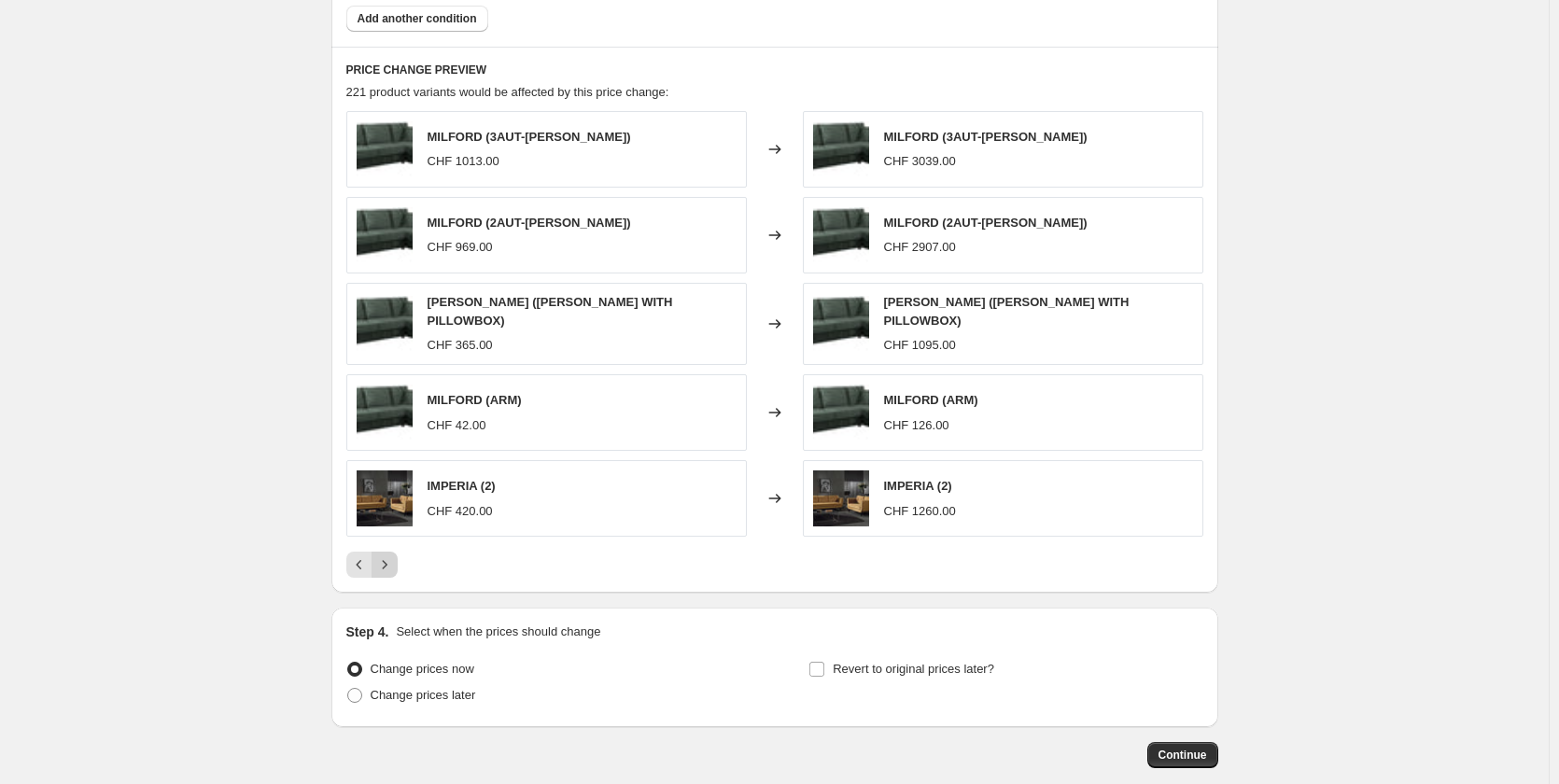
click at [388, 563] on icon "Next" at bounding box center [384, 564] width 18 height 18
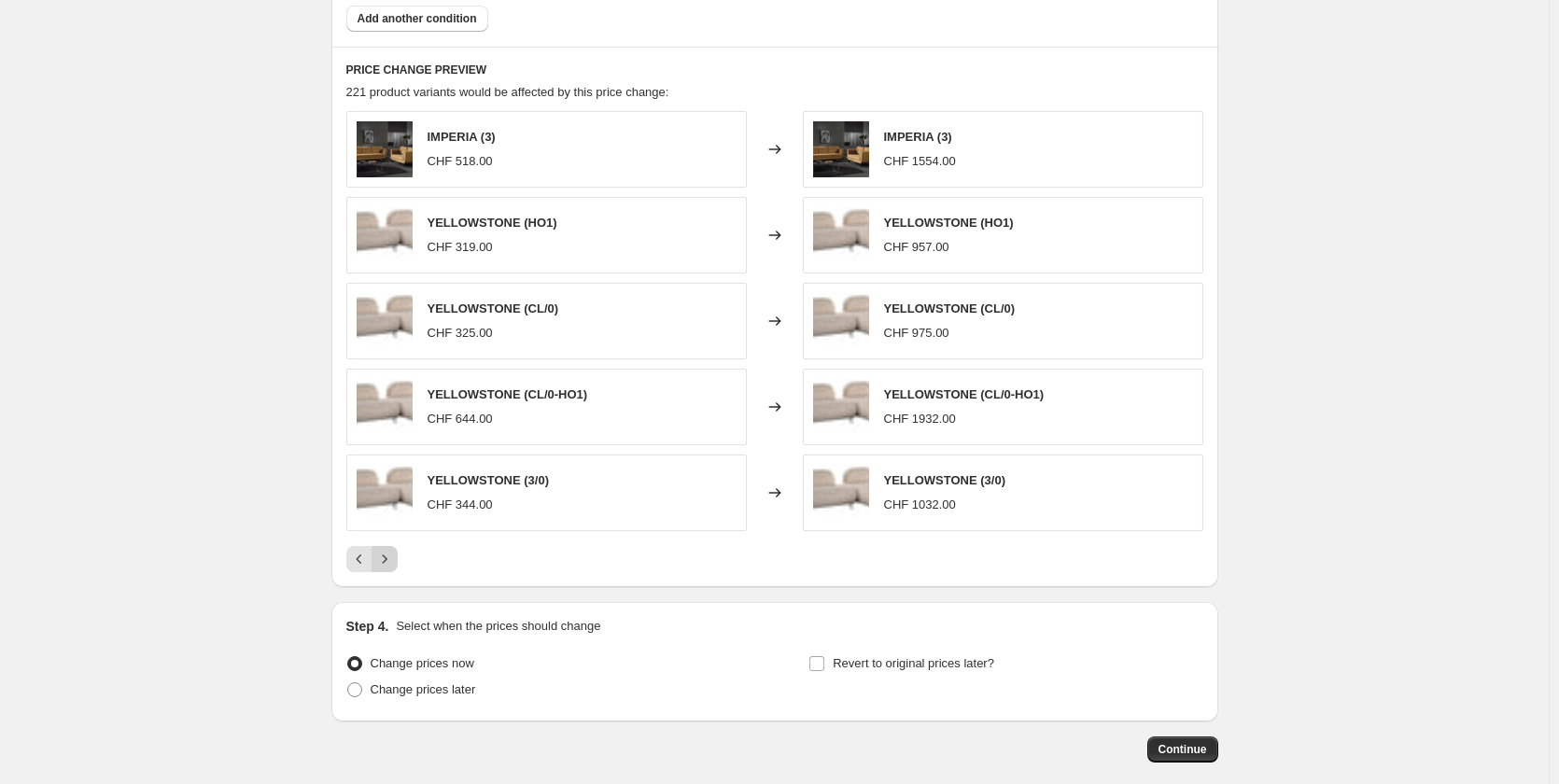
click at [388, 563] on icon "Next" at bounding box center [384, 558] width 18 height 18
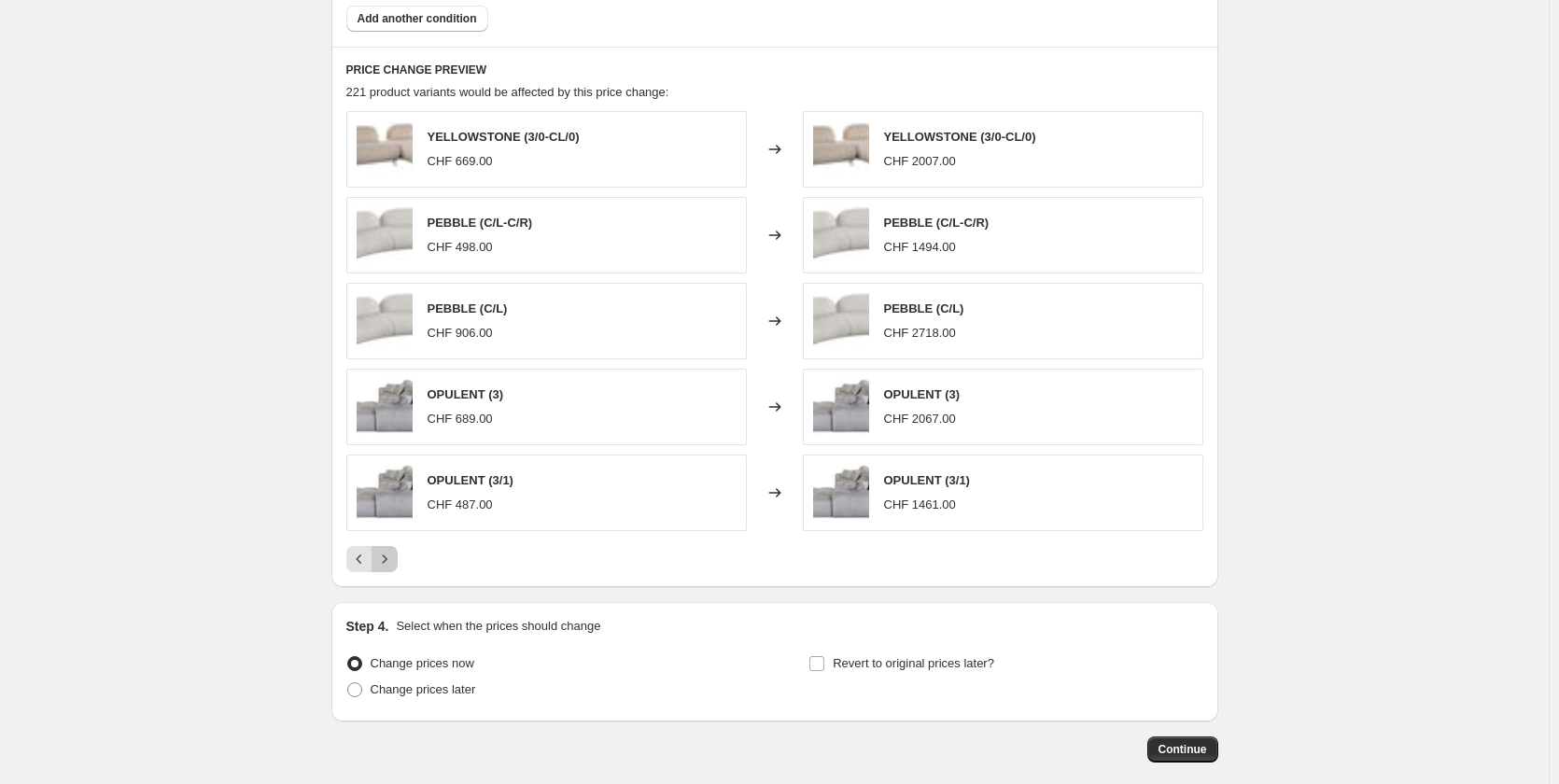
click at [388, 563] on icon "Next" at bounding box center [384, 558] width 18 height 18
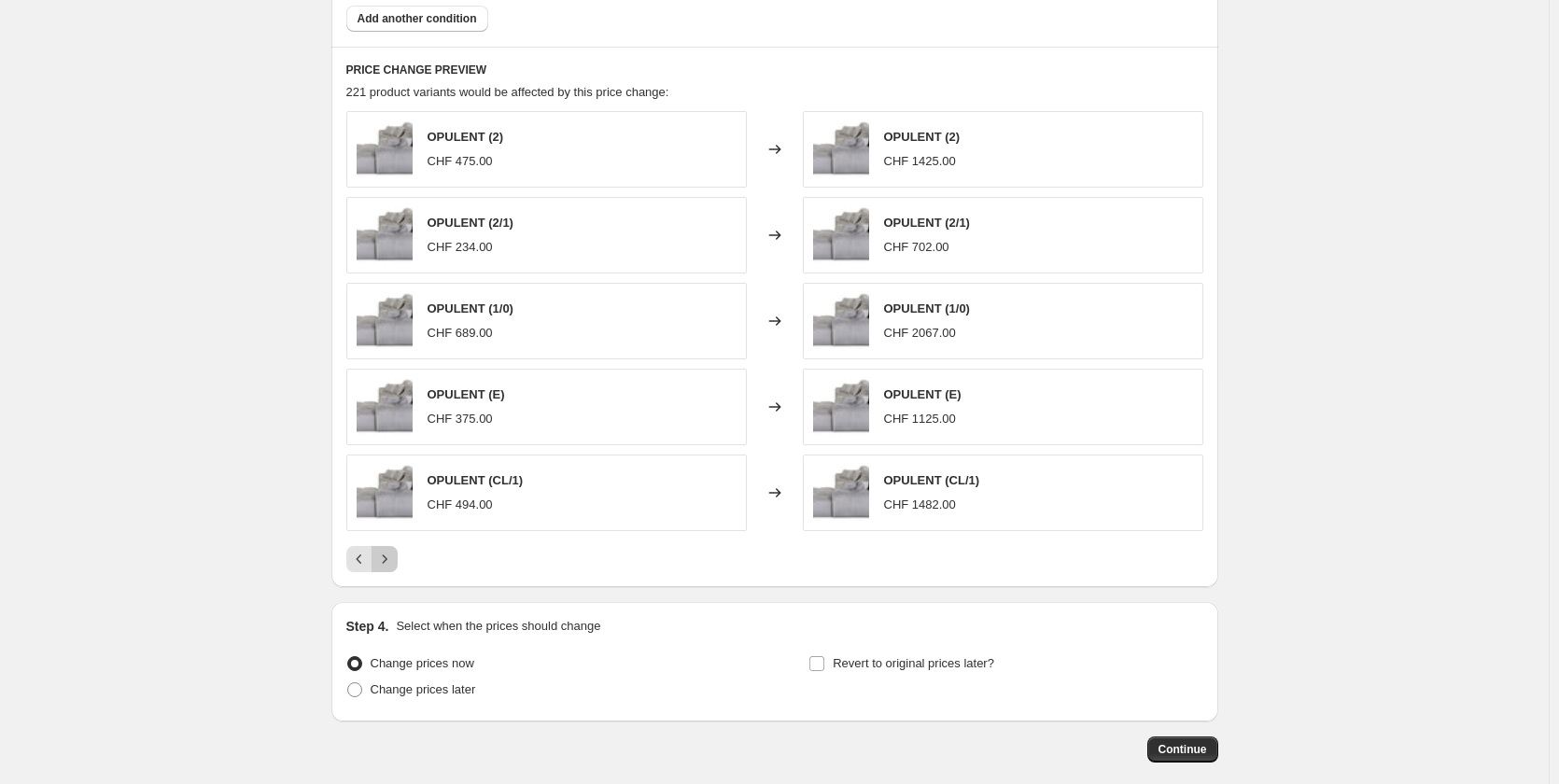
click at [387, 566] on icon "Next" at bounding box center [384, 558] width 18 height 18
click at [392, 563] on icon "Next" at bounding box center [384, 558] width 18 height 18
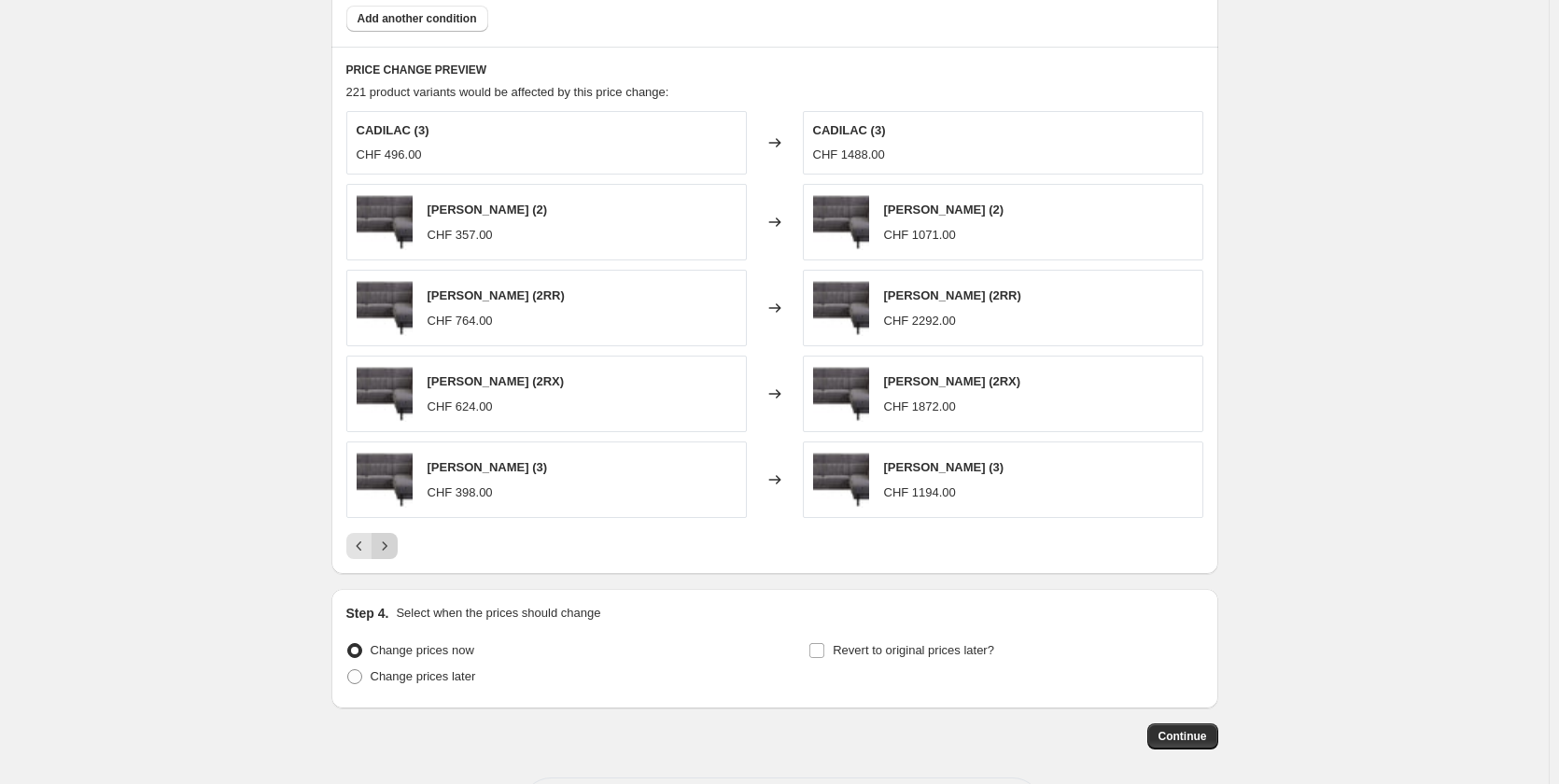
click at [392, 563] on div "PRICE CHANGE PREVIEW 221 product variants would be affected by this price chang…" at bounding box center [775, 311] width 887 height 528
click at [391, 545] on icon "Next" at bounding box center [384, 545] width 18 height 18
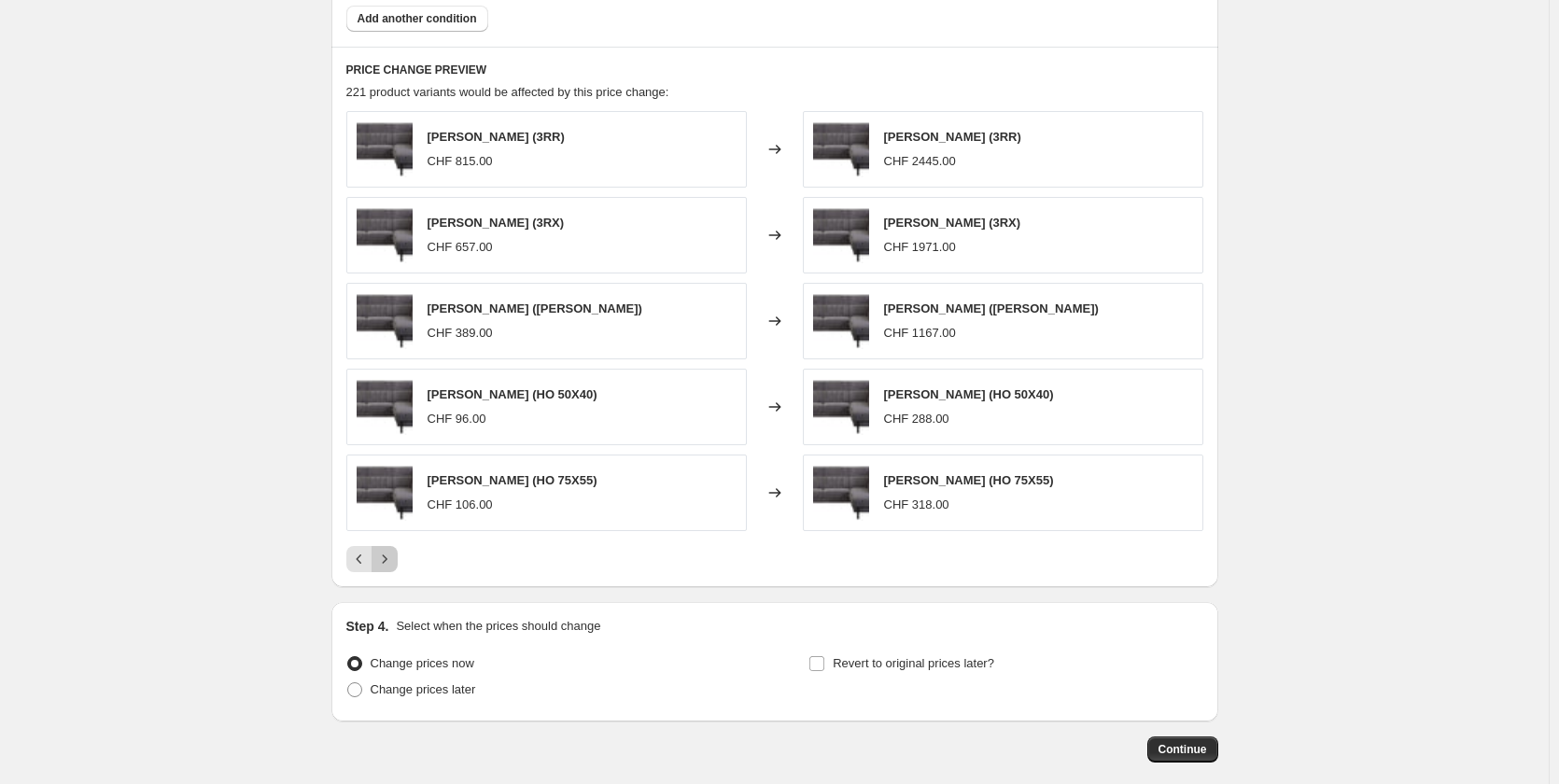
click at [391, 545] on button "Next" at bounding box center [384, 558] width 26 height 26
click at [391, 549] on button "Next" at bounding box center [384, 558] width 26 height 26
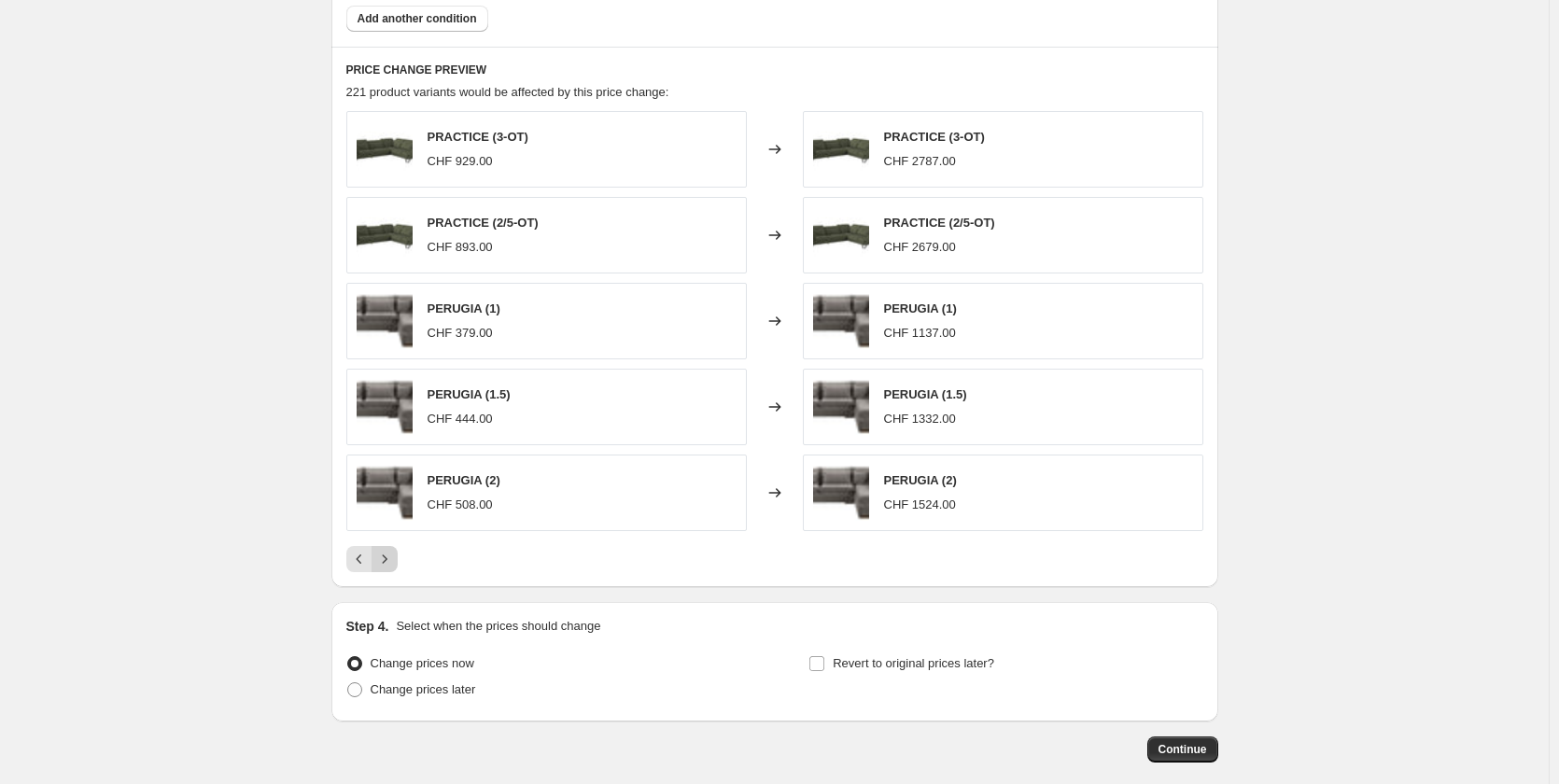
click at [391, 549] on button "Next" at bounding box center [384, 558] width 26 height 26
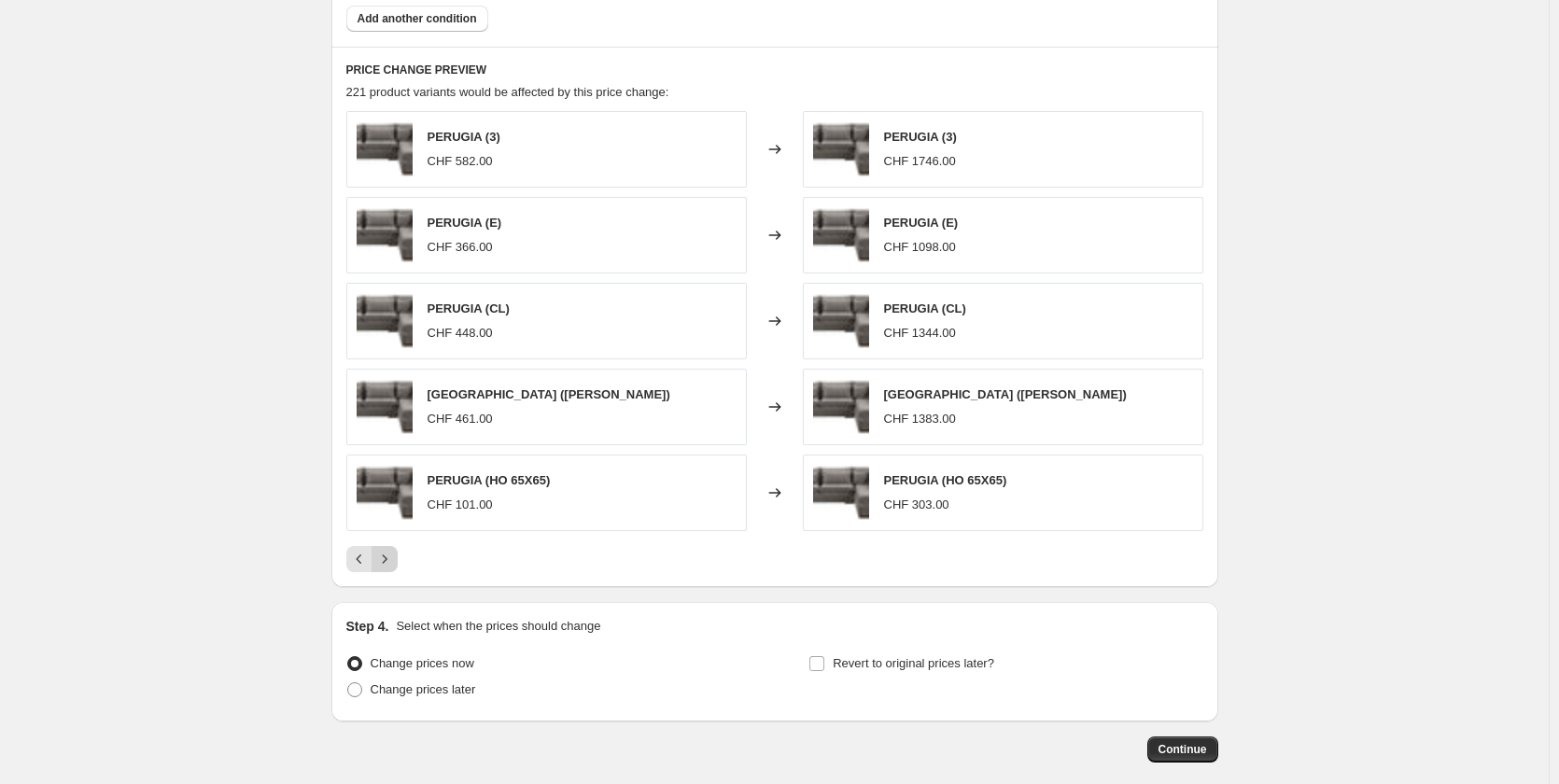
click at [391, 549] on button "Next" at bounding box center [384, 558] width 26 height 26
click at [391, 558] on icon "Next" at bounding box center [384, 558] width 18 height 18
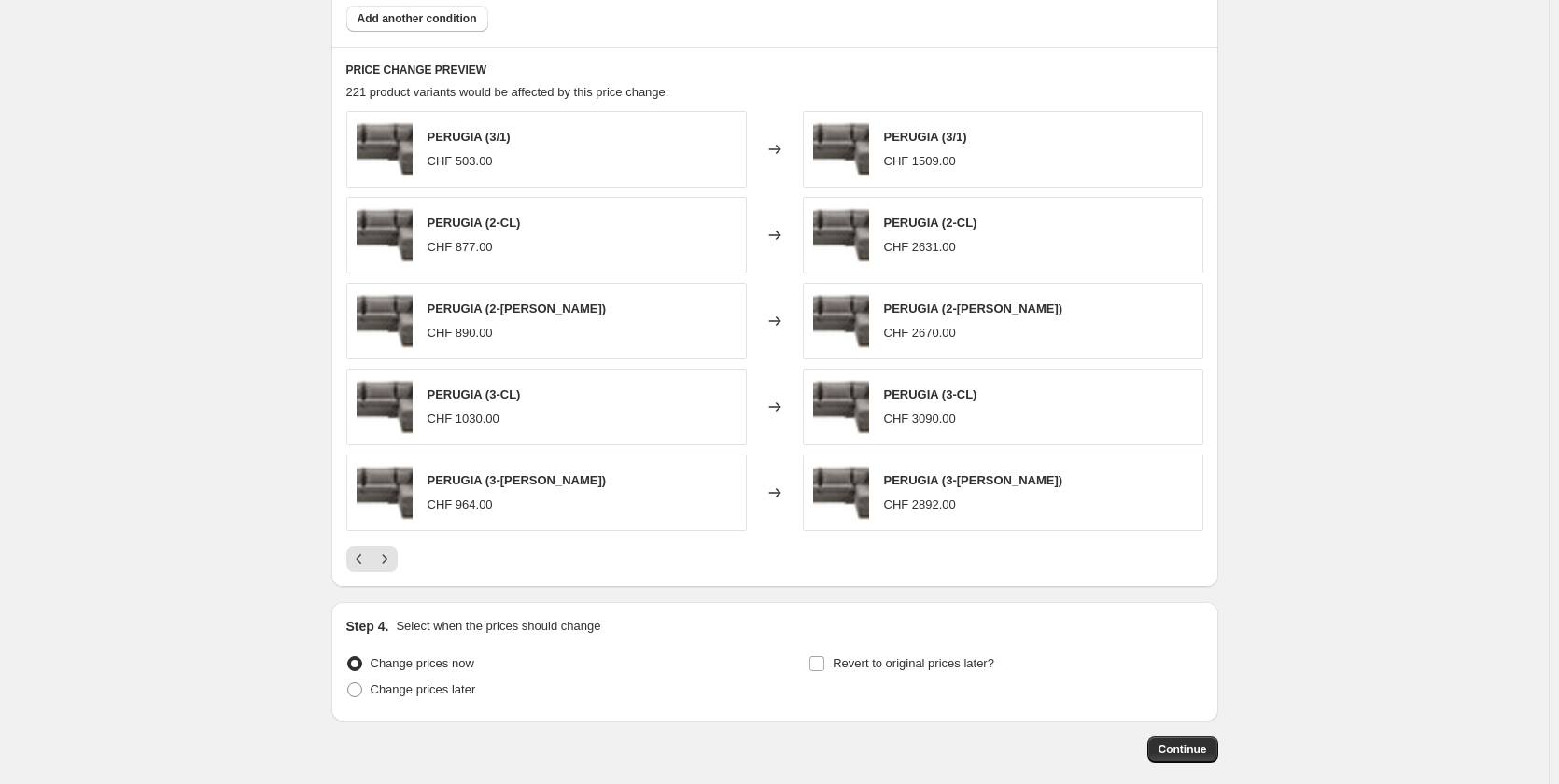
click at [386, 562] on icon "Next" at bounding box center [384, 558] width 18 height 18
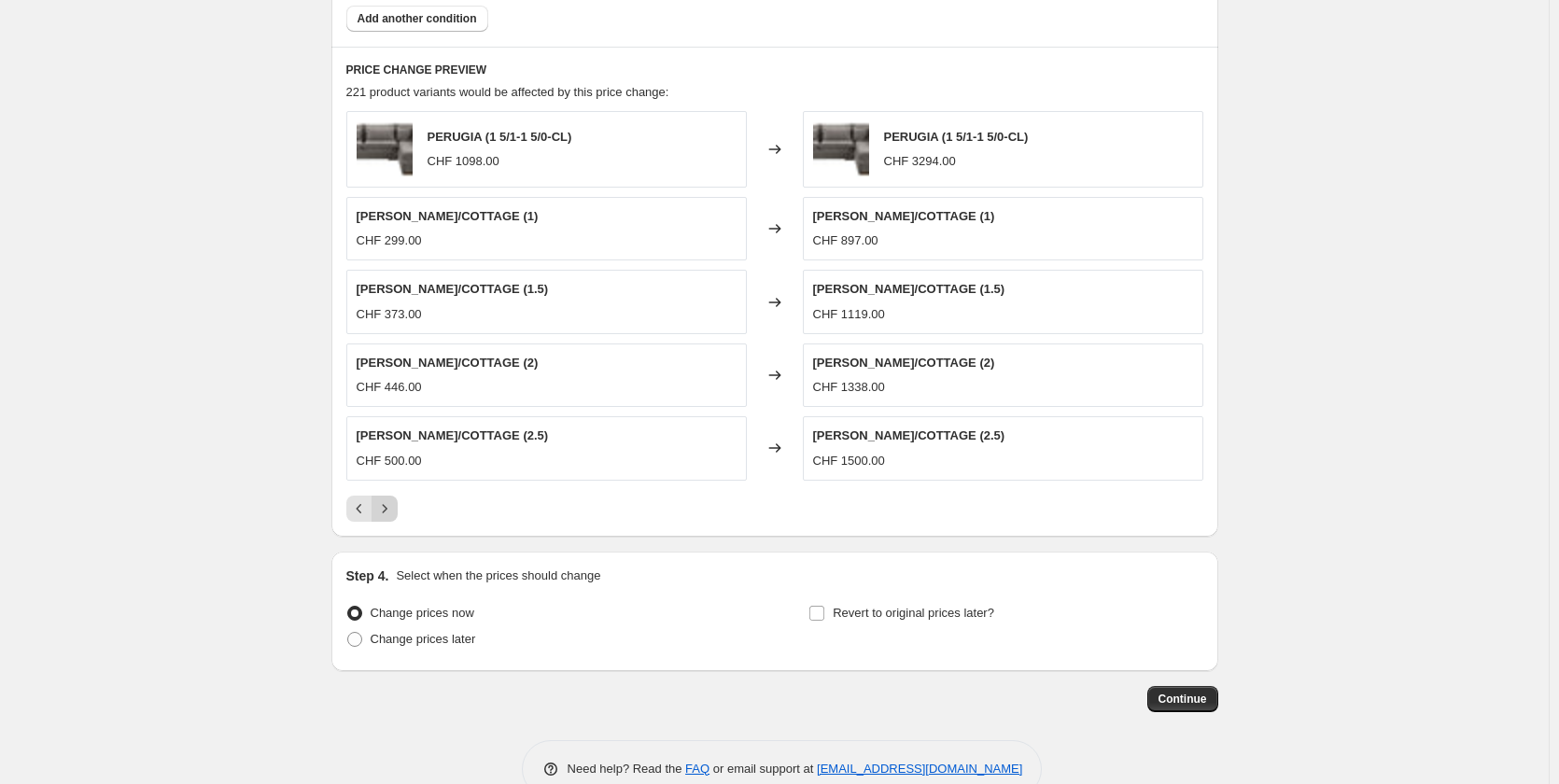
click at [376, 505] on button "Next" at bounding box center [384, 508] width 26 height 26
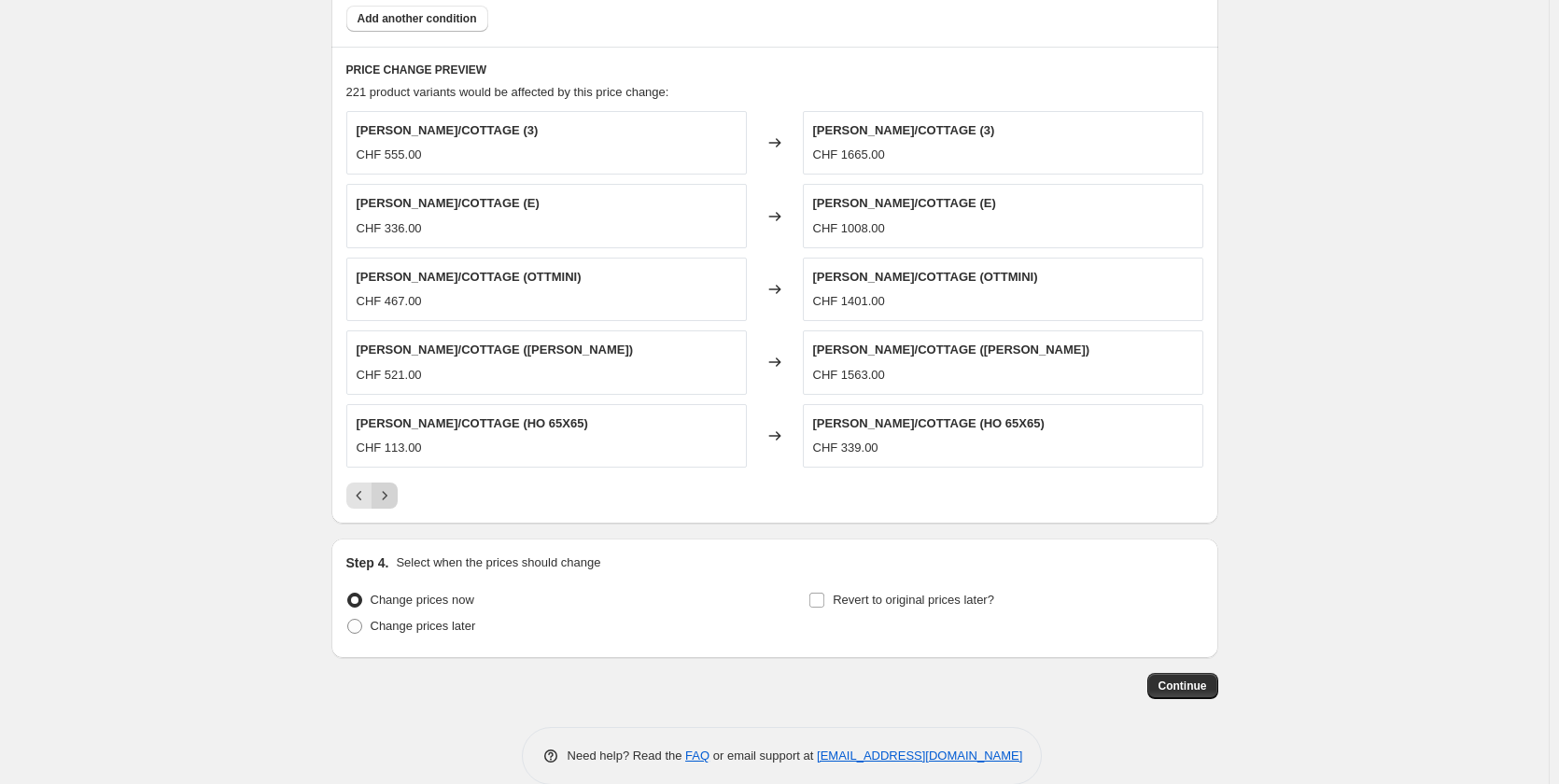
click at [392, 502] on icon "Next" at bounding box center [384, 494] width 18 height 18
click at [366, 493] on icon "Previous" at bounding box center [359, 494] width 18 height 18
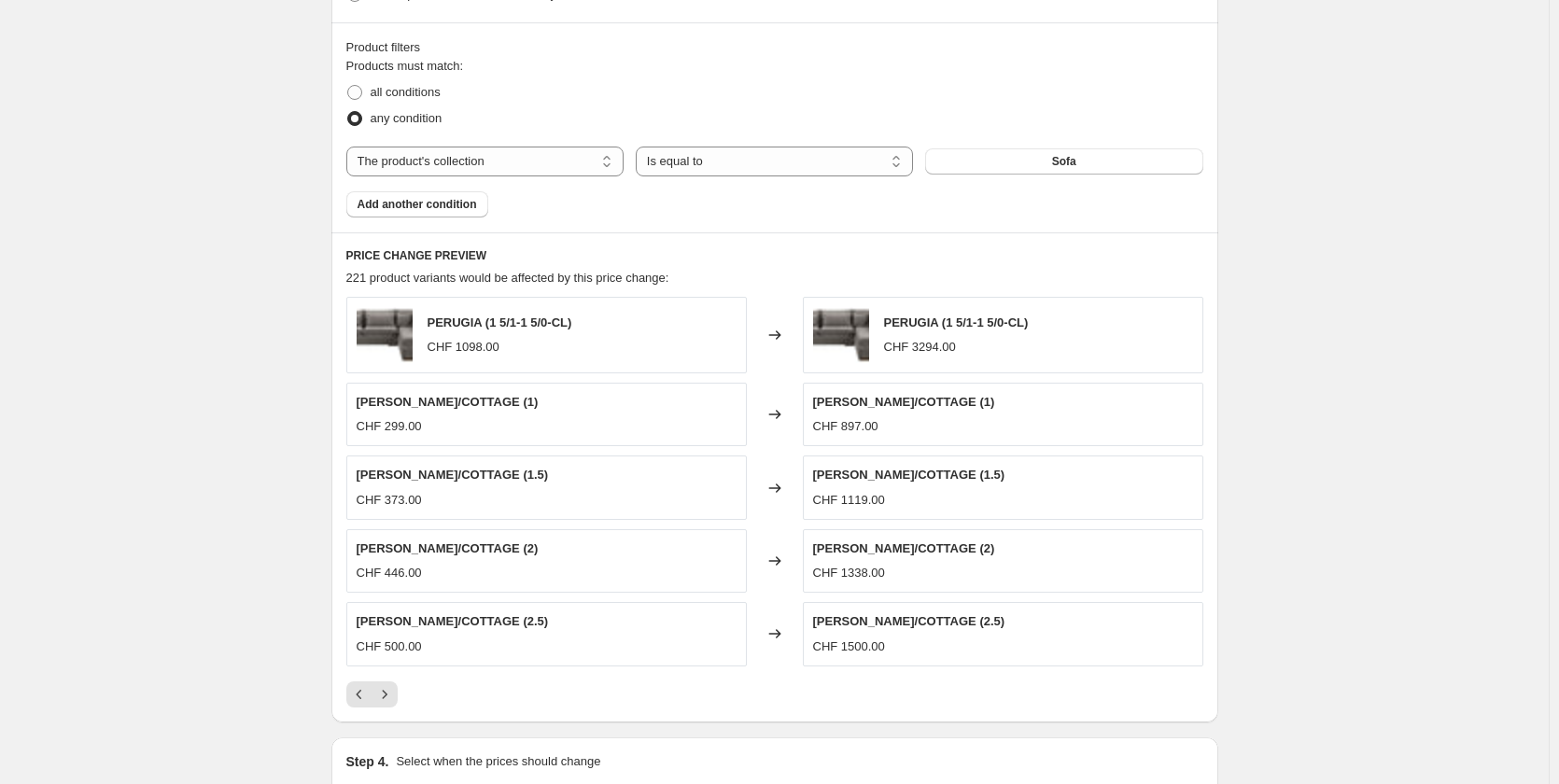
scroll to position [1013, 0]
click at [369, 697] on icon "Previous" at bounding box center [359, 695] width 18 height 18
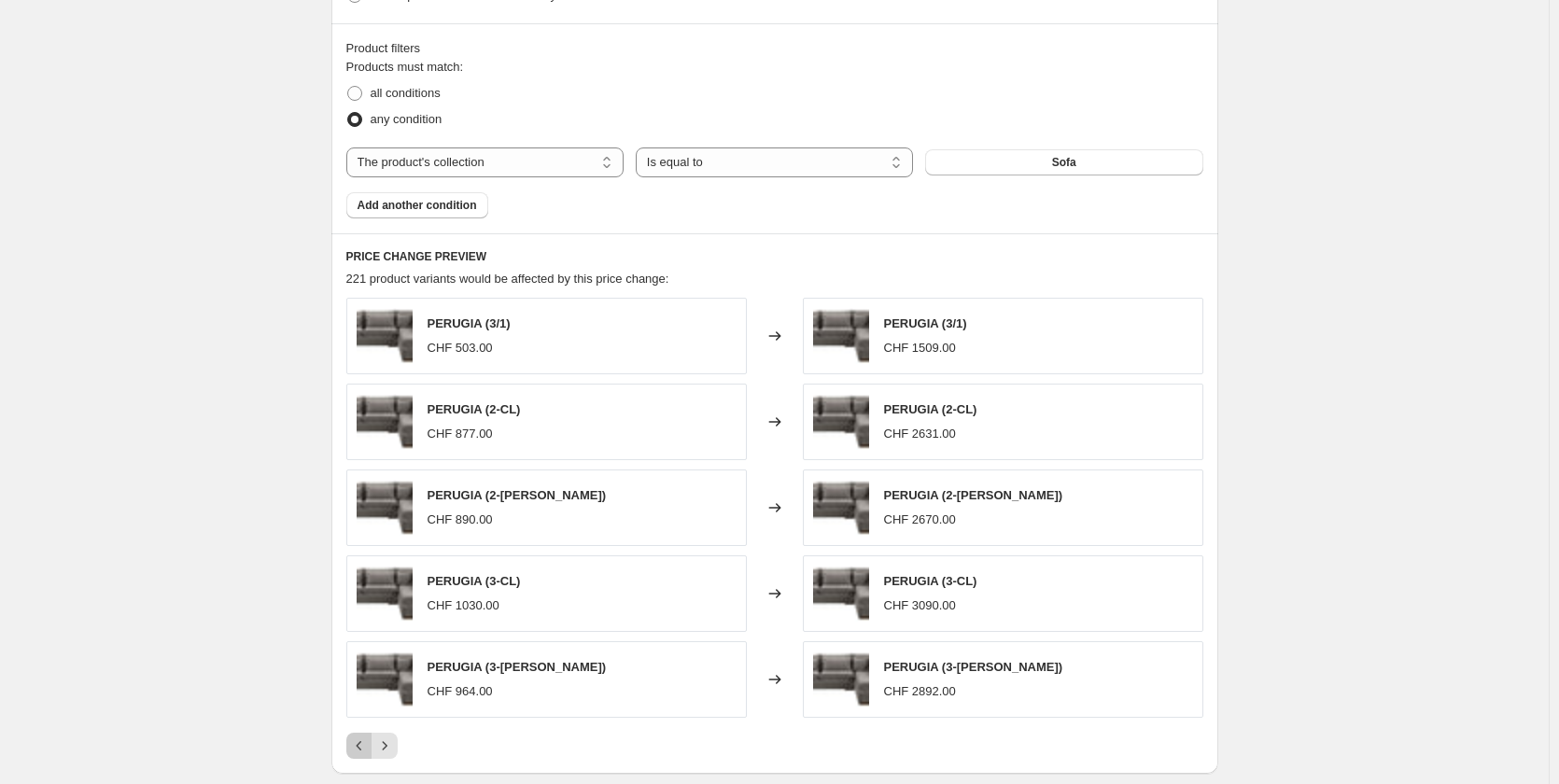
click at [364, 738] on icon "Previous" at bounding box center [359, 745] width 18 height 18
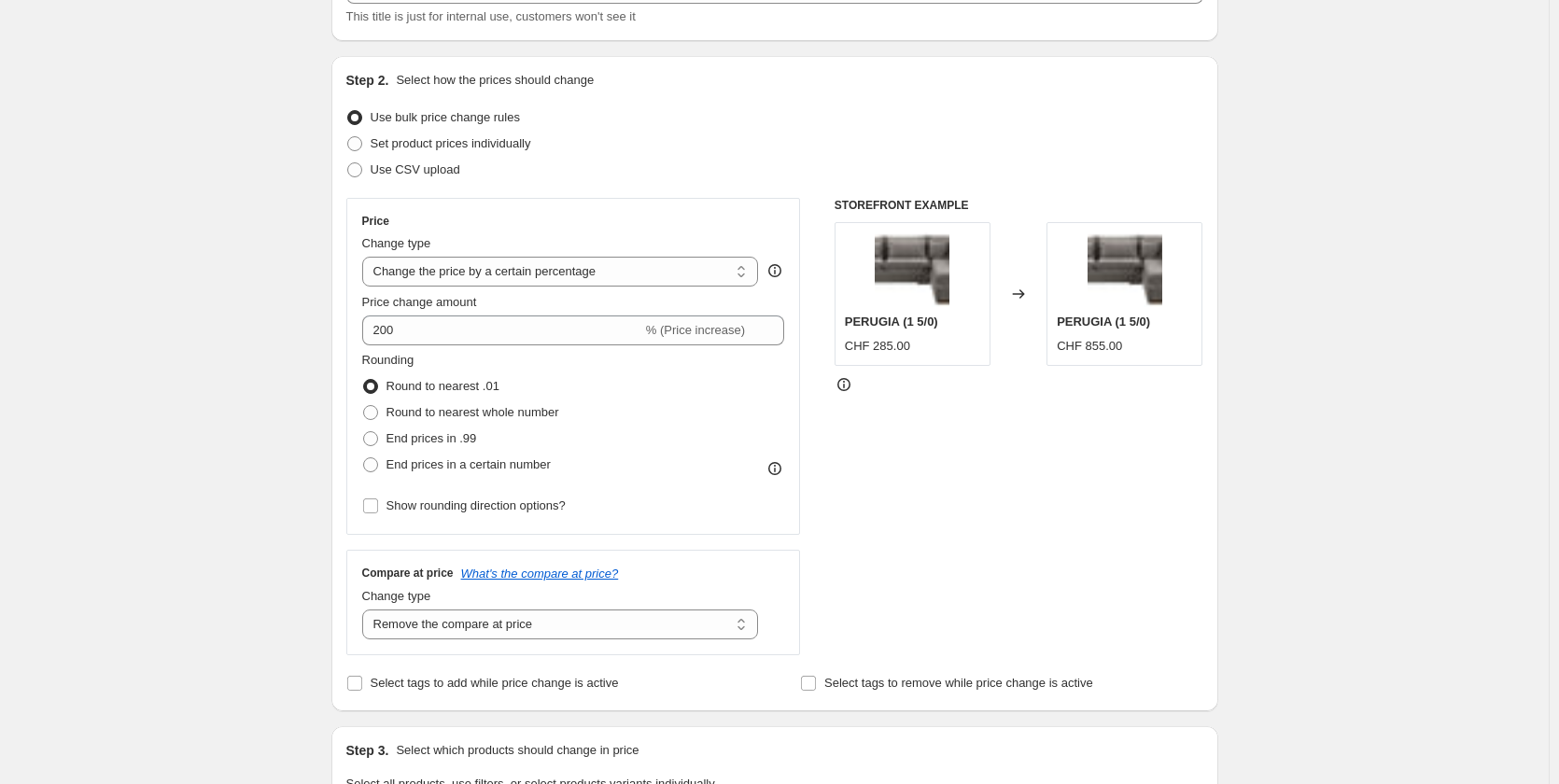
scroll to position [79, 0]
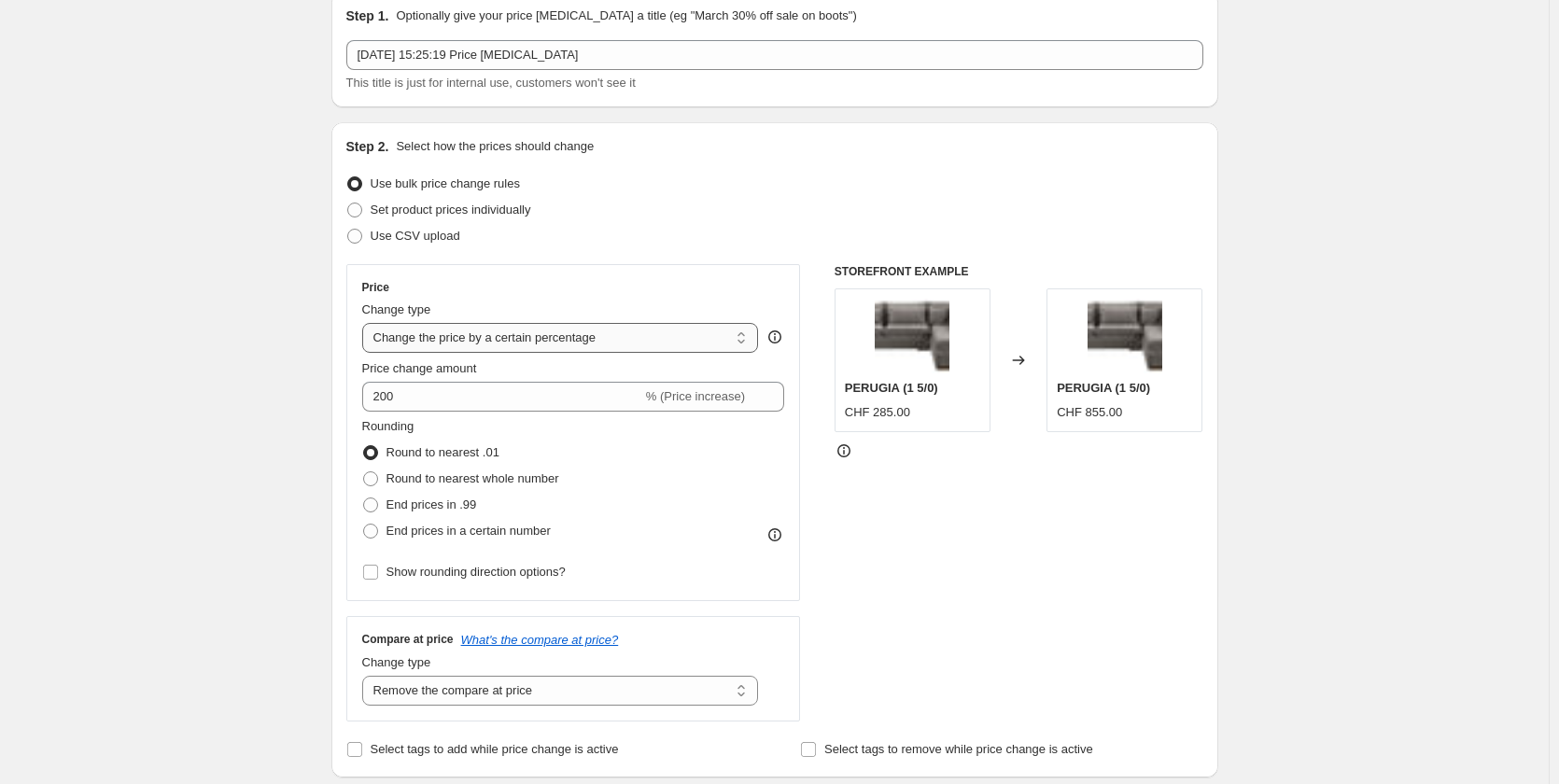
click at [534, 348] on select "Change the price to a certain amount Change the price by a certain amount Chang…" at bounding box center [560, 338] width 396 height 30
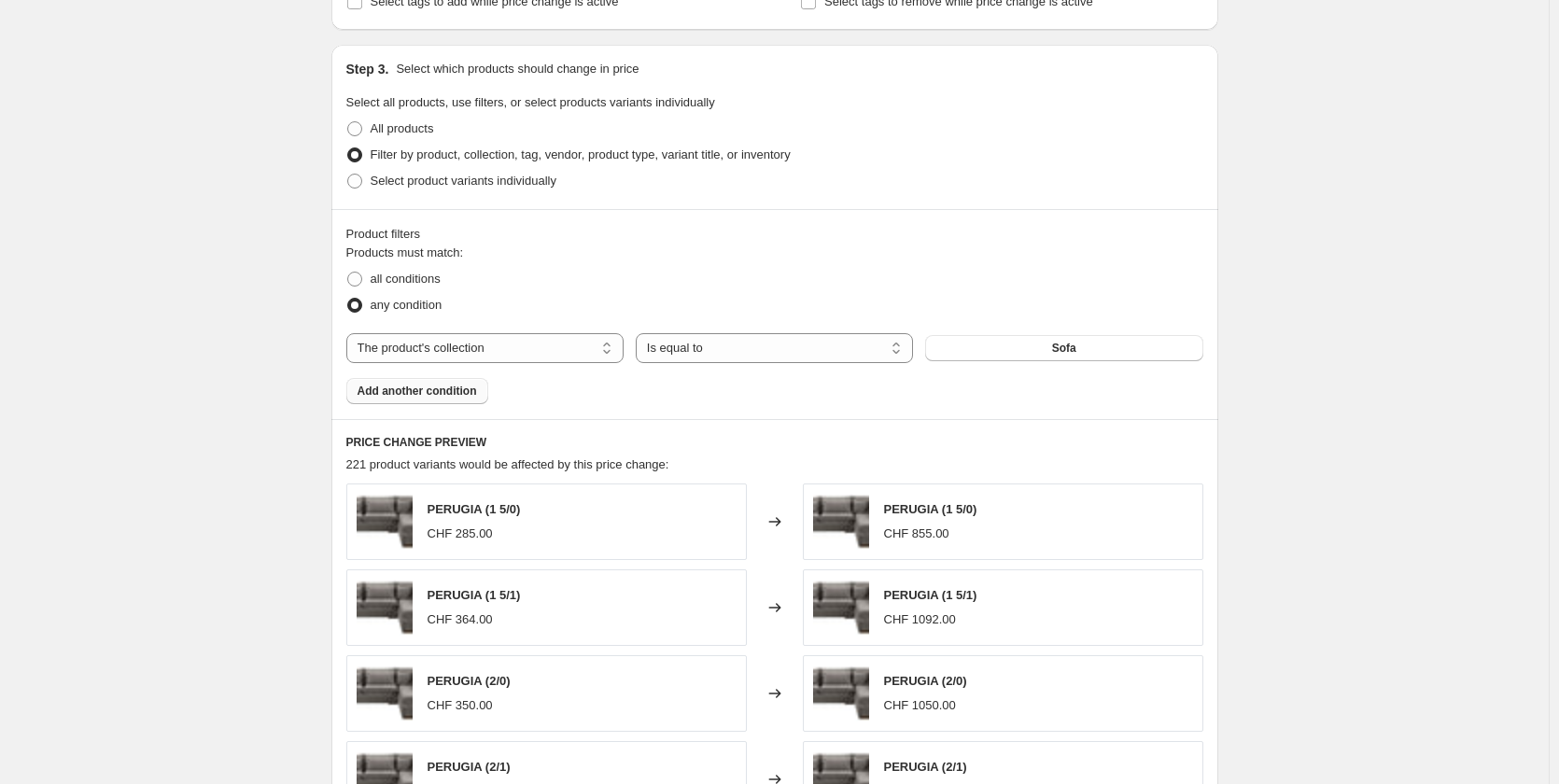
scroll to position [826, 0]
click at [449, 356] on select "The product The product's collection The product's vendor The product's status …" at bounding box center [485, 348] width 277 height 30
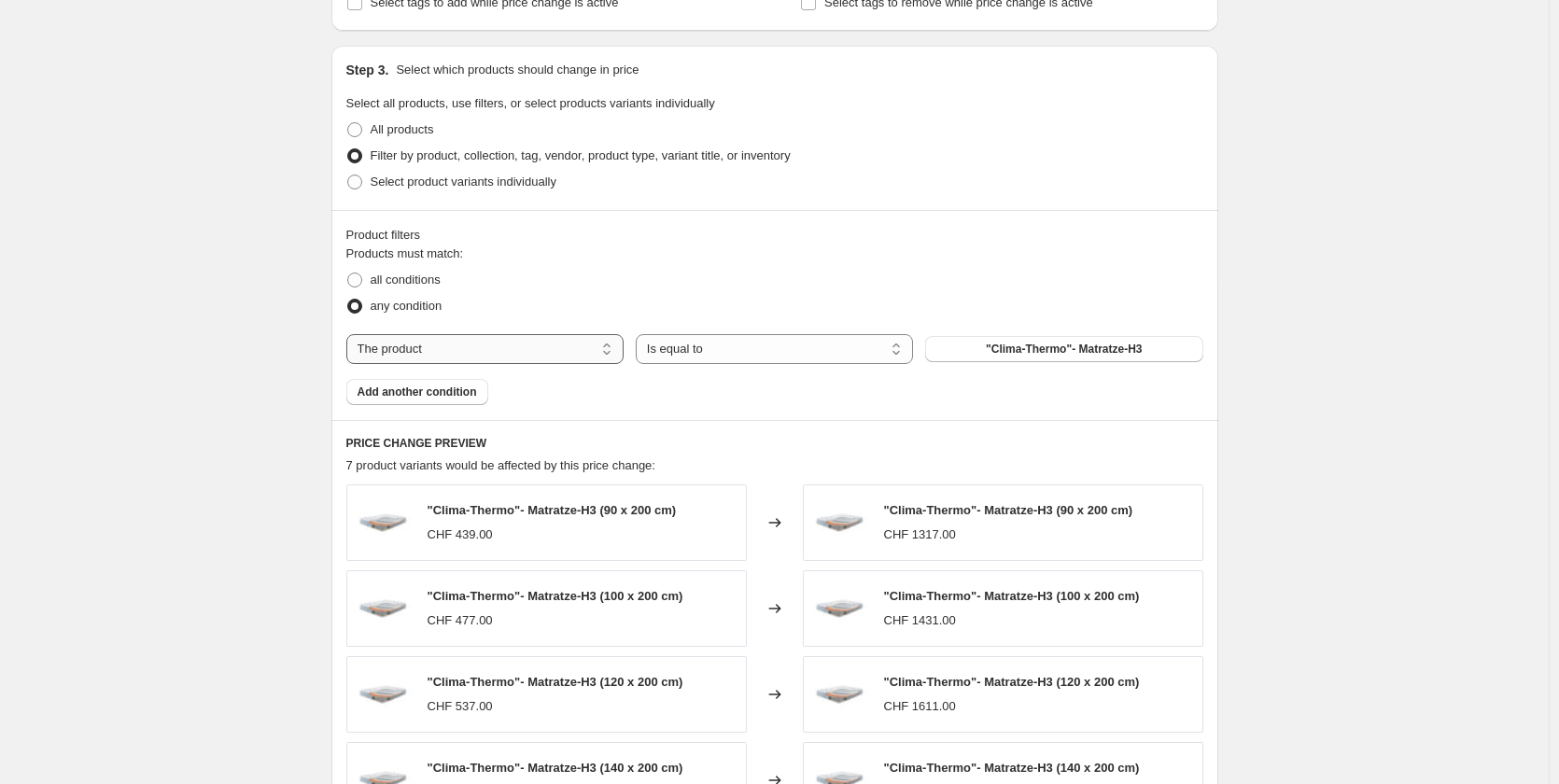
click at [451, 348] on select "The product The product's collection The product's vendor The product's status …" at bounding box center [485, 348] width 277 height 30
select select "collection"
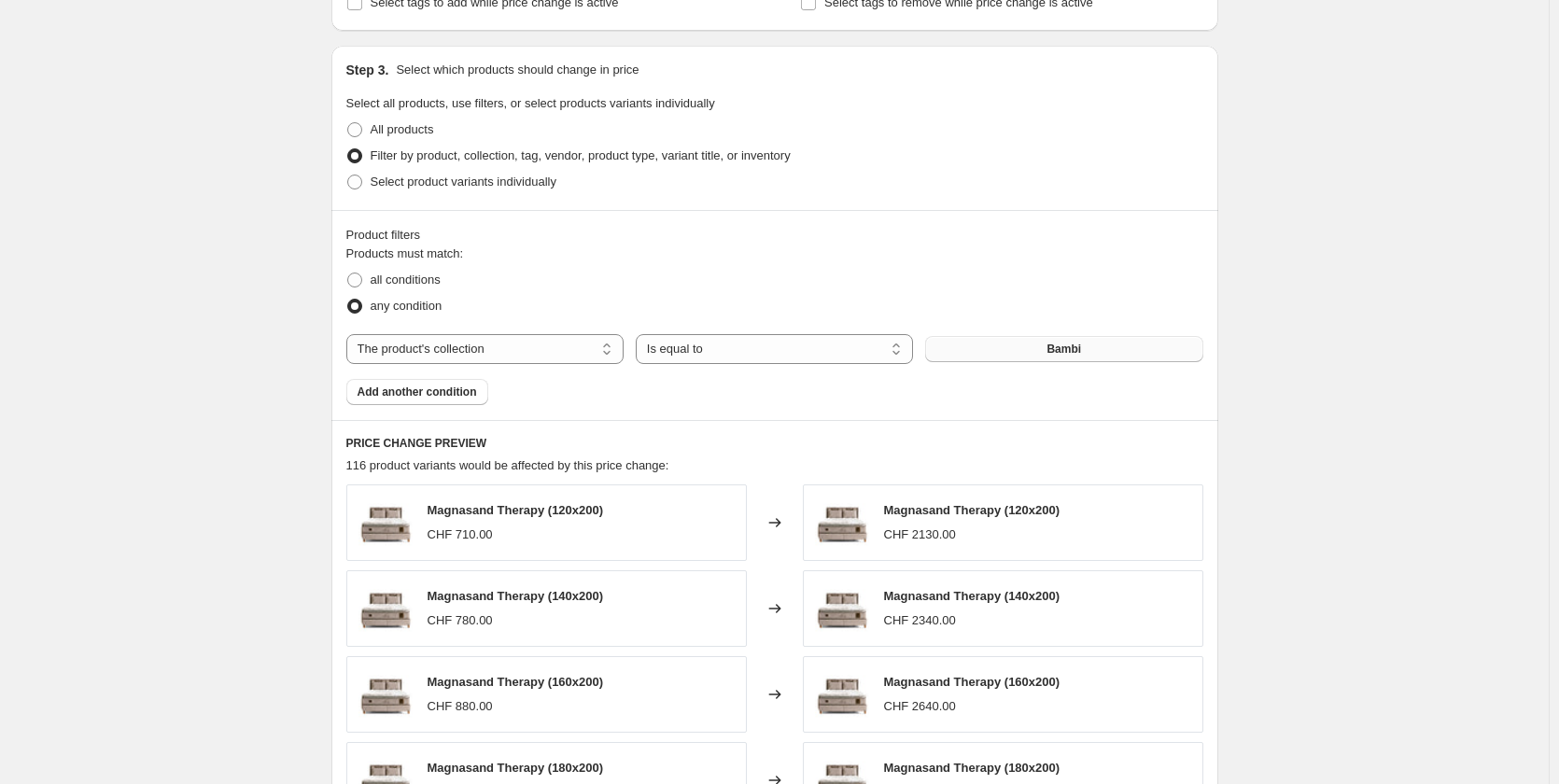
click at [960, 356] on button "Bambi" at bounding box center [1063, 348] width 277 height 26
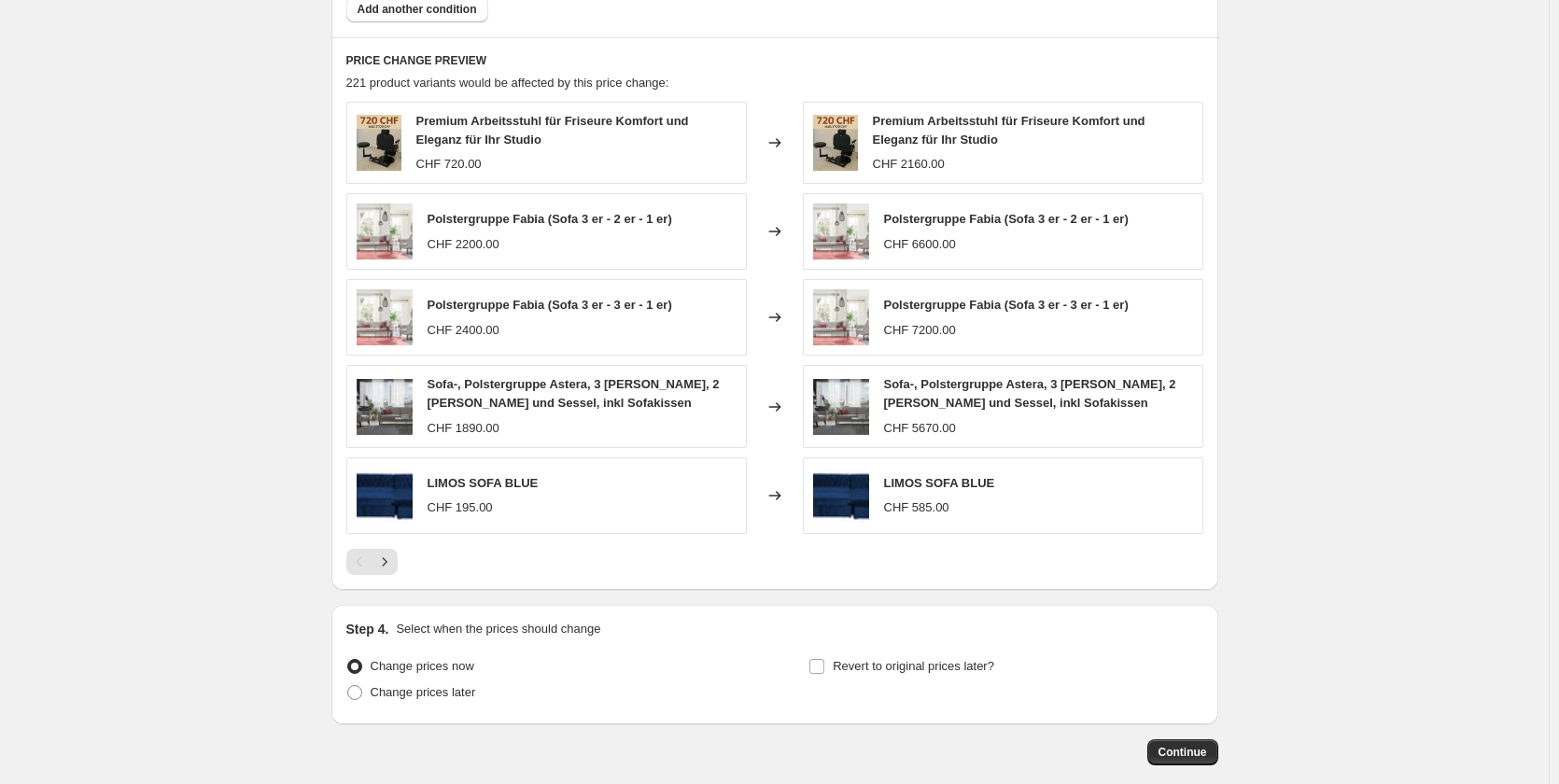
scroll to position [1200, 0]
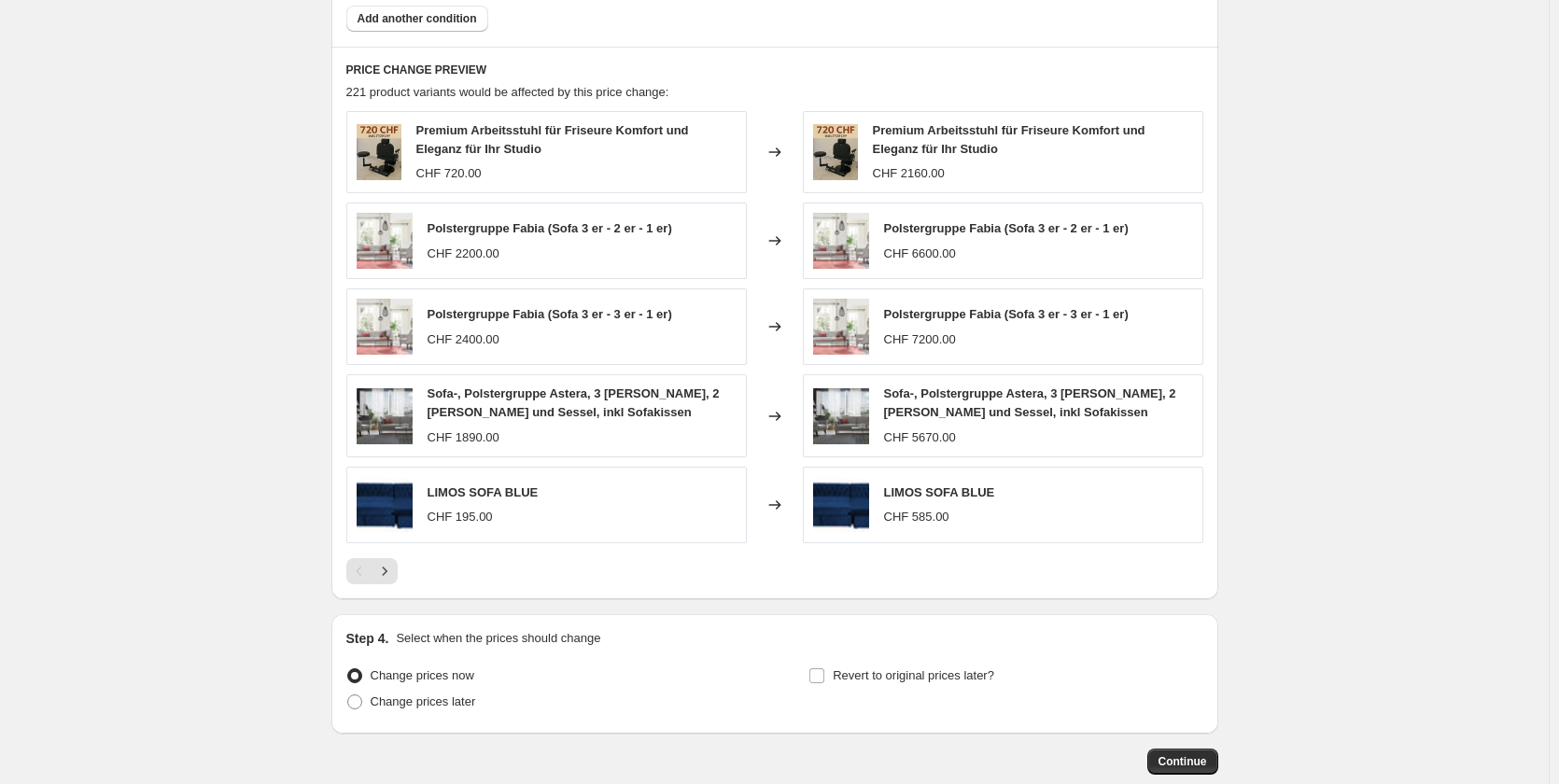
click at [516, 230] on span "Polstergruppe Fabia (Sofa 3 er - 2 er - 1 er)" at bounding box center [549, 228] width 244 height 14
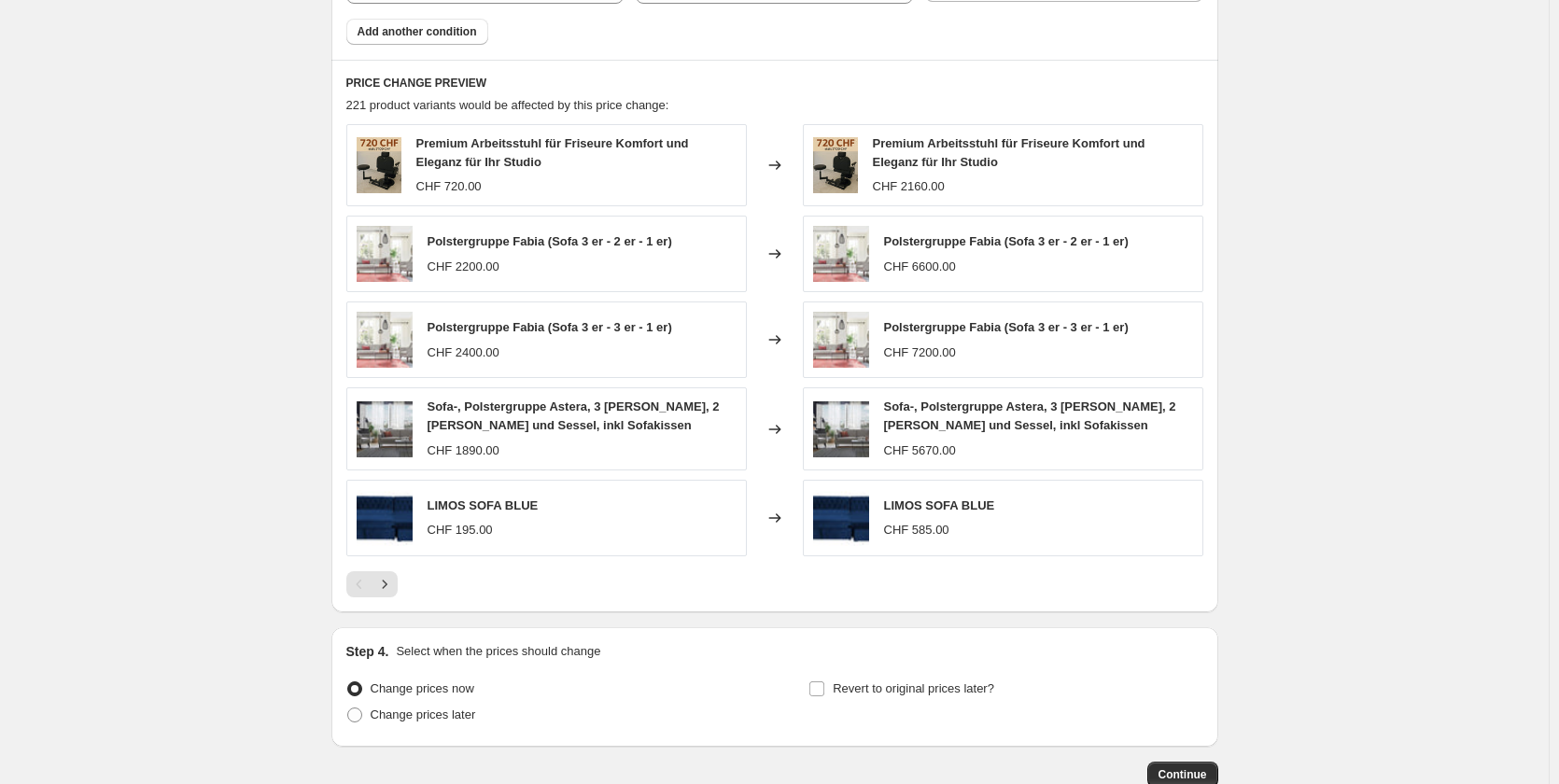
scroll to position [1304, 0]
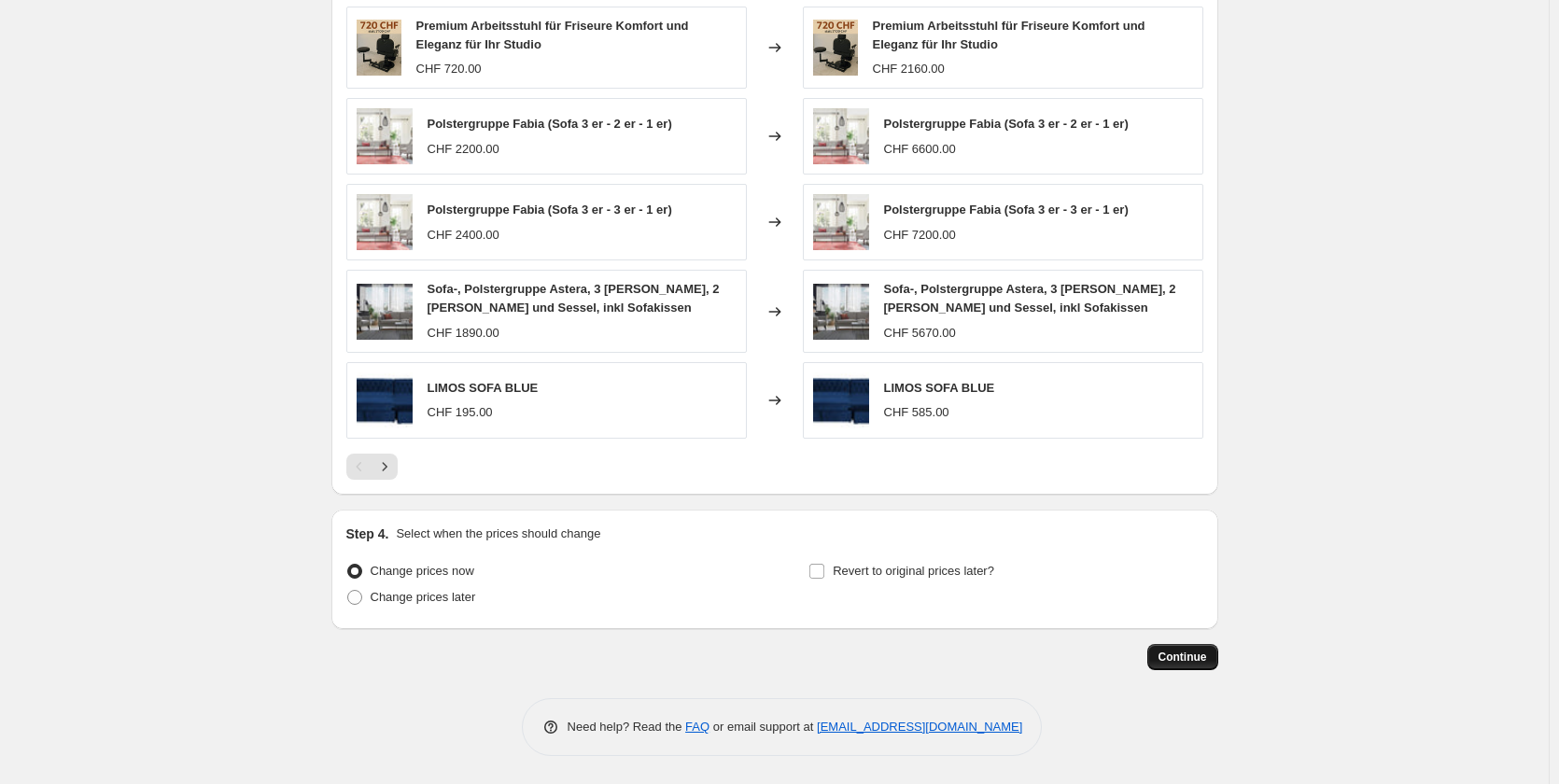
click at [1168, 655] on span "Continue" at bounding box center [1183, 657] width 48 height 15
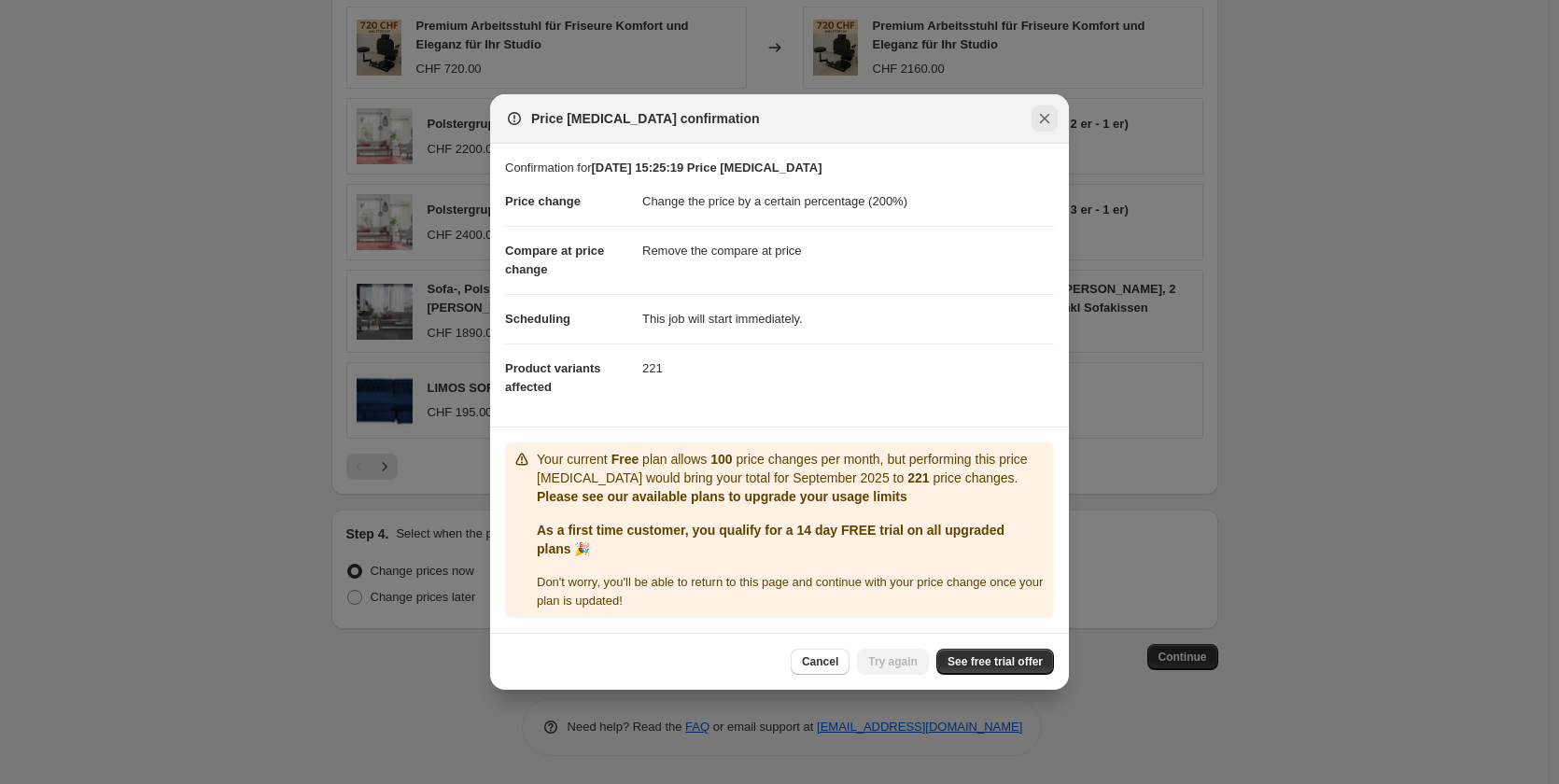
click at [1045, 121] on icon "Close" at bounding box center [1044, 117] width 18 height 18
